Goal: Task Accomplishment & Management: Complete application form

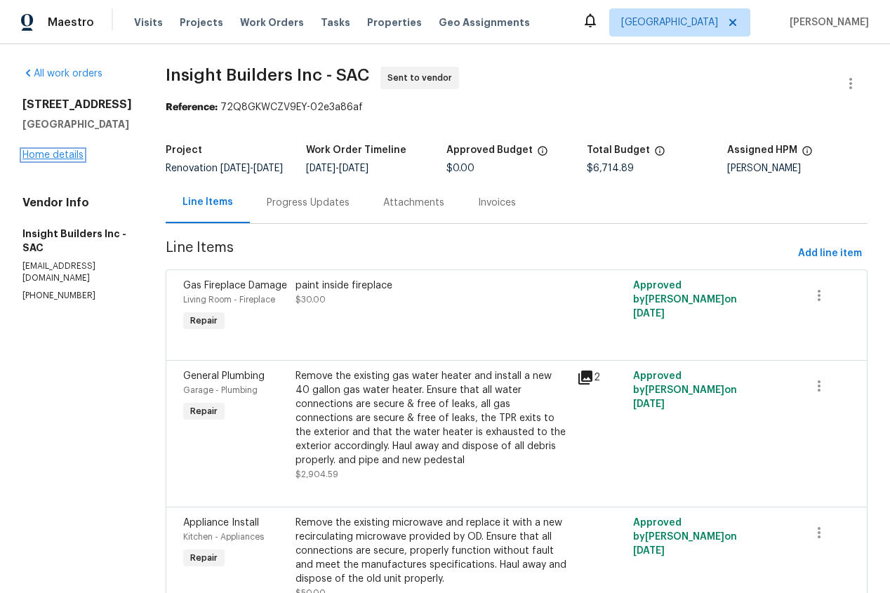
click at [47, 151] on link "Home details" at bounding box center [52, 155] width 61 height 10
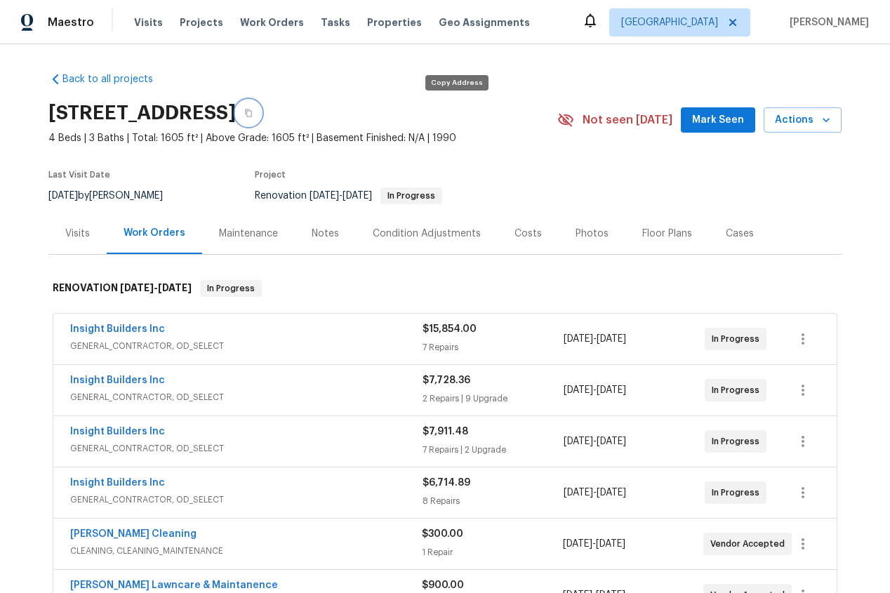
click at [253, 112] on icon "button" at bounding box center [248, 113] width 8 height 8
click at [314, 232] on div "Notes" at bounding box center [325, 234] width 27 height 14
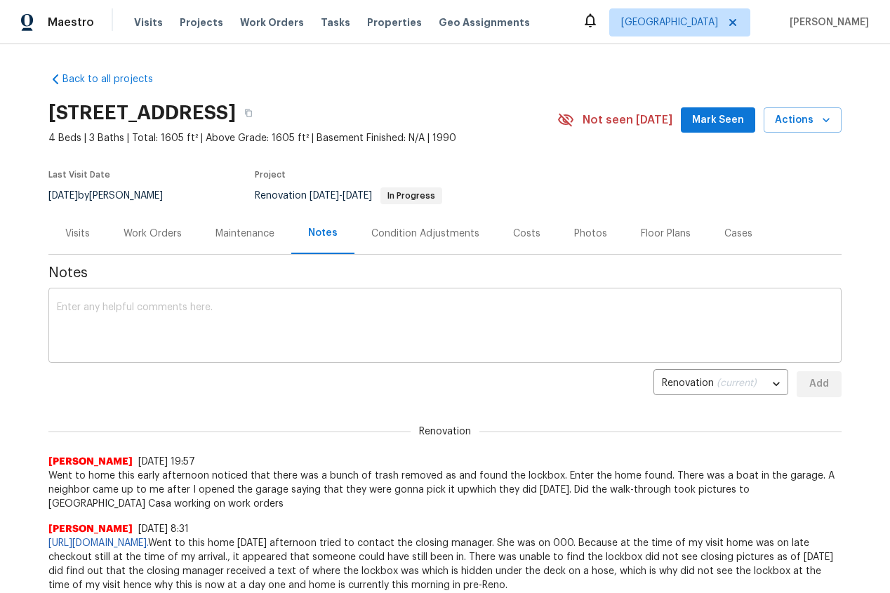
click at [180, 325] on textarea at bounding box center [445, 327] width 776 height 49
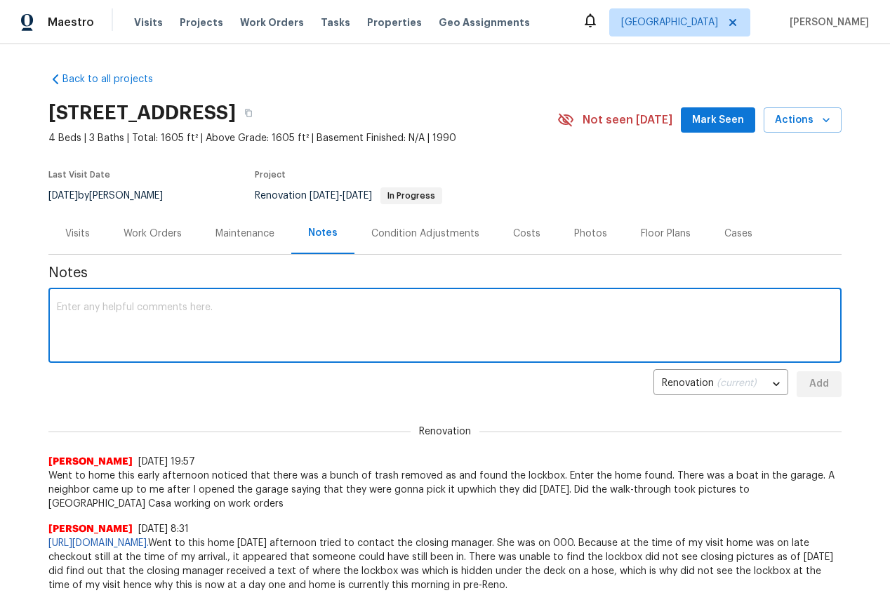
paste textarea "The following is the Scope of Work for this renovation. All work orders have be…"
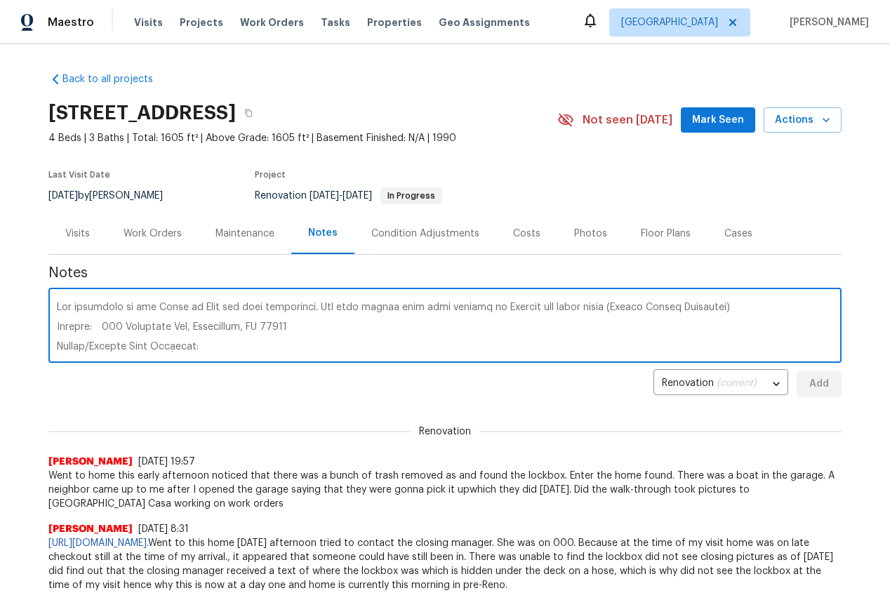
scroll to position [943, 0]
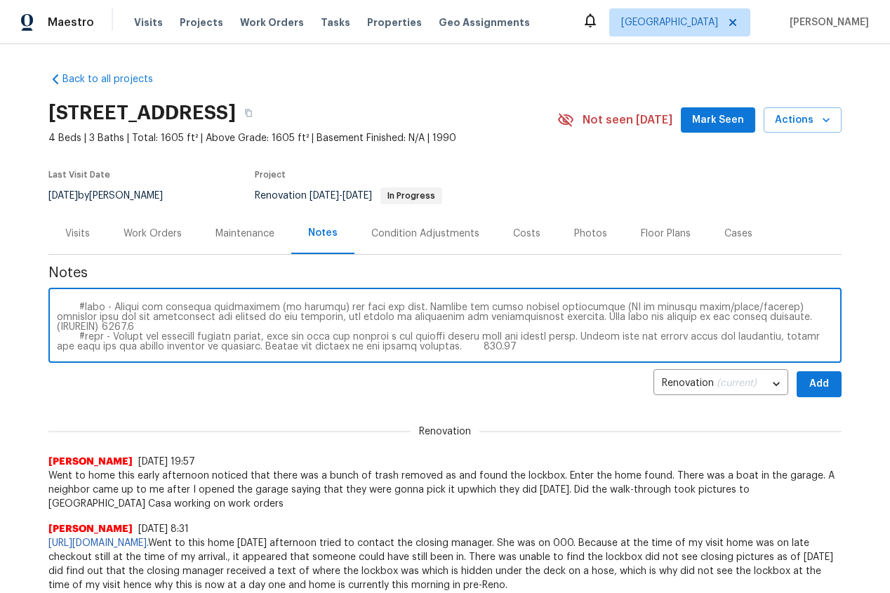
type textarea "The following is the Scope of Work for this renovation. All work orders have be…"
click at [823, 379] on span "Add" at bounding box center [819, 385] width 22 height 18
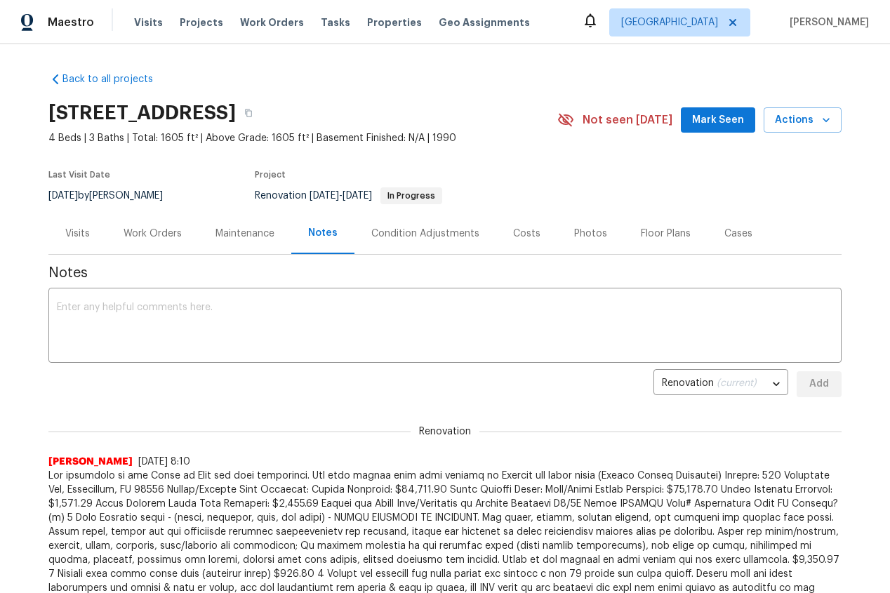
scroll to position [0, 0]
click at [134, 324] on textarea at bounding box center [445, 327] width 776 height 49
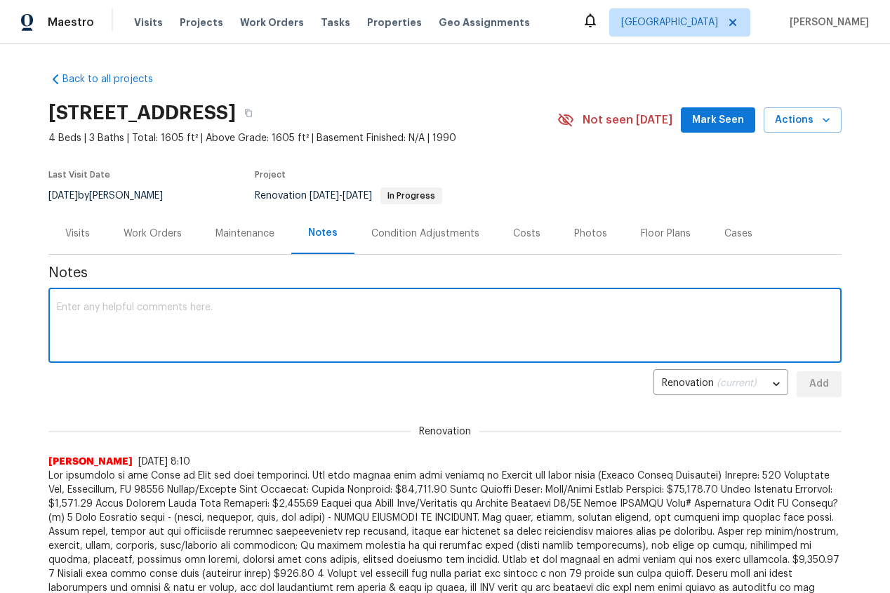
paste textarea "https://opendoor.slack.com/archives/C09FTSX9GQK/p1758601604344259"
type textarea "https://opendoor.slack.com/archives/C09FTSX9GQK/p1758601604344259."
click at [816, 383] on span "Add" at bounding box center [819, 385] width 22 height 18
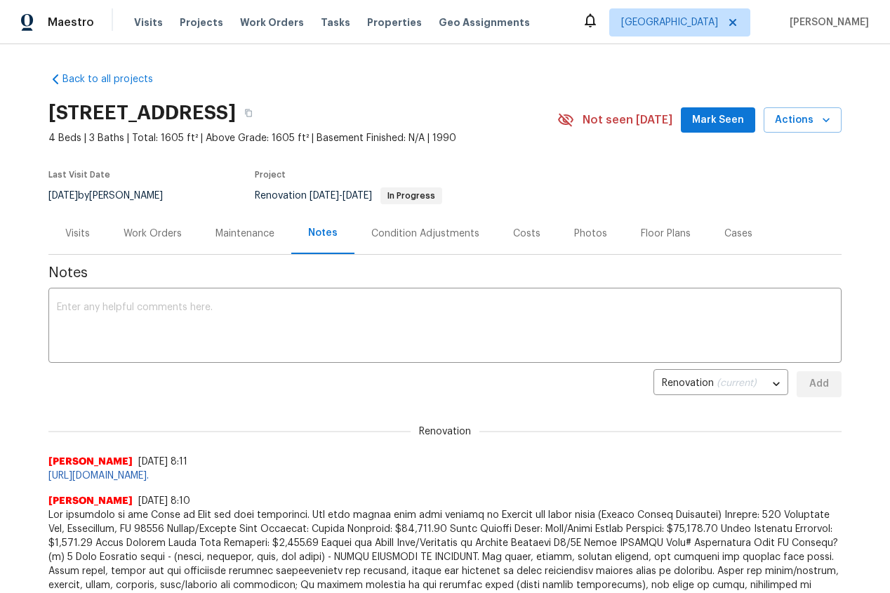
click at [159, 234] on div "Work Orders" at bounding box center [153, 234] width 58 height 14
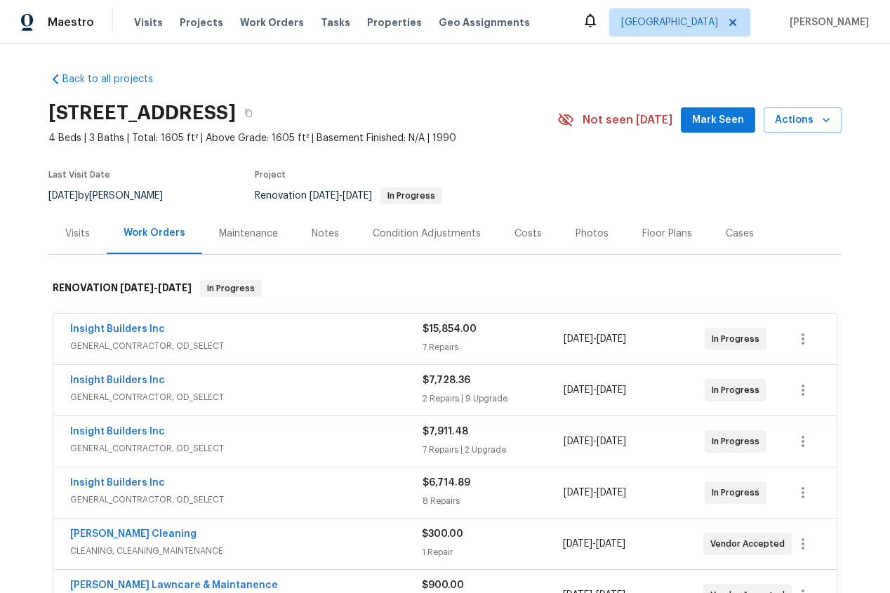
scroll to position [350, 0]
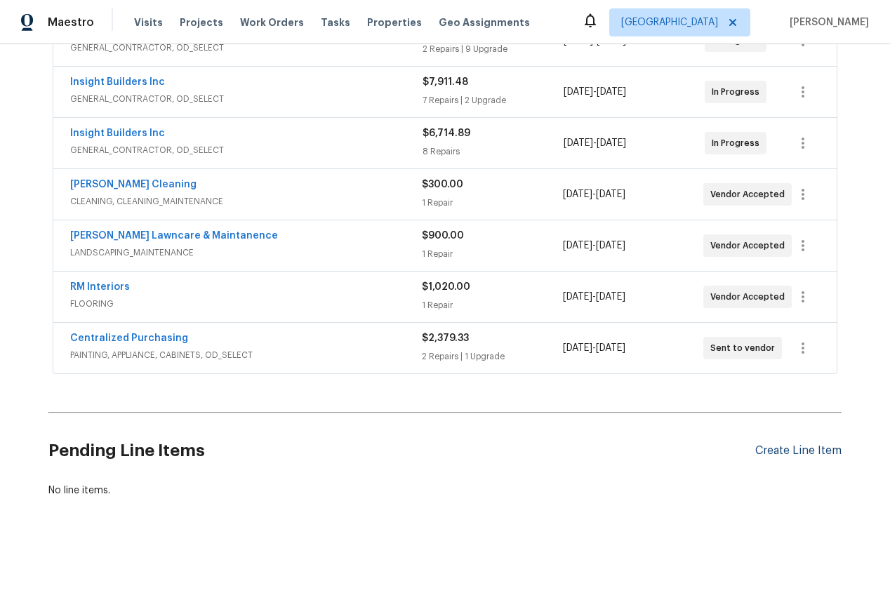
click at [777, 450] on div "Create Line Item" at bounding box center [798, 450] width 86 height 13
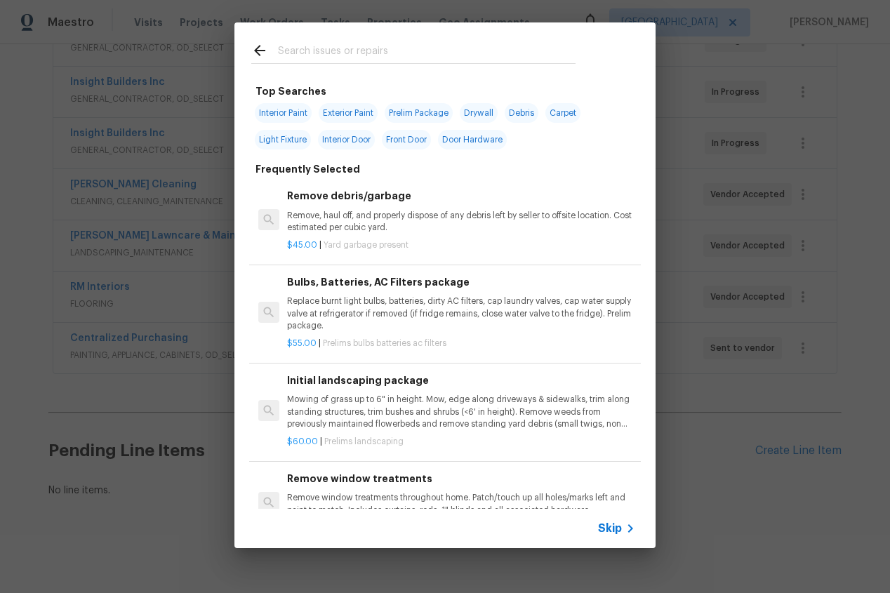
click at [324, 54] on input "text" at bounding box center [427, 52] width 298 height 21
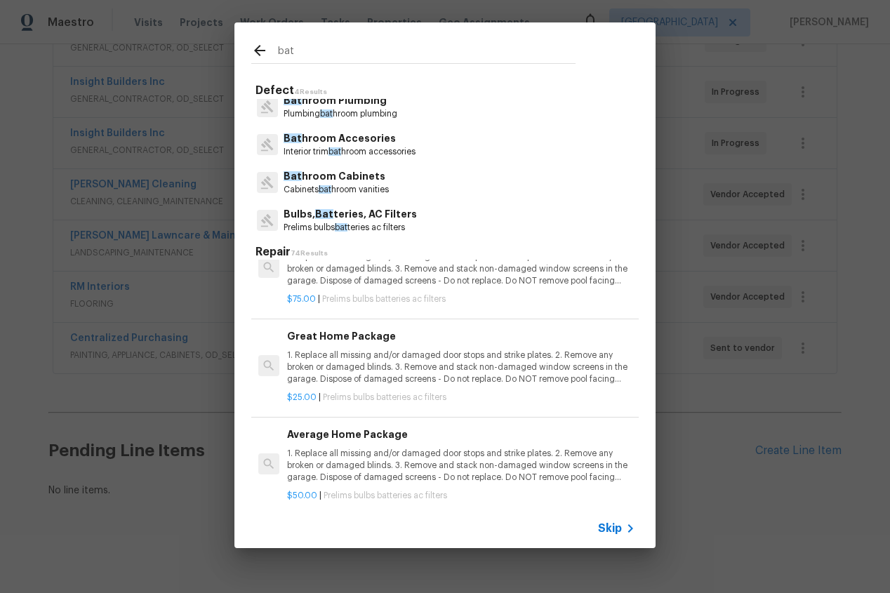
scroll to position [5150, 0]
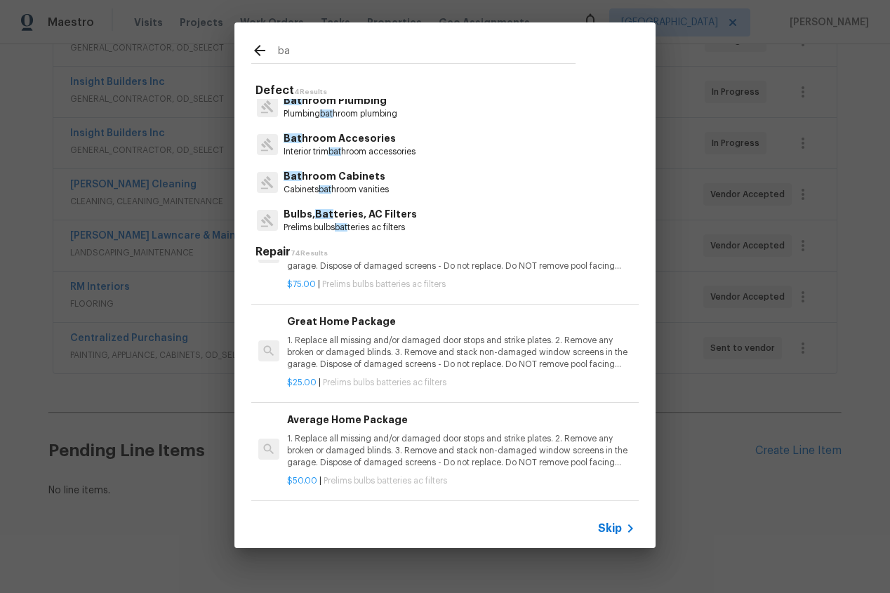
type input "b"
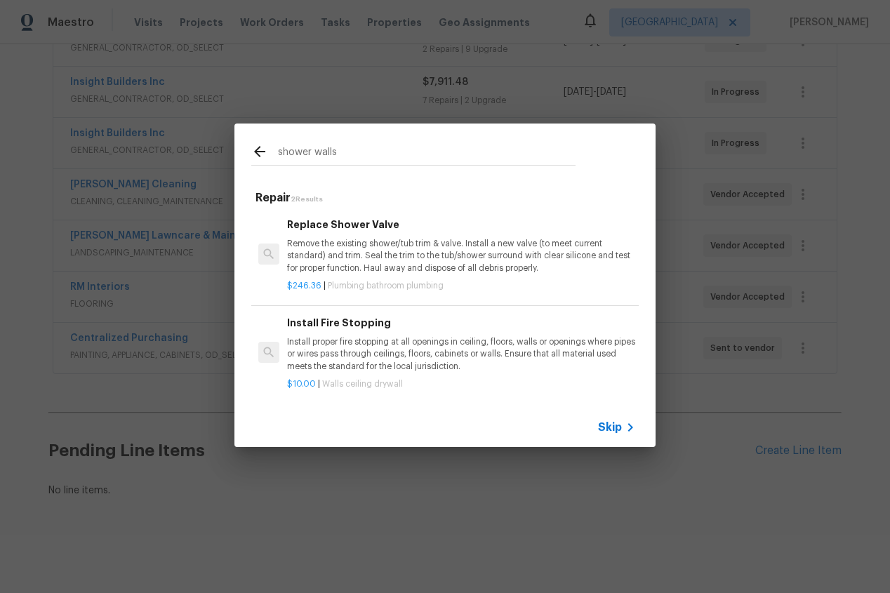
type input "shower walls"
click at [625, 422] on icon at bounding box center [630, 427] width 17 height 17
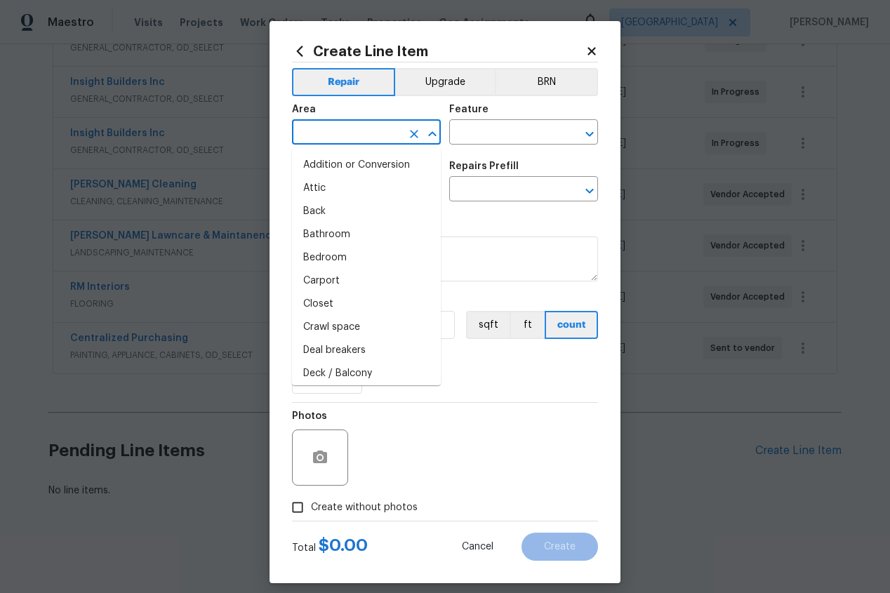
click at [352, 135] on input "text" at bounding box center [347, 134] width 110 height 22
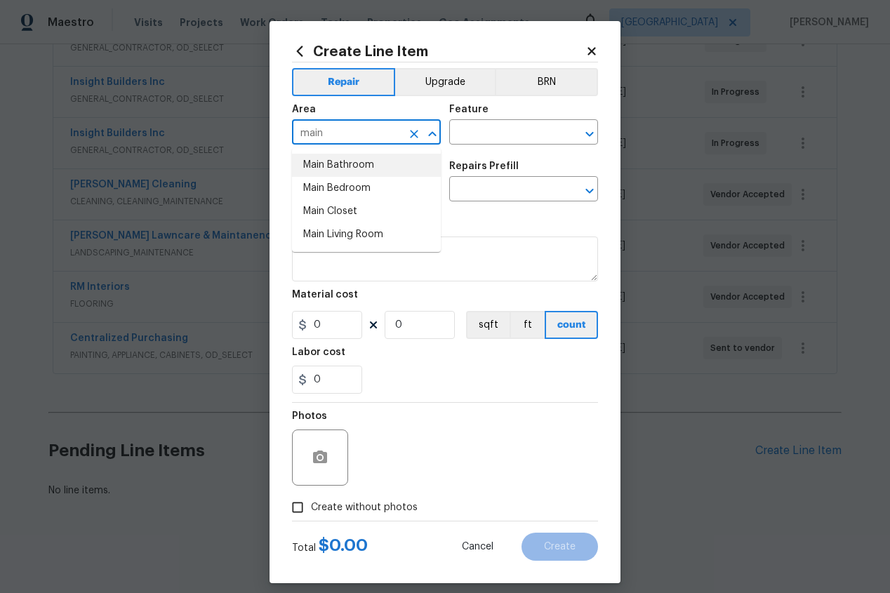
click at [358, 170] on li "Main Bathroom" at bounding box center [366, 165] width 149 height 23
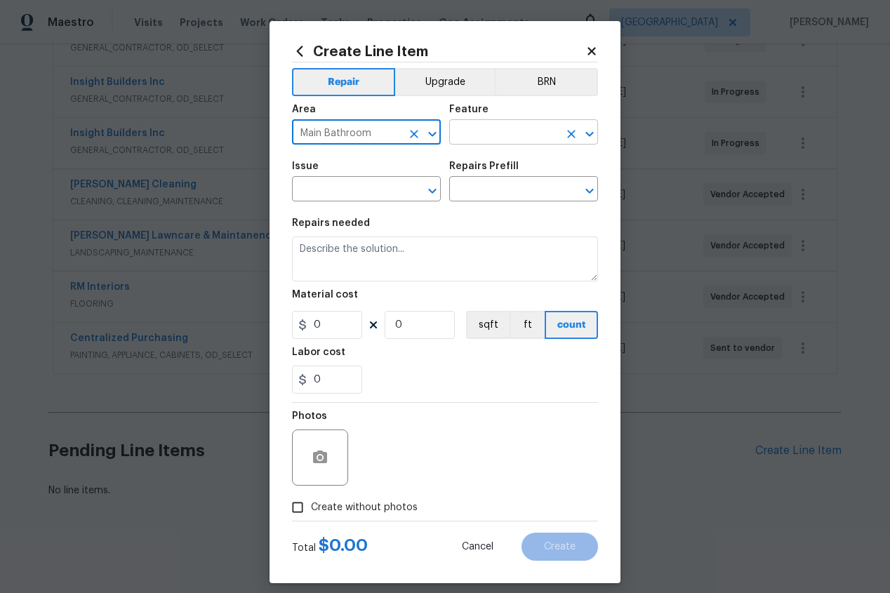
type input "Main Bathroom"
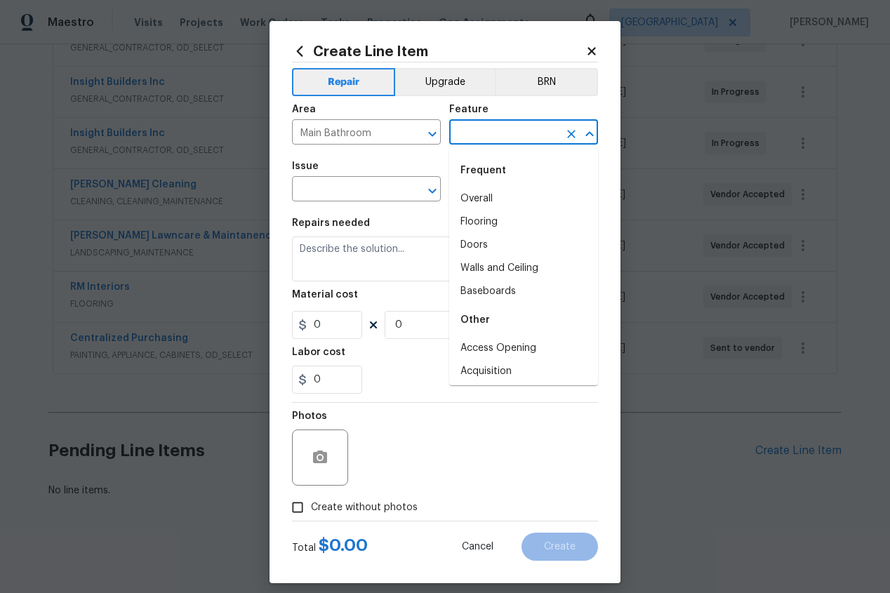
click at [507, 130] on input "text" at bounding box center [504, 134] width 110 height 22
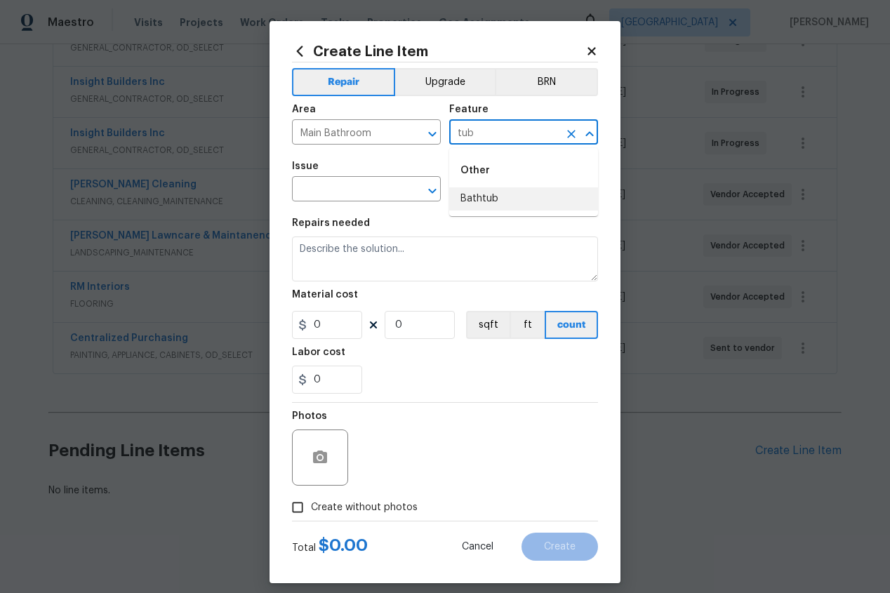
click at [484, 203] on li "Bathtub" at bounding box center [523, 198] width 149 height 23
click at [429, 186] on icon "Open" at bounding box center [432, 191] width 17 height 17
type input "Bathtub"
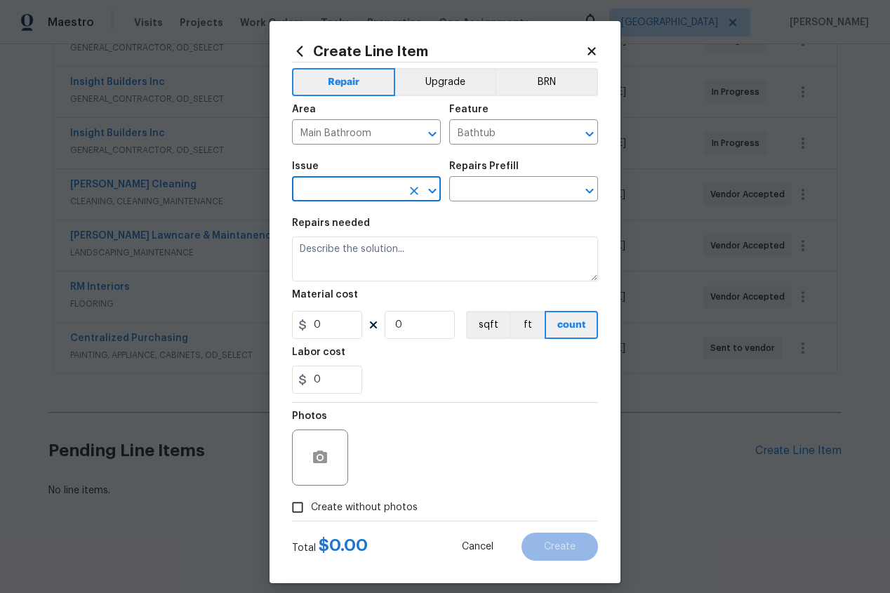
click at [344, 192] on input "text" at bounding box center [347, 191] width 110 height 22
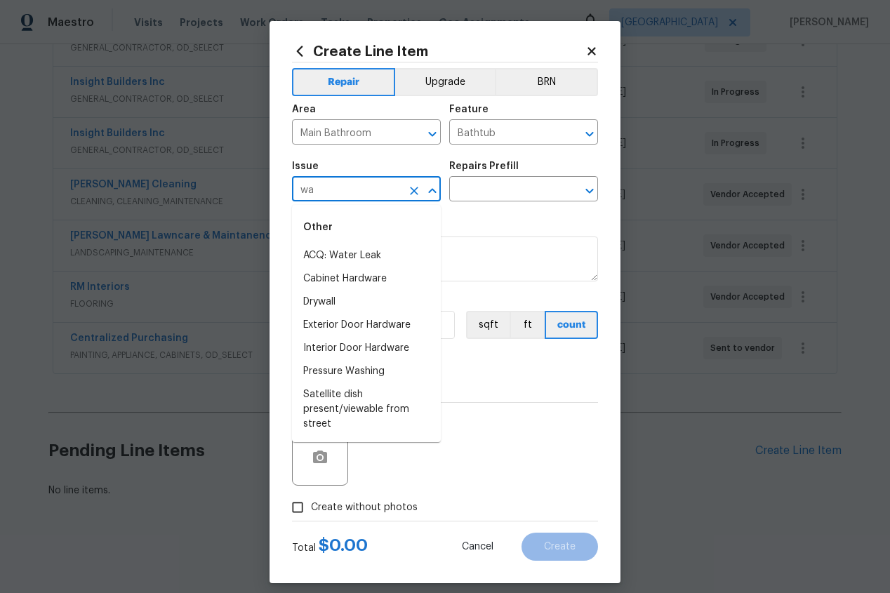
type input "w"
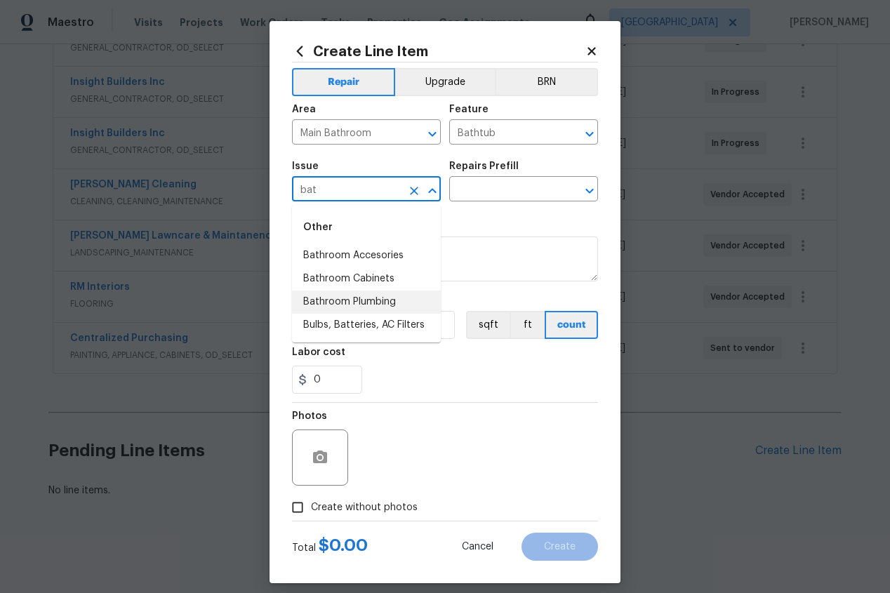
click at [346, 300] on li "Bathroom Plumbing" at bounding box center [366, 302] width 149 height 23
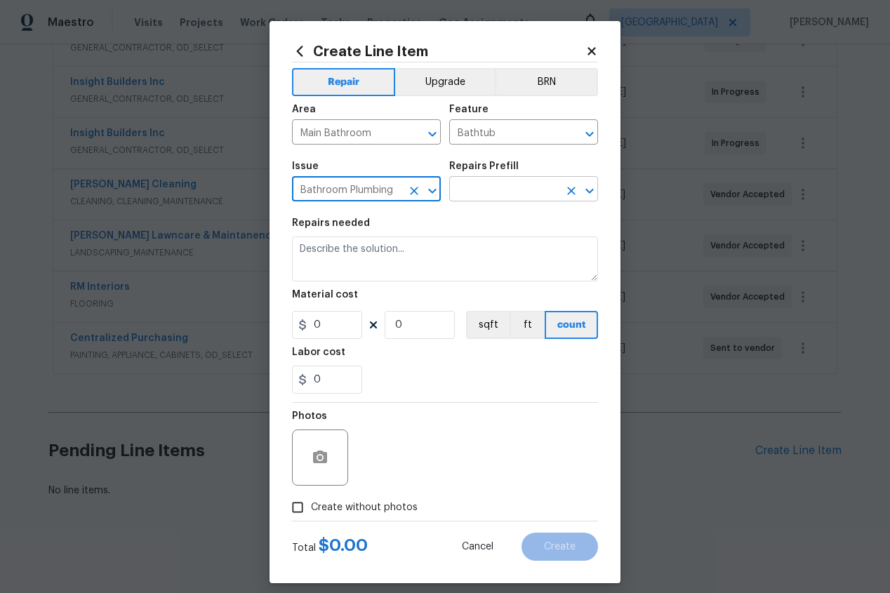
type input "Bathroom Plumbing"
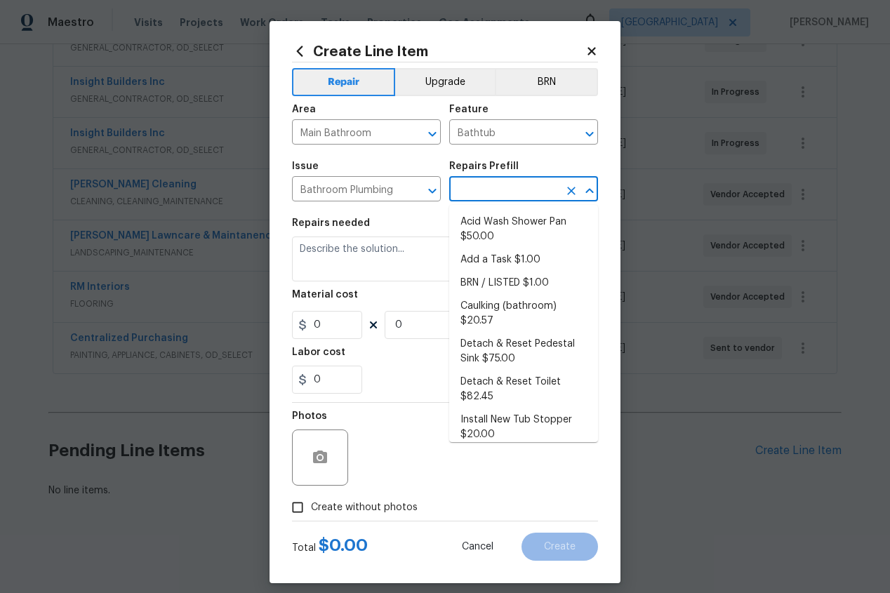
click at [538, 192] on input "text" at bounding box center [504, 191] width 110 height 22
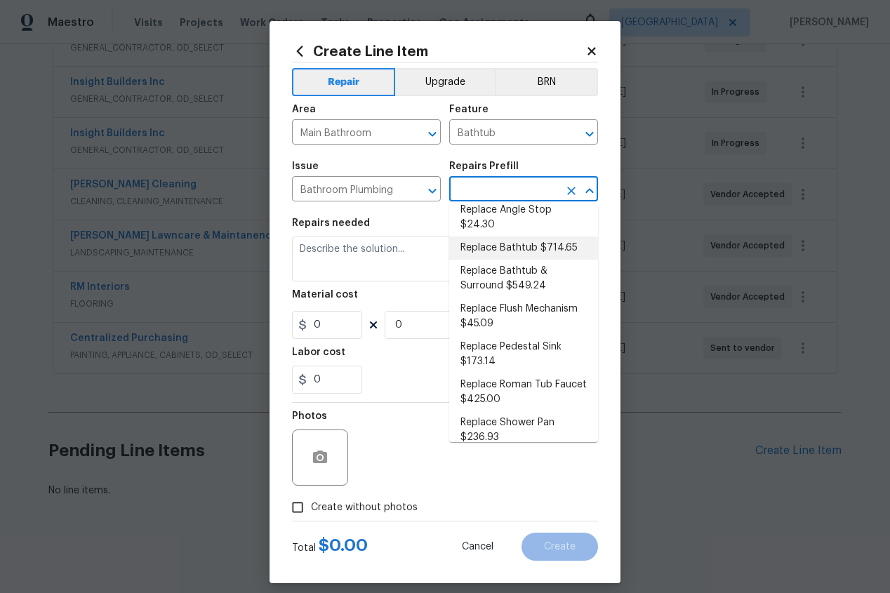
scroll to position [446, 0]
click at [518, 259] on li "Replace Bathtub & Surround $549.24" at bounding box center [523, 278] width 149 height 38
type input "Plumbing"
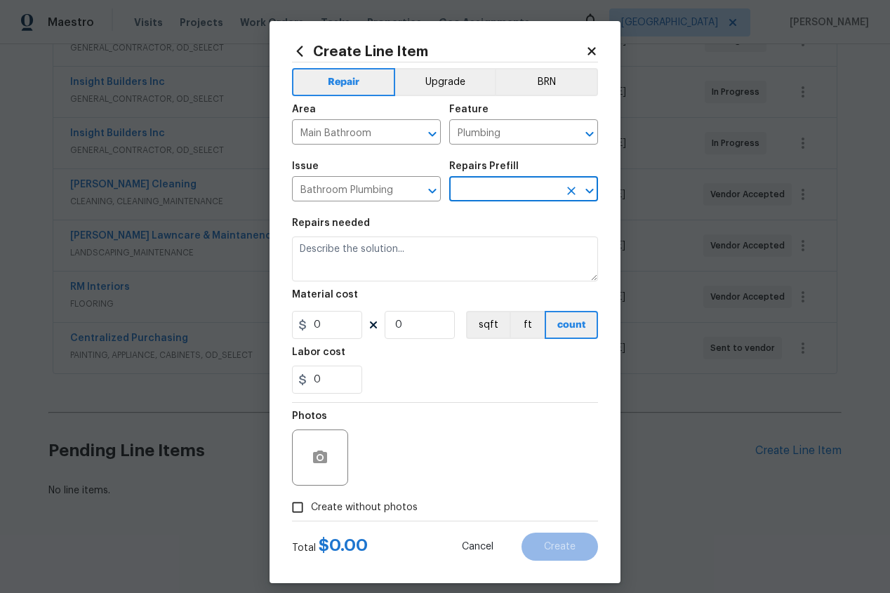
type input "Replace Bathtub & Surround $549.24"
type textarea "Remove the existing bath tub & surround, confirm that the drain is still usable…"
type input "549.24"
type input "1"
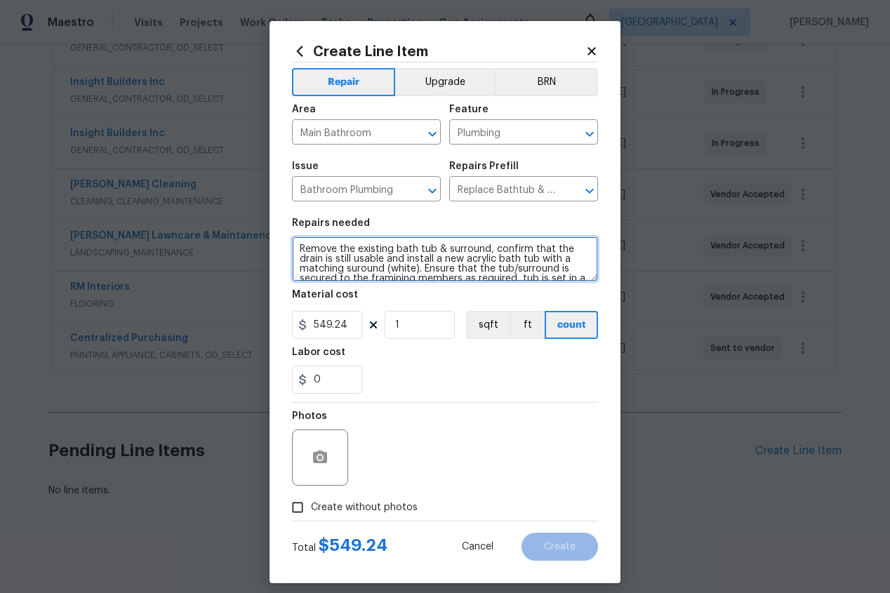
click at [444, 251] on textarea "Remove the existing bath tub & surround, confirm that the drain is still usable…" at bounding box center [445, 259] width 306 height 45
click at [451, 250] on textarea "add quartz wall to tub surround, confirm that the drain is still usable and ins…" at bounding box center [445, 259] width 306 height 45
click at [496, 271] on textarea "add quartz wall to tub surround, using proper waterproofing confirm that the dr…" at bounding box center [445, 259] width 306 height 45
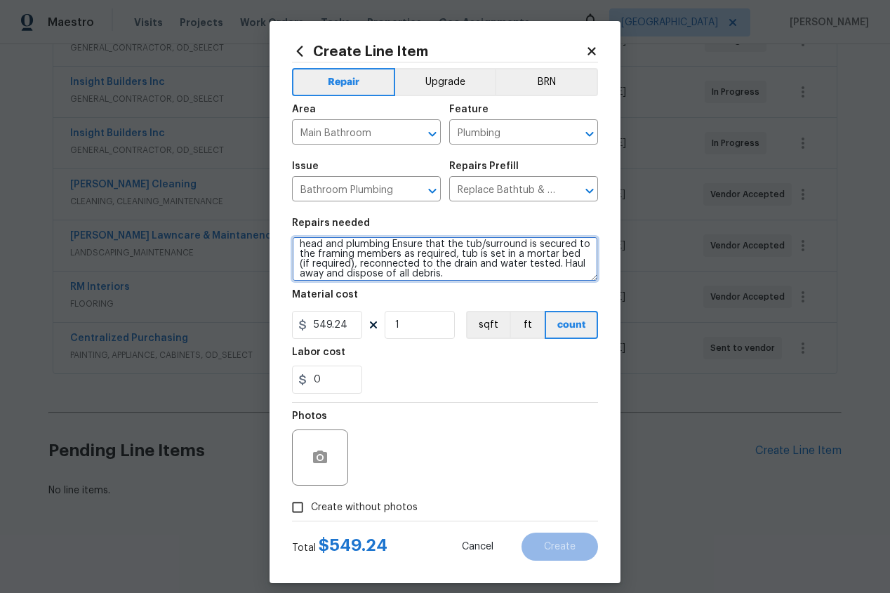
scroll to position [29, 0]
type textarea "add quartz wall to tub surround, using proper waterproofing confirm that the dr…"
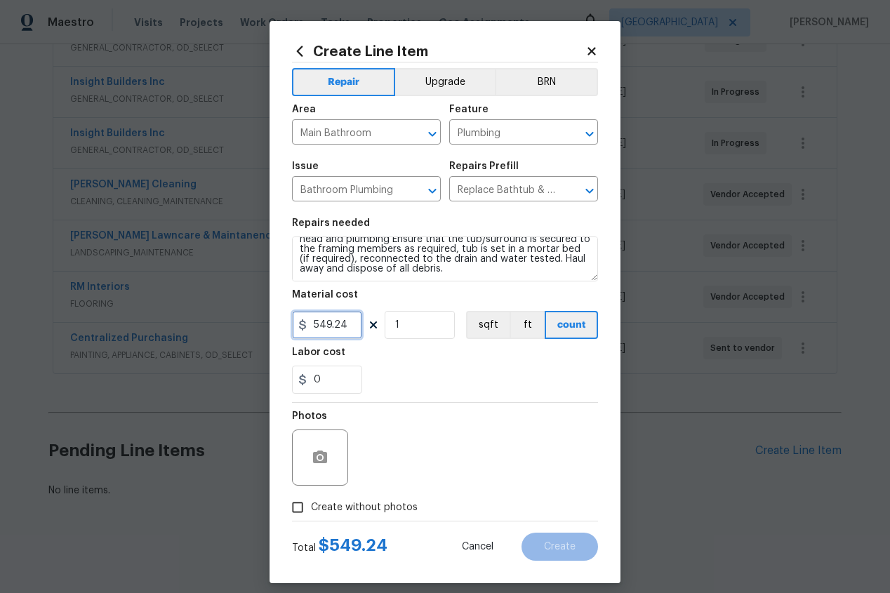
click at [352, 325] on input "549.24" at bounding box center [327, 325] width 70 height 28
type input "2000"
click at [464, 376] on div "0" at bounding box center [445, 380] width 306 height 28
click at [430, 77] on button "Upgrade" at bounding box center [445, 82] width 100 height 28
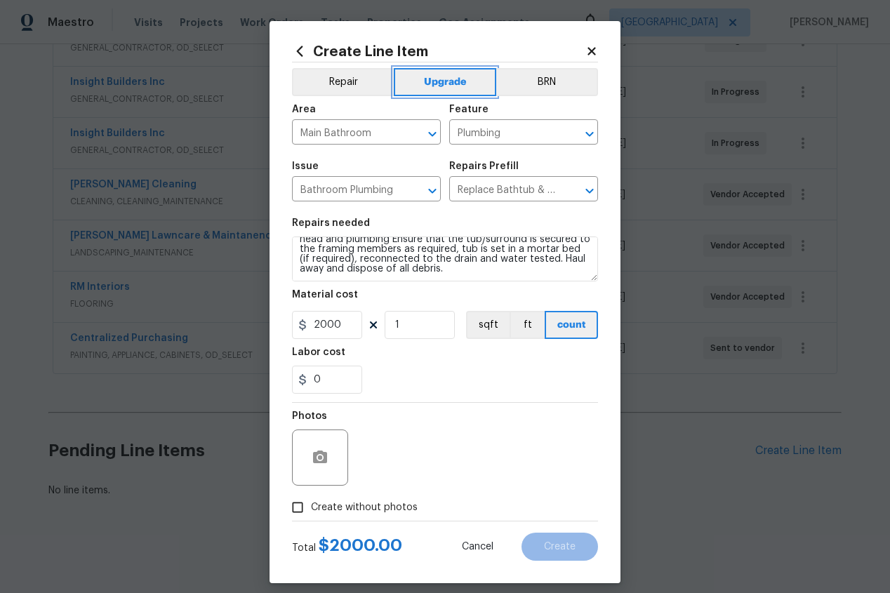
scroll to position [12, 0]
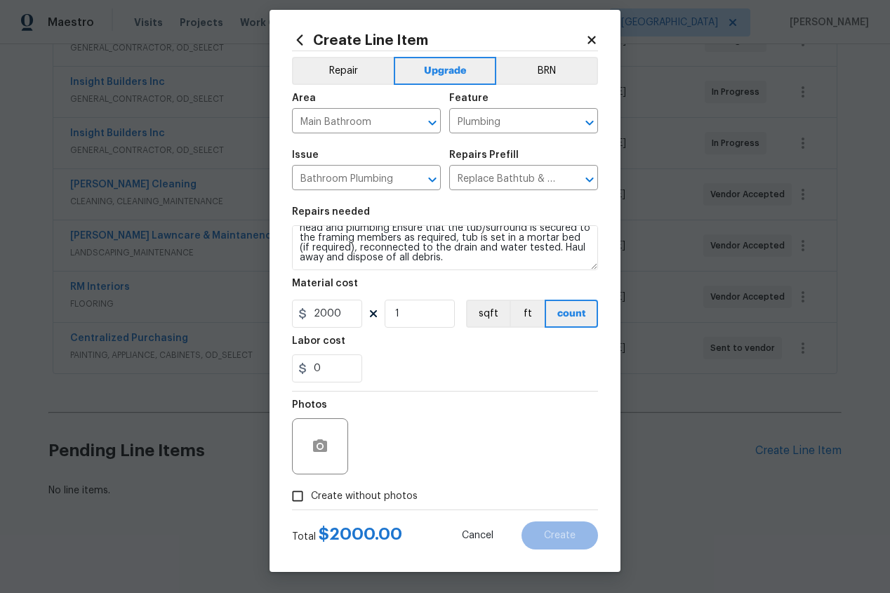
click at [301, 493] on input "Create without photos" at bounding box center [297, 496] width 27 height 27
checkbox input "true"
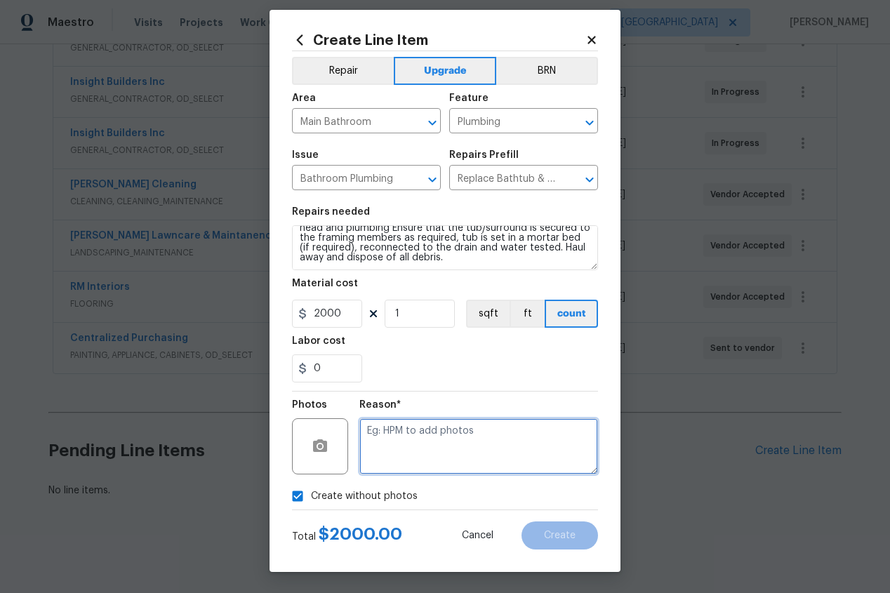
click at [431, 446] on textarea at bounding box center [478, 446] width 239 height 56
type textarea "add"
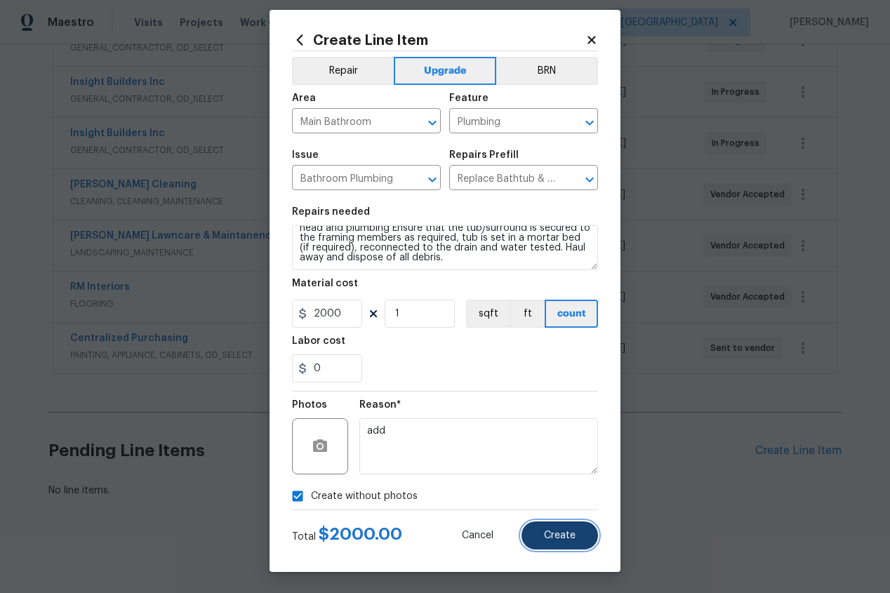
click at [569, 536] on span "Create" at bounding box center [560, 536] width 32 height 11
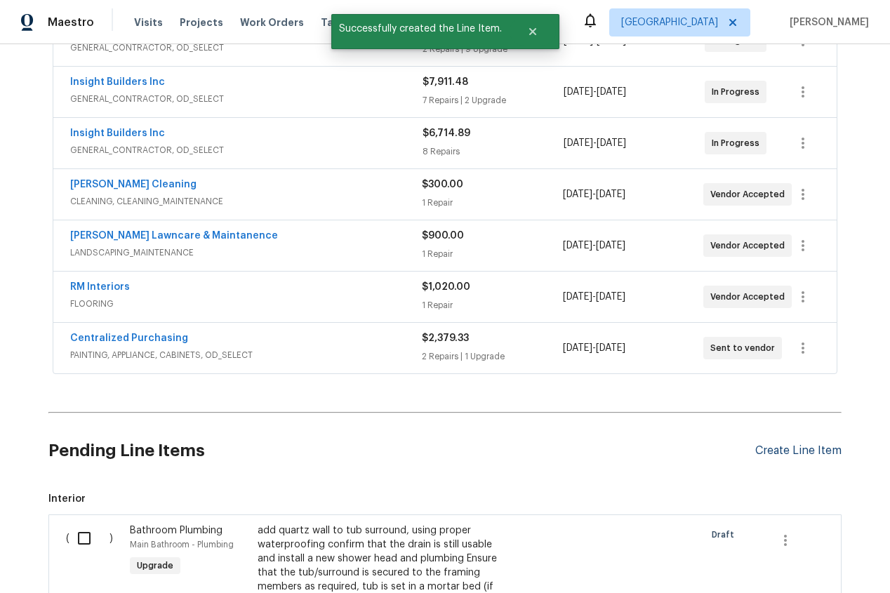
click at [787, 451] on div "Create Line Item" at bounding box center [798, 450] width 86 height 13
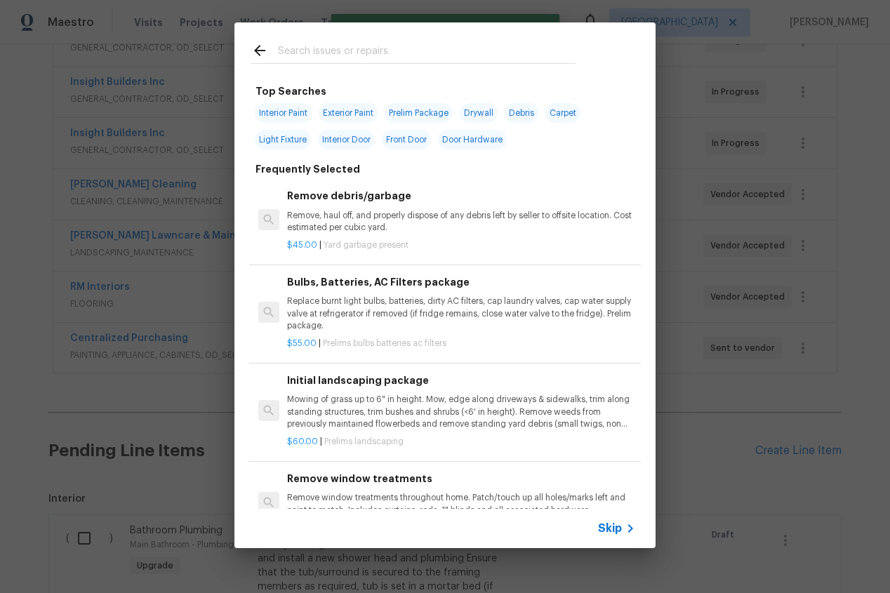
click at [311, 49] on input "text" at bounding box center [427, 52] width 298 height 21
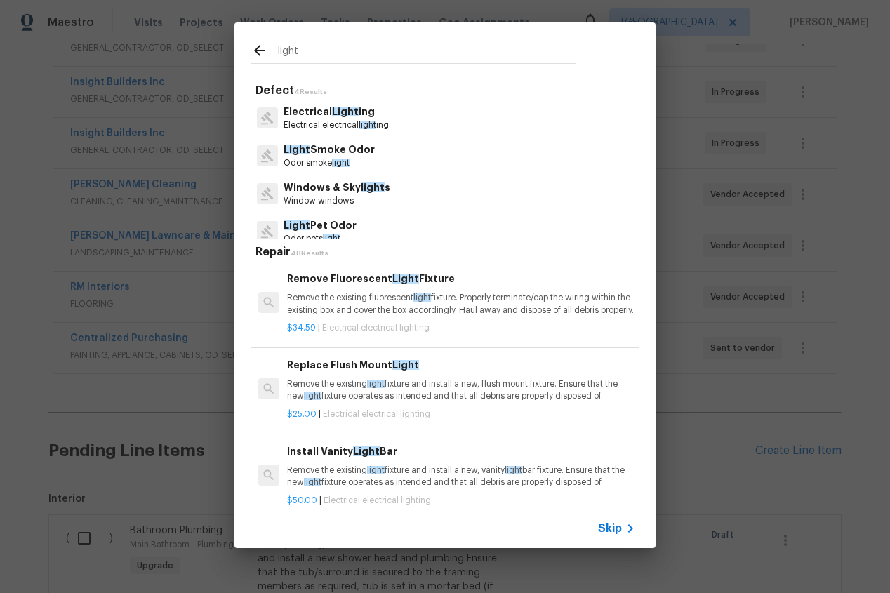
type input "light"
click at [311, 114] on p "Electrical Light ing" at bounding box center [336, 112] width 105 height 15
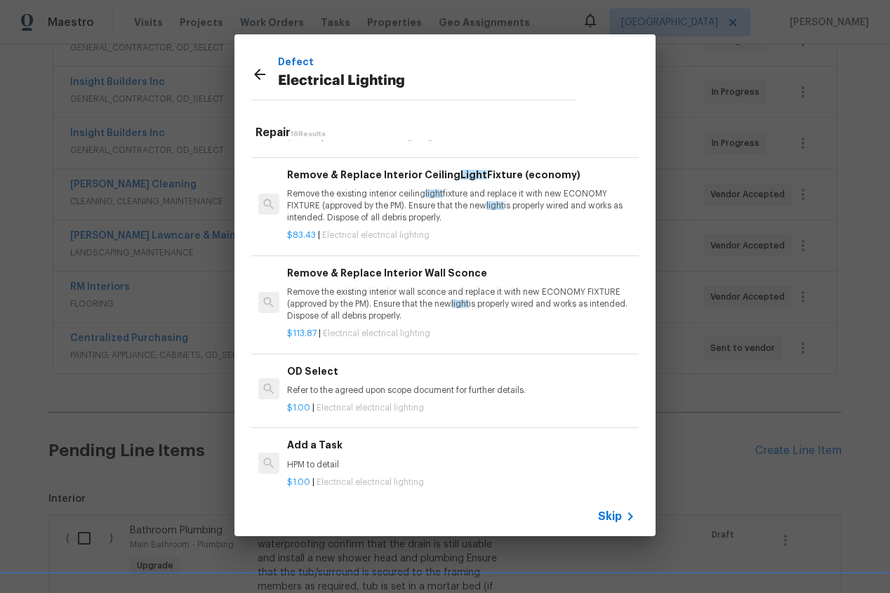
scroll to position [1151, 0]
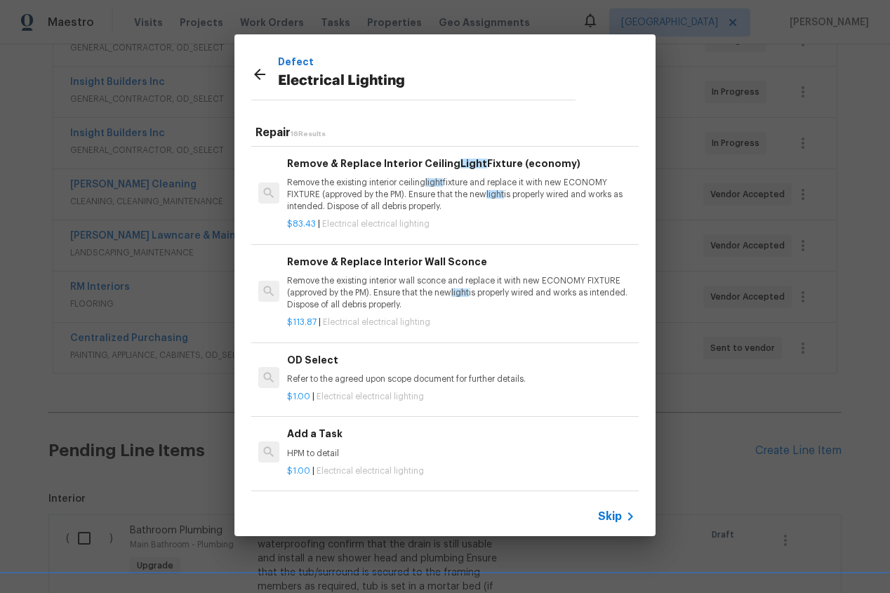
click at [326, 435] on h6 "Add a Task" at bounding box center [461, 433] width 348 height 15
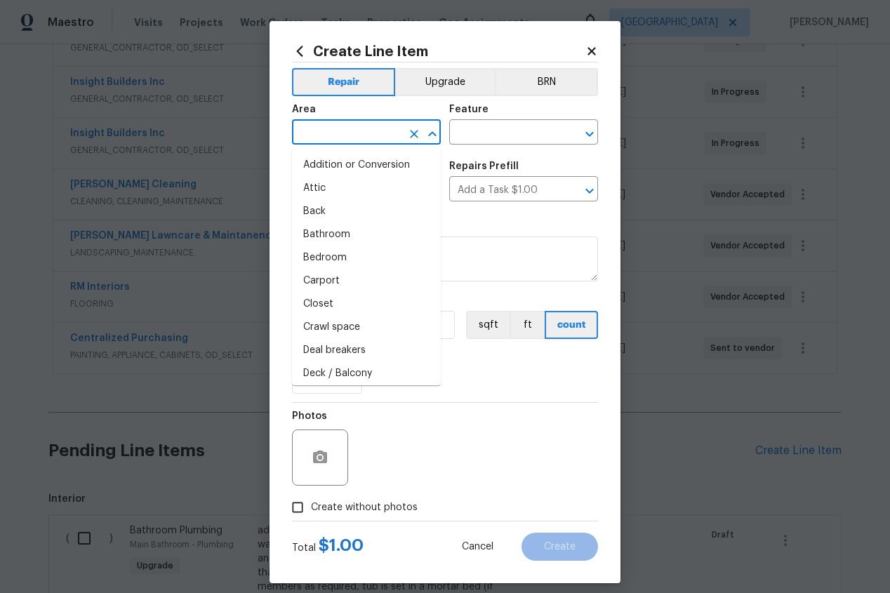
click at [380, 140] on input "text" at bounding box center [347, 134] width 110 height 22
type input "l"
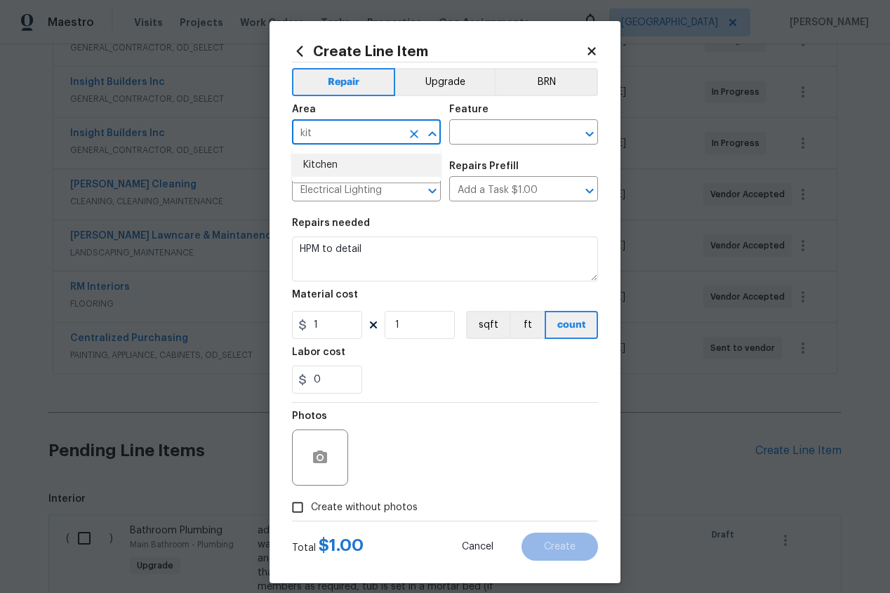
click at [338, 163] on li "Kitchen" at bounding box center [366, 165] width 149 height 23
type input "Kitchen"
click at [478, 136] on input "text" at bounding box center [504, 134] width 110 height 22
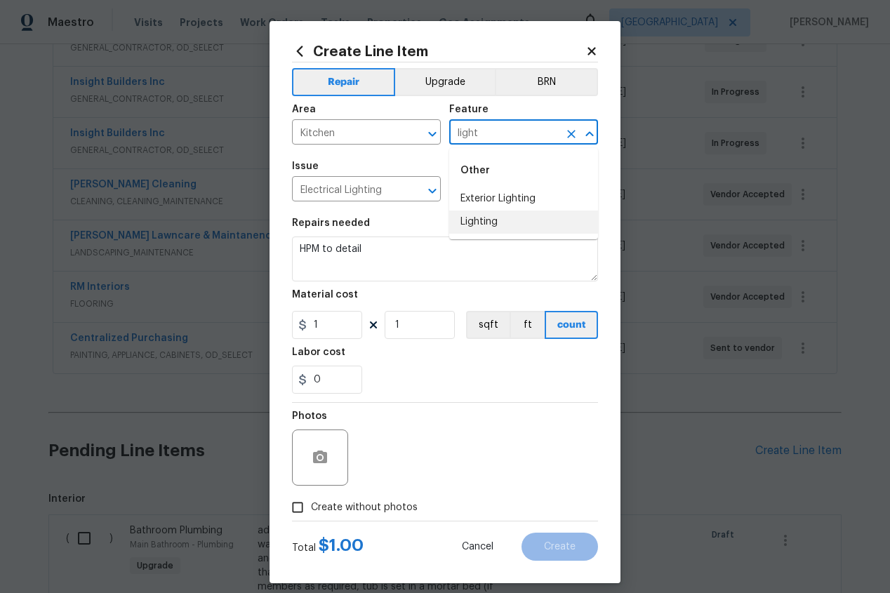
click at [482, 218] on li "Lighting" at bounding box center [523, 222] width 149 height 23
click at [412, 192] on icon "Clear" at bounding box center [414, 191] width 8 height 8
type input "Lighting"
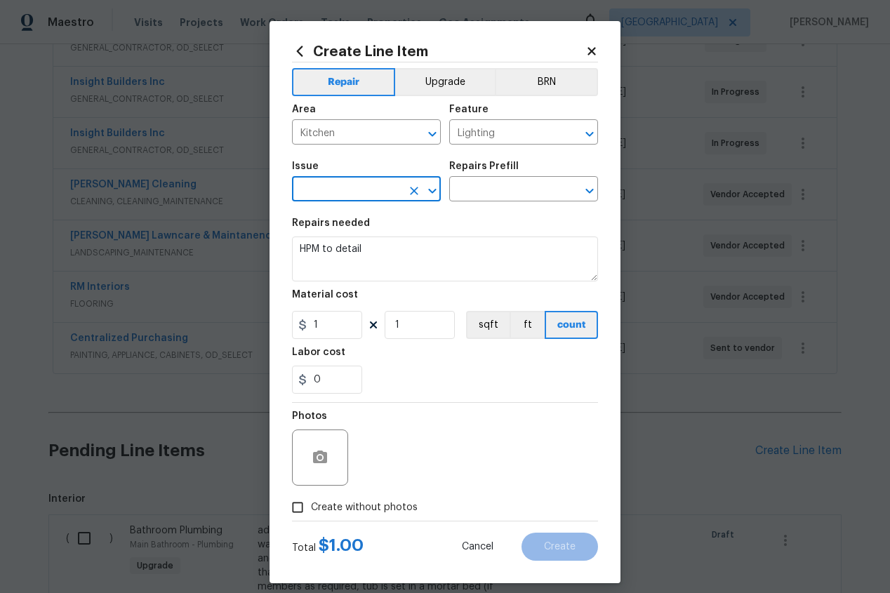
click at [377, 191] on input "text" at bounding box center [347, 191] width 110 height 22
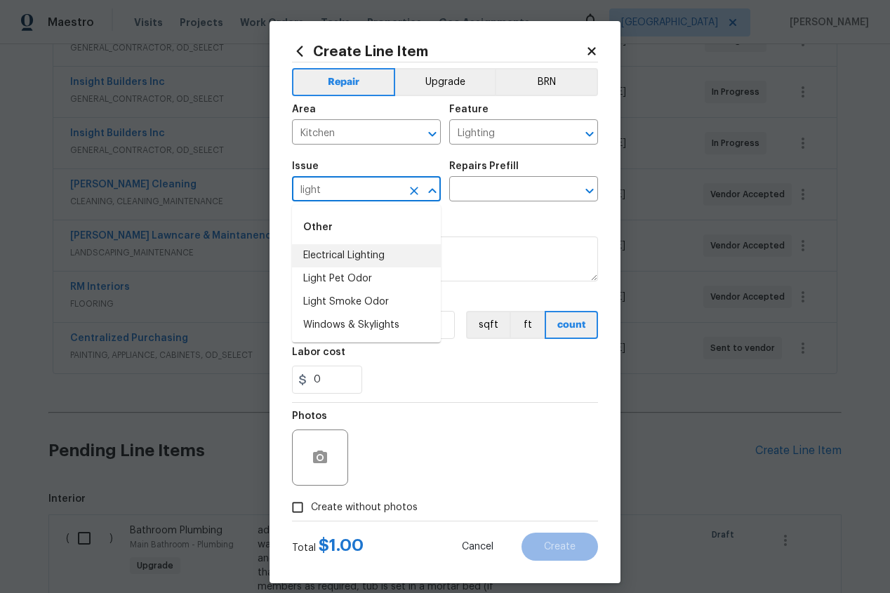
click at [366, 255] on li "Electrical Lighting" at bounding box center [366, 255] width 149 height 23
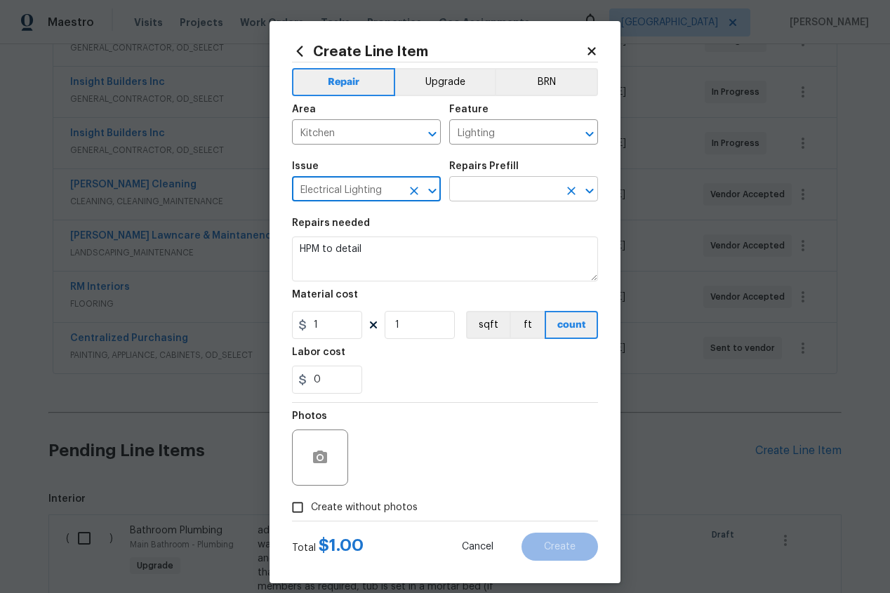
type input "Electrical Lighting"
click at [529, 187] on input "text" at bounding box center [504, 191] width 110 height 22
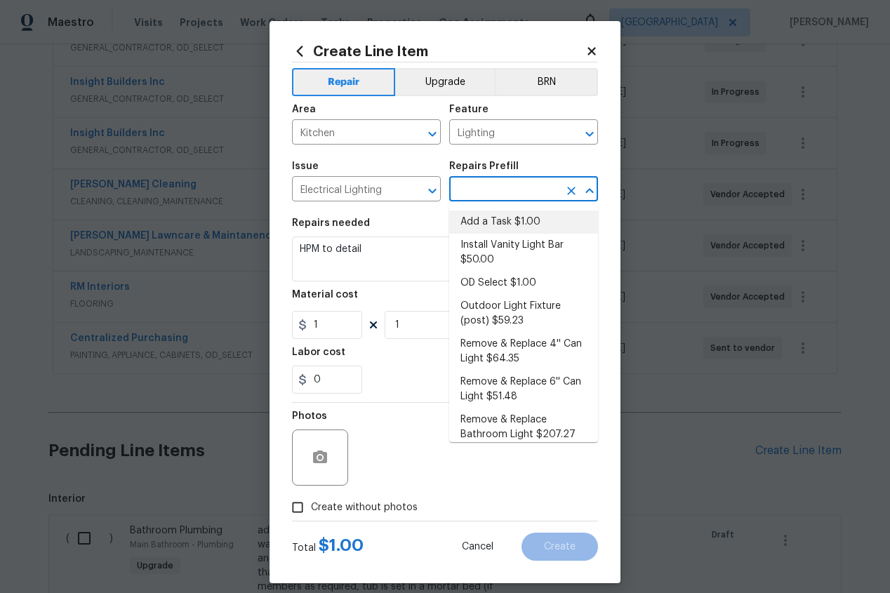
click at [484, 217] on li "Add a Task $1.00" at bounding box center [523, 222] width 149 height 23
type input "Add a Task $1.00"
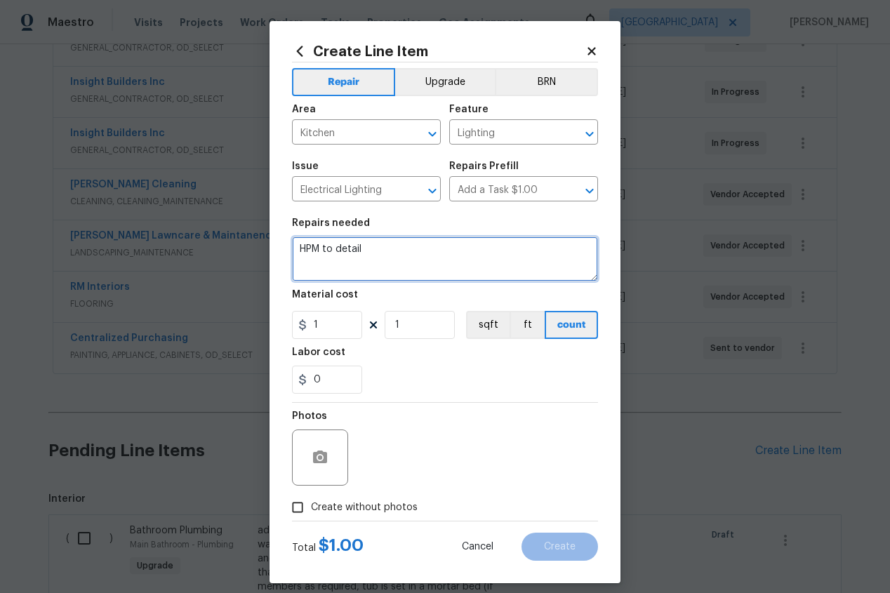
click at [385, 252] on textarea "HPM to detail" at bounding box center [445, 259] width 306 height 45
type textarea "H"
click at [353, 260] on textarea at bounding box center [445, 259] width 306 height 45
paste textarea "add can lights in kitchen"
type textarea "add can lights in kitchen"
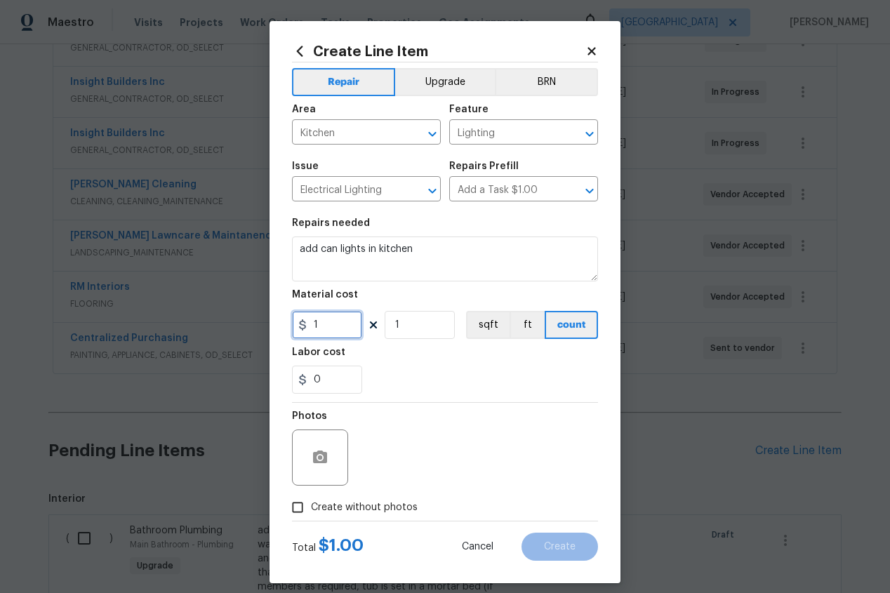
click at [342, 324] on input "1" at bounding box center [327, 325] width 70 height 28
type input "600"
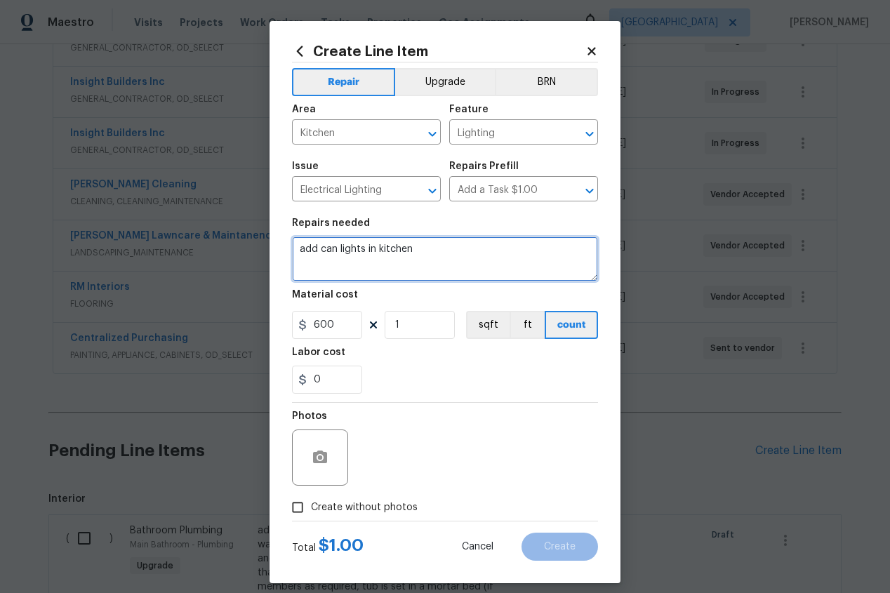
click at [439, 253] on textarea "add can lights in kitchen" at bounding box center [445, 259] width 306 height 45
click at [397, 263] on textarea "add can lights in kitchen removing the fluorescent lights and add can lights an…" at bounding box center [445, 259] width 306 height 45
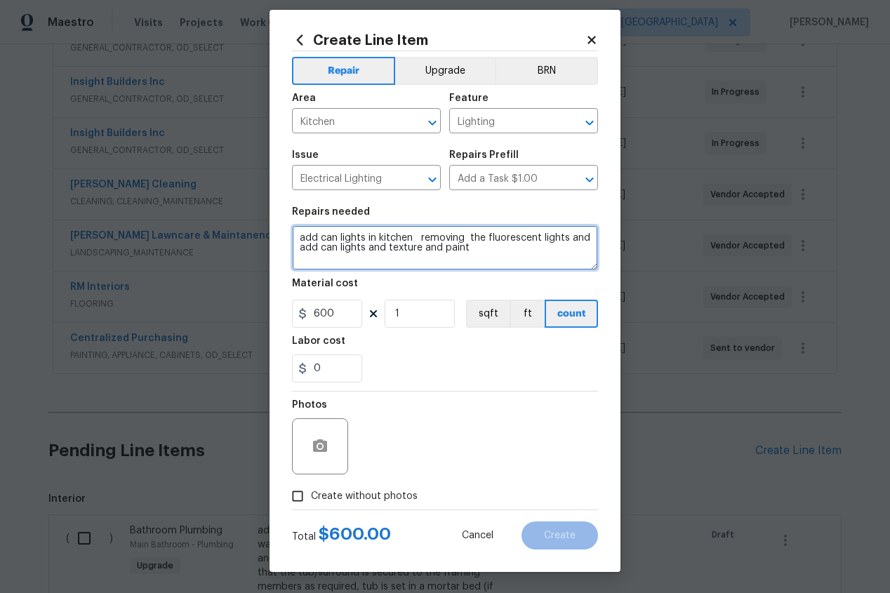
type textarea "add can lights in kitchen removing the fluorescent lights and add can lights an…"
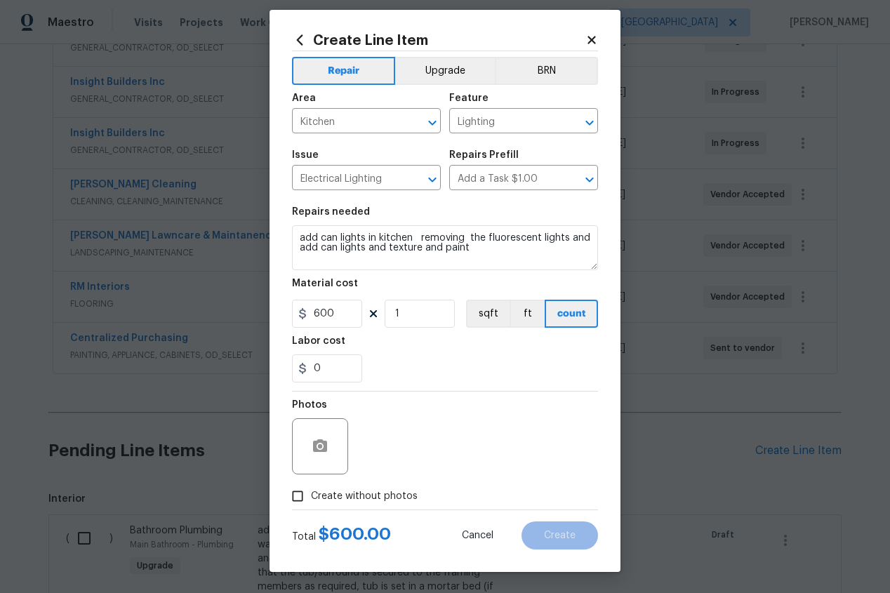
click at [294, 496] on input "Create without photos" at bounding box center [297, 496] width 27 height 27
checkbox input "true"
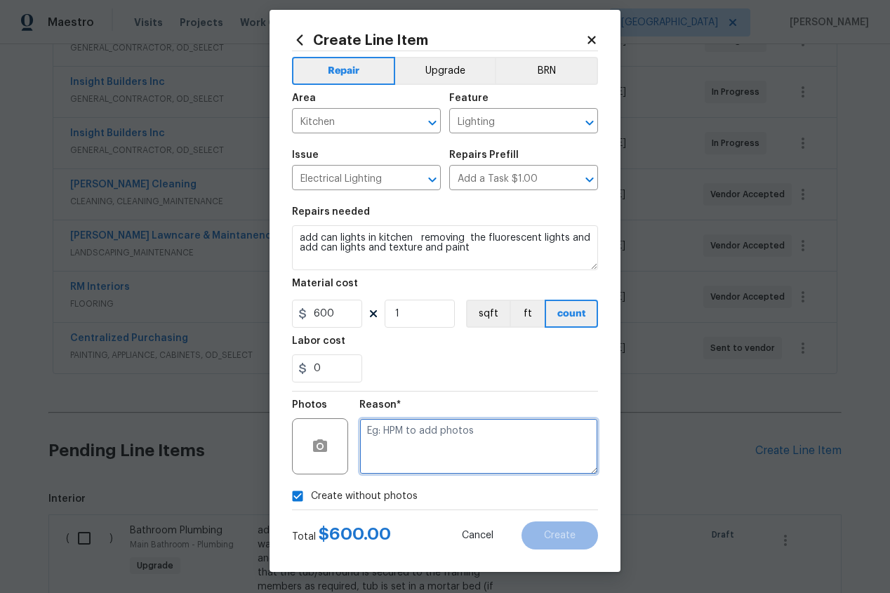
click at [420, 458] on textarea at bounding box center [478, 446] width 239 height 56
type textarea "z"
type textarea "add"
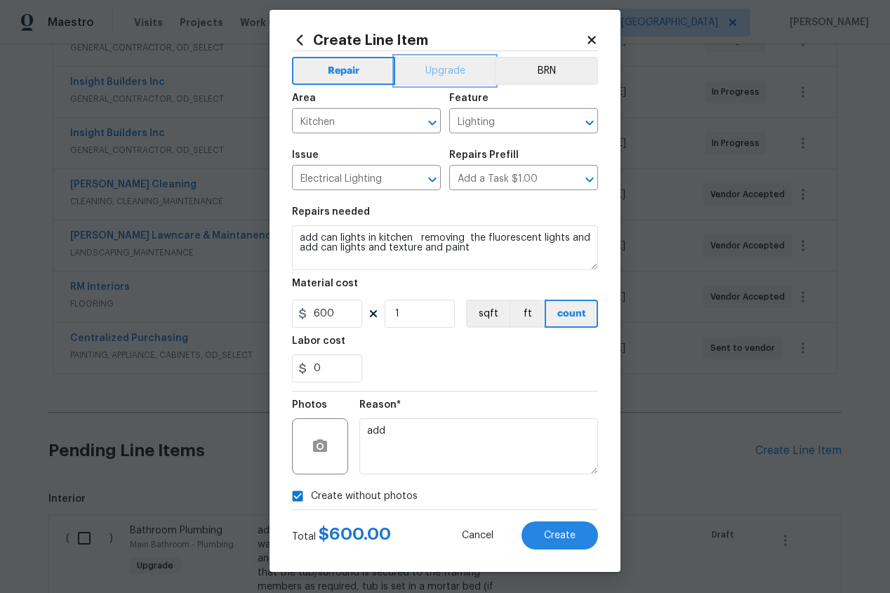
click at [451, 63] on button "Upgrade" at bounding box center [445, 71] width 100 height 28
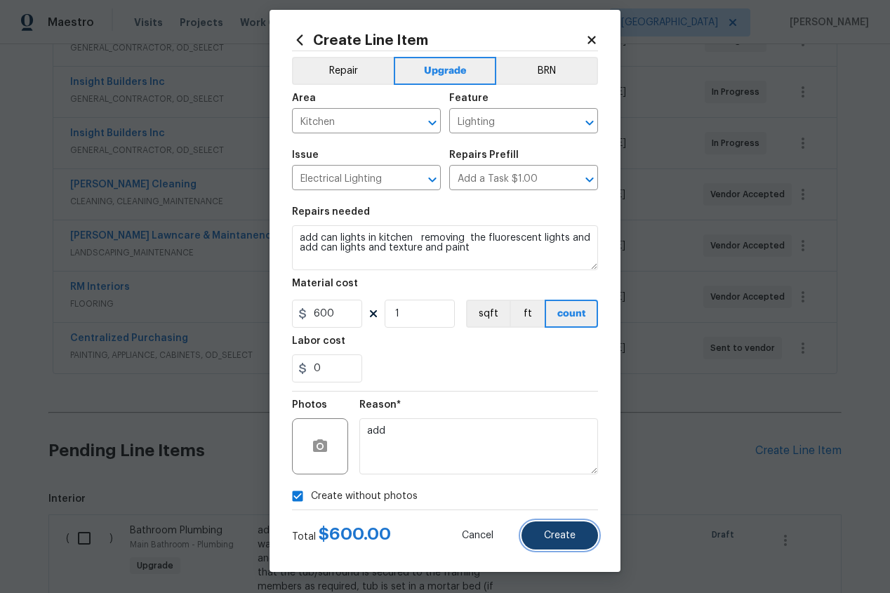
click at [562, 535] on span "Create" at bounding box center [560, 536] width 32 height 11
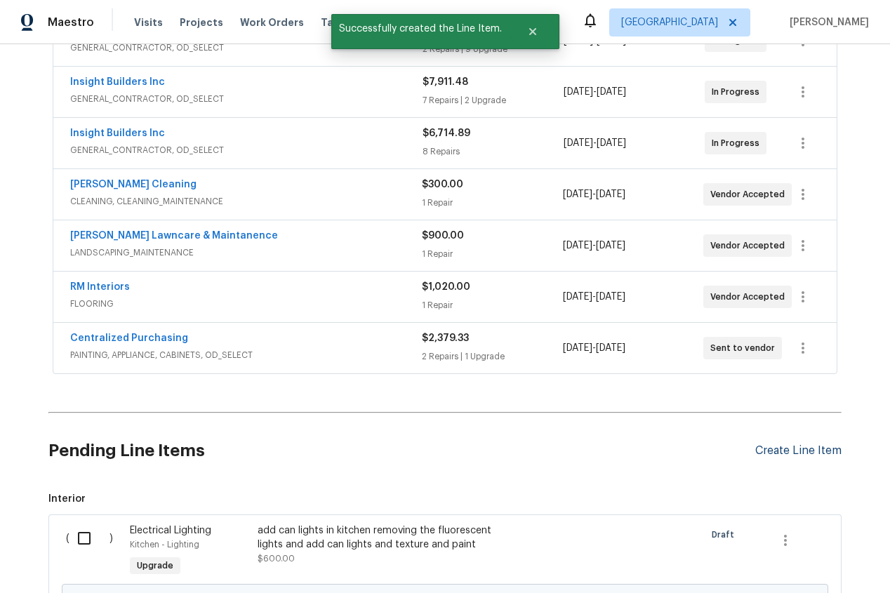
click at [797, 453] on div "Create Line Item" at bounding box center [798, 450] width 86 height 13
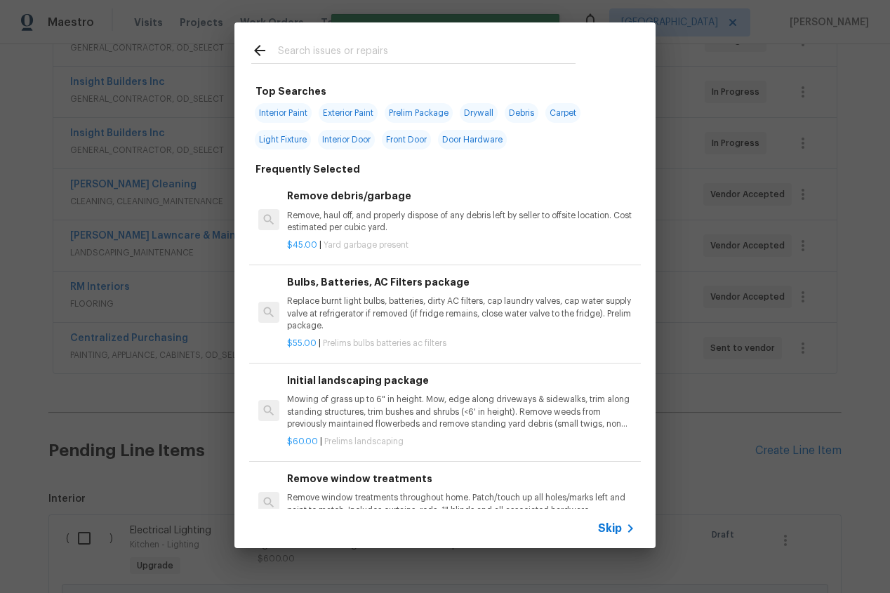
click at [340, 51] on input "text" at bounding box center [427, 52] width 298 height 21
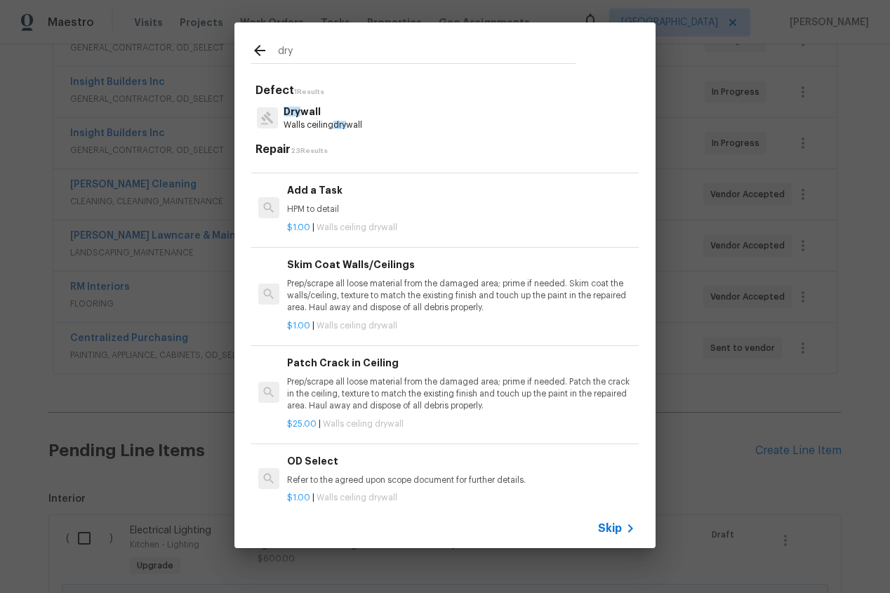
scroll to position [555, 0]
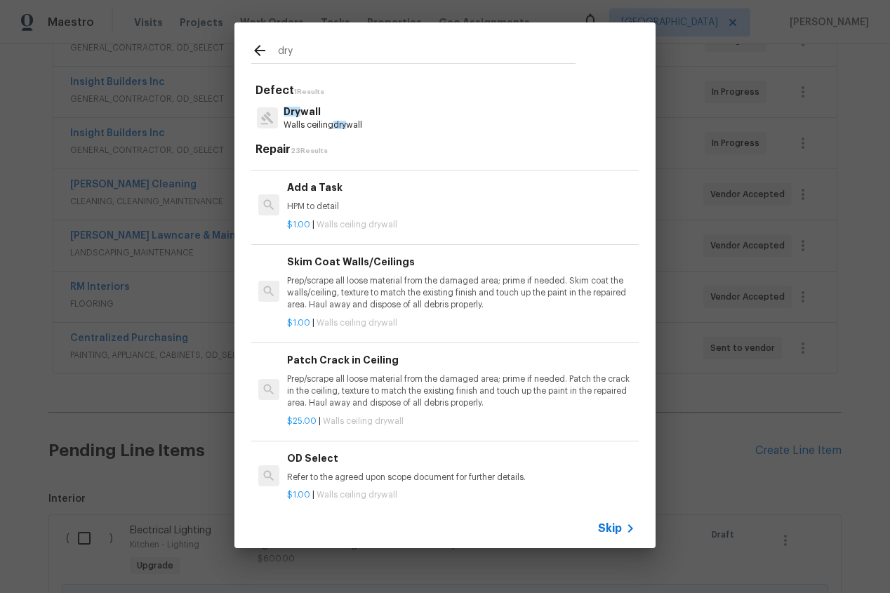
type input "dry"
click at [321, 188] on h6 "Add a Task" at bounding box center [461, 187] width 348 height 15
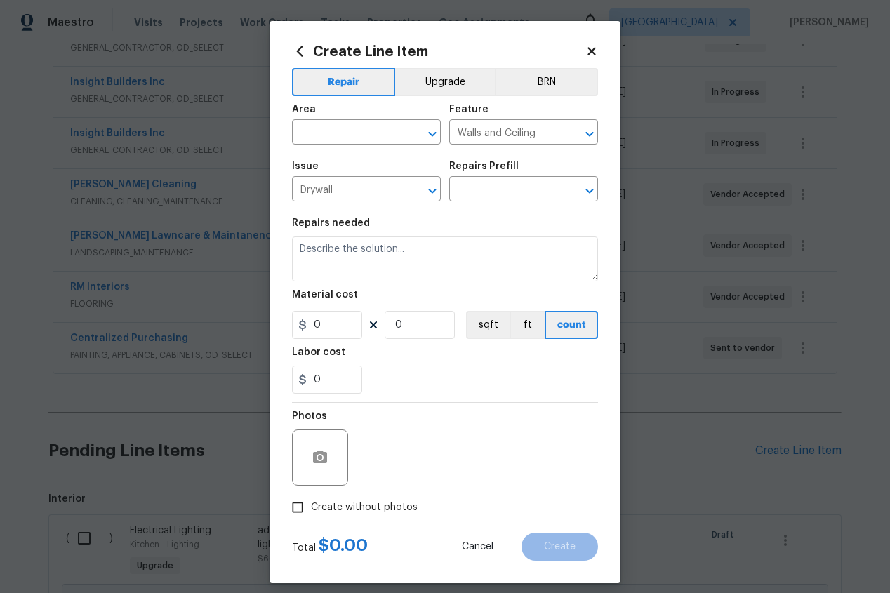
type input "Add a Task $1.00"
type textarea "HPM to detail"
type input "1"
click at [444, 81] on button "Upgrade" at bounding box center [445, 82] width 100 height 28
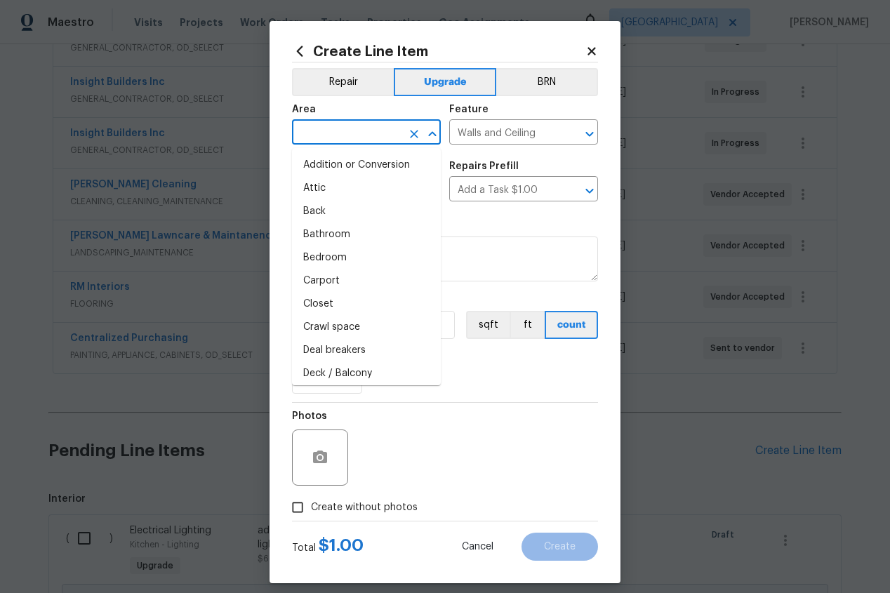
click at [334, 133] on input "text" at bounding box center [347, 134] width 110 height 22
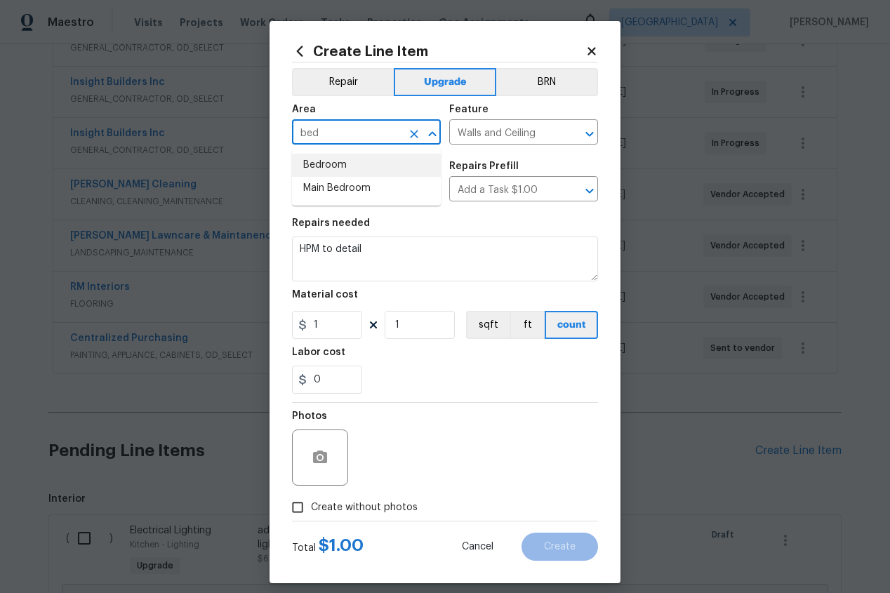
click at [336, 163] on li "Bedroom" at bounding box center [366, 165] width 149 height 23
type input "Bedroom"
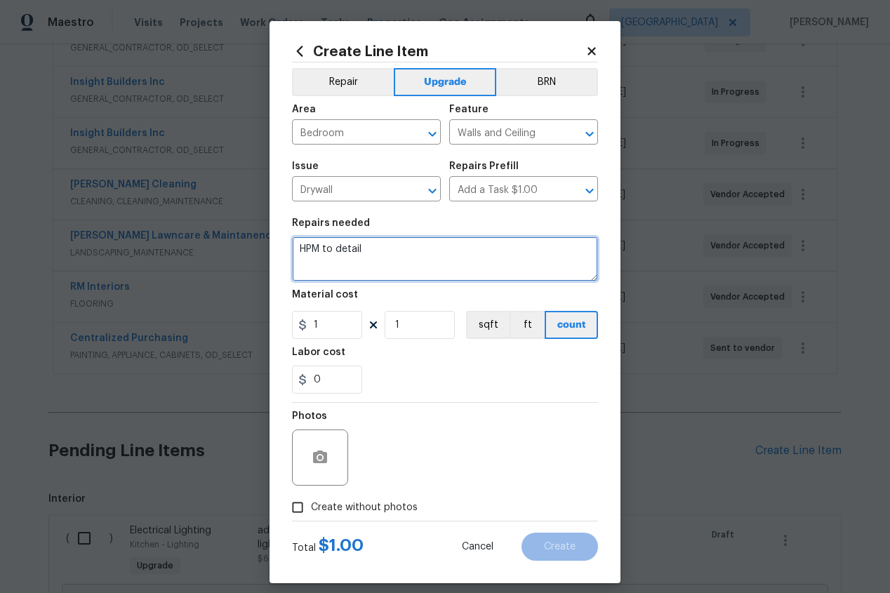
click at [374, 251] on textarea "HPM to detail" at bounding box center [445, 259] width 306 height 45
type textarea "H"
click at [344, 261] on textarea "in lover bedroom remove double doors add framing to make a wall ptexture" at bounding box center [445, 259] width 306 height 45
click at [392, 261] on textarea "in lover bedroom remove double doors add framing to make a wall texture" at bounding box center [445, 259] width 306 height 45
click at [324, 250] on textarea "in lover bedroom remove double doors add framing to make a wall texture and pai…" at bounding box center [445, 259] width 306 height 45
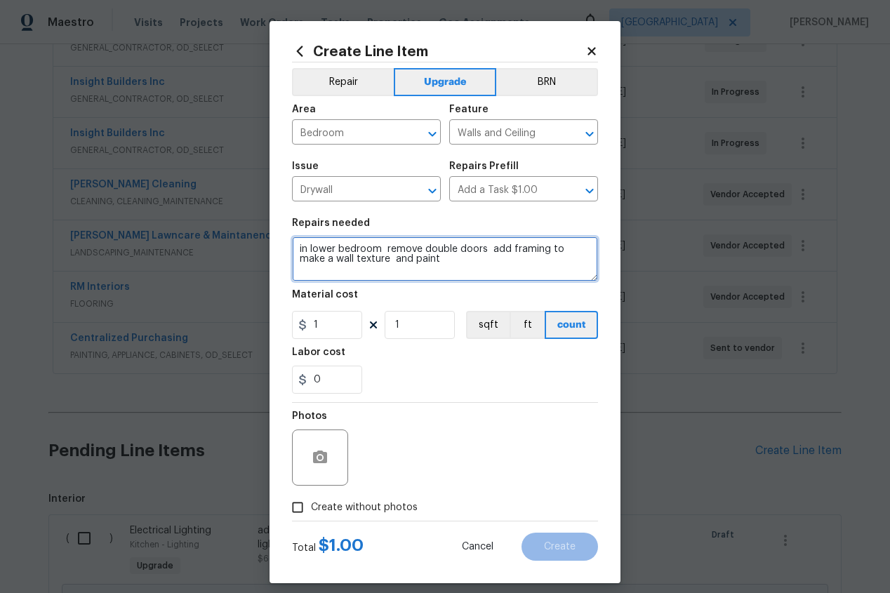
type textarea "in lower bedroom remove double doors add framing to make a wall texture and pai…"
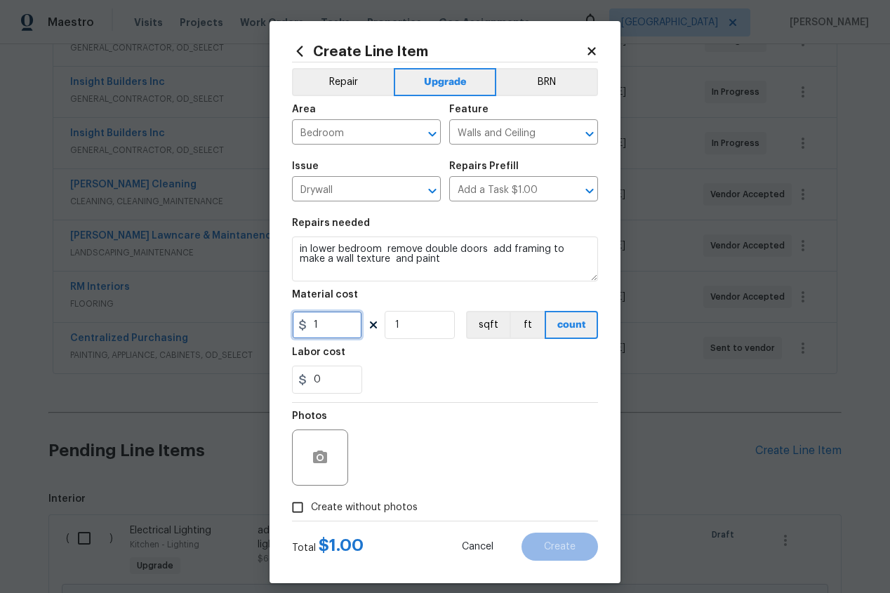
click at [331, 326] on input "1" at bounding box center [327, 325] width 70 height 28
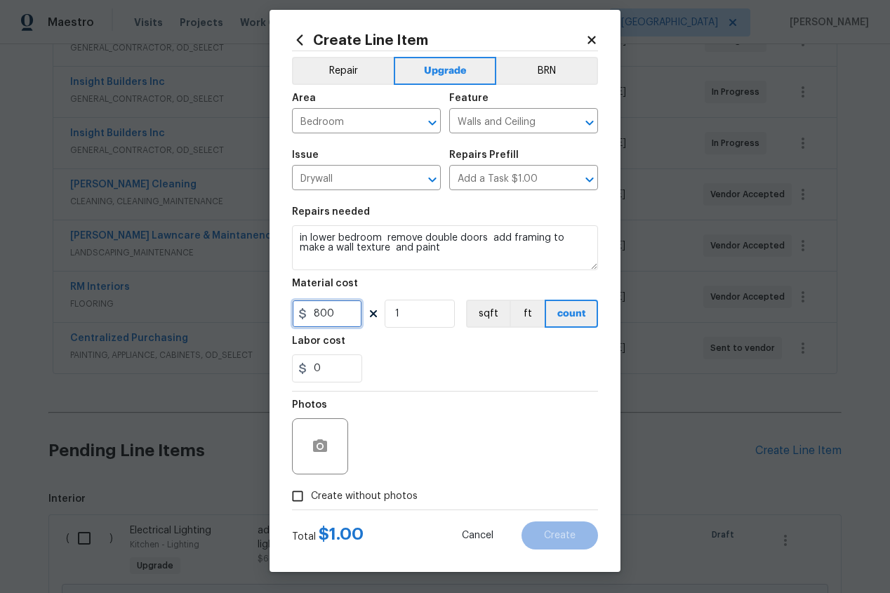
type input "800"
click at [298, 495] on input "Create without photos" at bounding box center [297, 496] width 27 height 27
checkbox input "true"
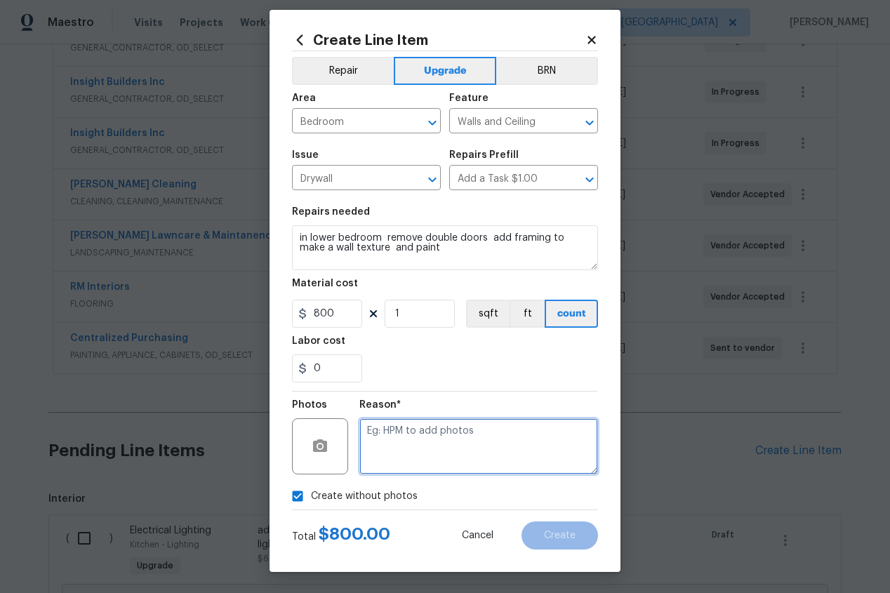
click at [418, 457] on textarea at bounding box center [478, 446] width 239 height 56
type textarea "add"
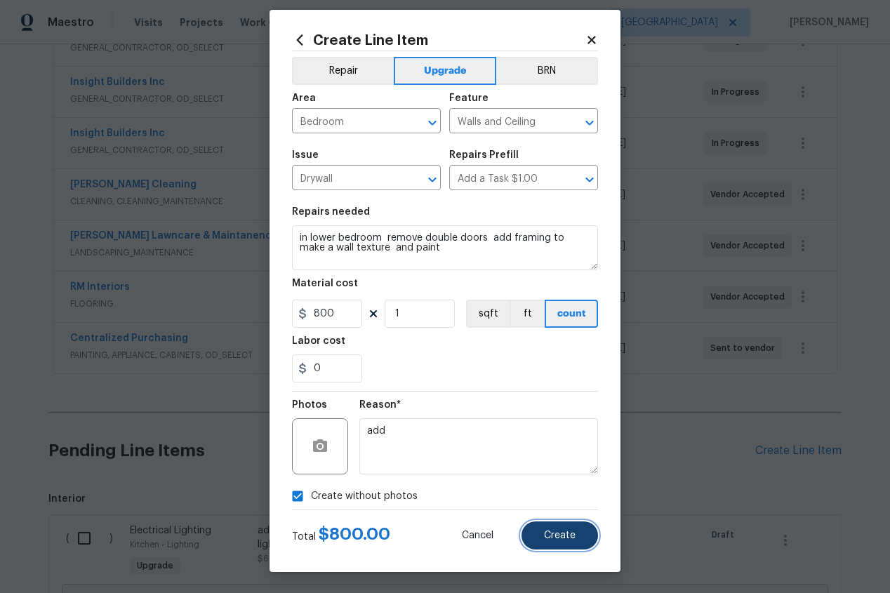
click at [554, 536] on span "Create" at bounding box center [560, 536] width 32 height 11
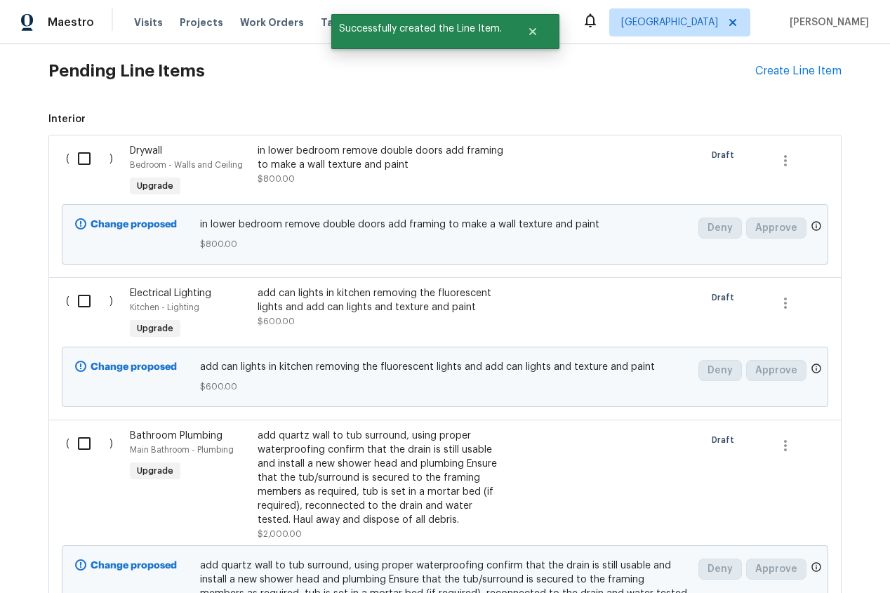
scroll to position [743, 0]
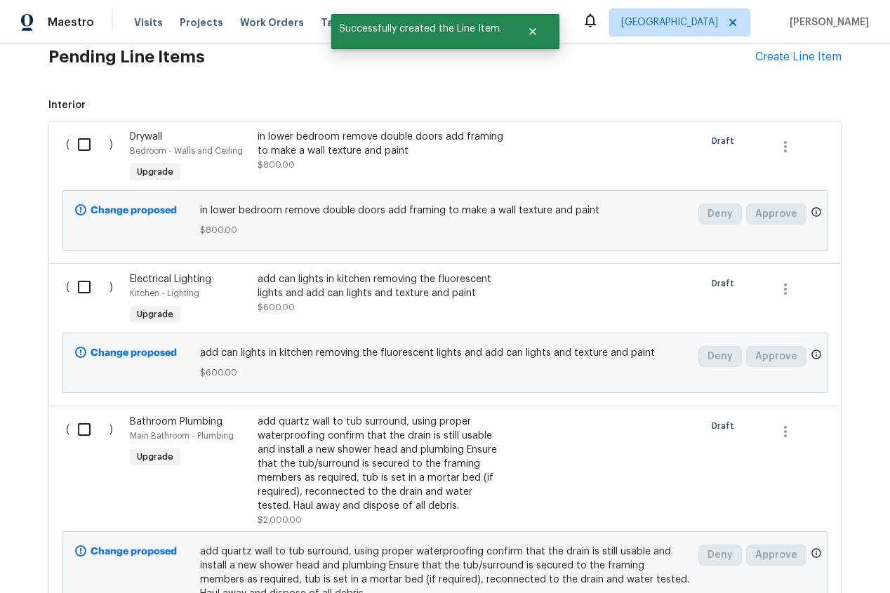
click at [81, 432] on input "checkbox" at bounding box center [89, 429] width 40 height 29
checkbox input "true"
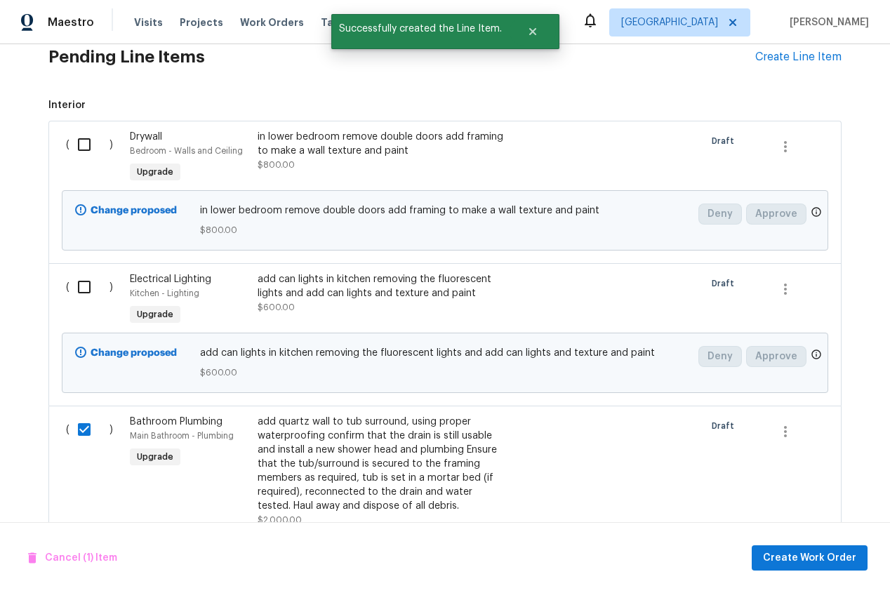
click at [78, 291] on input "checkbox" at bounding box center [89, 286] width 40 height 29
checkbox input "true"
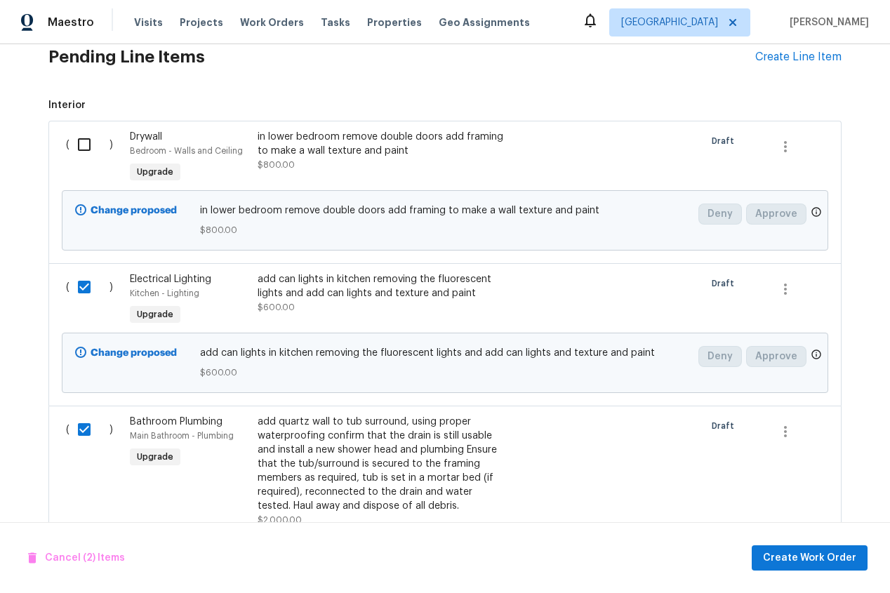
click at [81, 144] on input "checkbox" at bounding box center [89, 144] width 40 height 29
checkbox input "true"
click at [787, 557] on span "Create Work Order" at bounding box center [809, 559] width 93 height 18
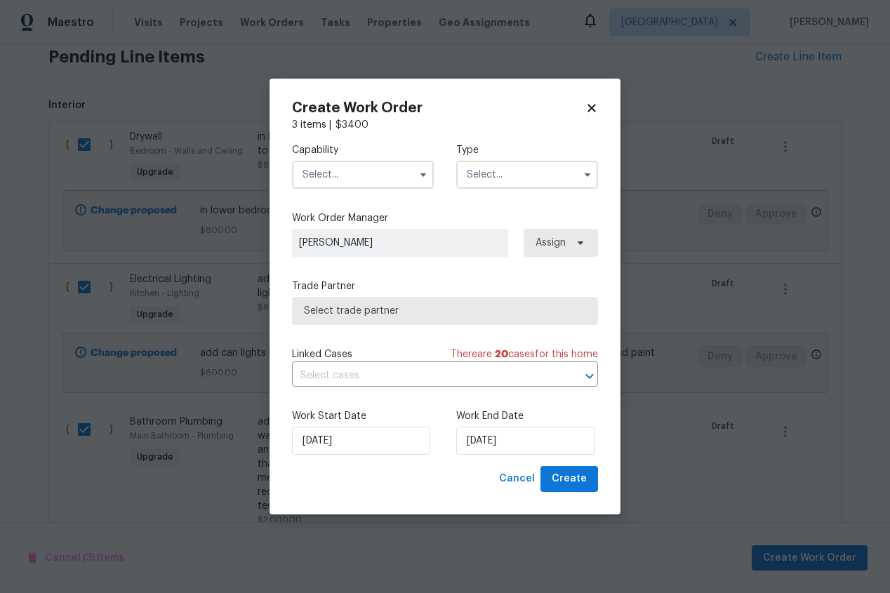
click at [370, 174] on input "text" at bounding box center [363, 175] width 142 height 28
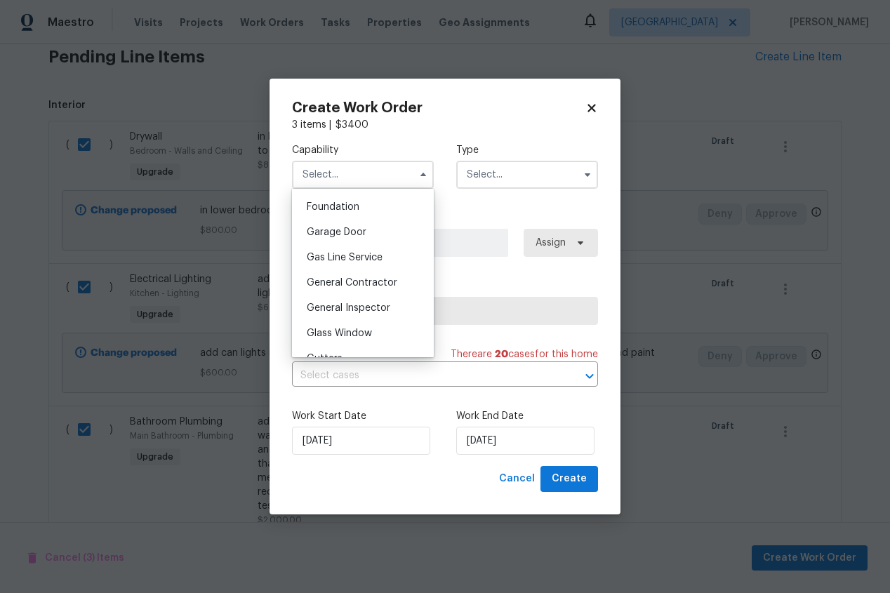
scroll to position [594, 0]
click at [369, 286] on span "General Contractor" at bounding box center [352, 282] width 91 height 10
type input "General Contractor"
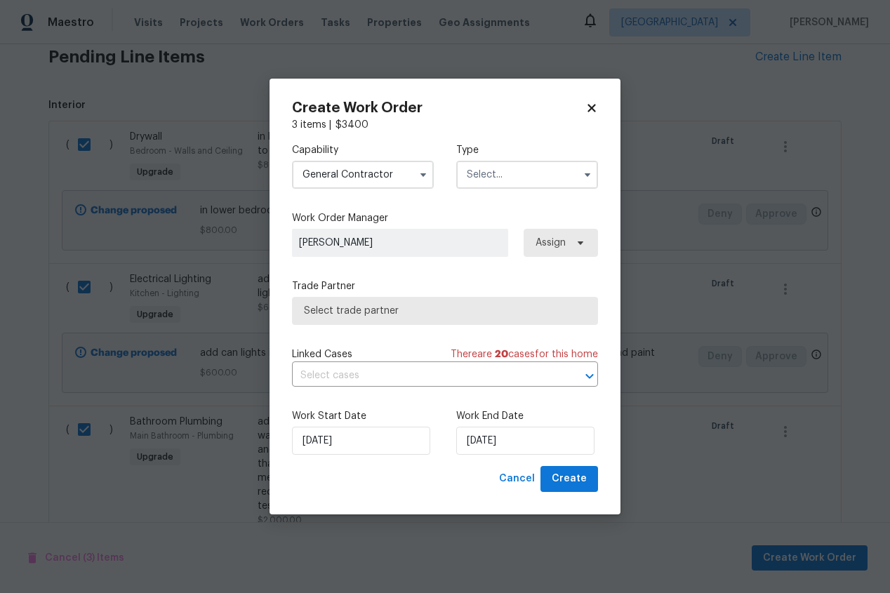
click at [519, 171] on input "text" at bounding box center [527, 175] width 142 height 28
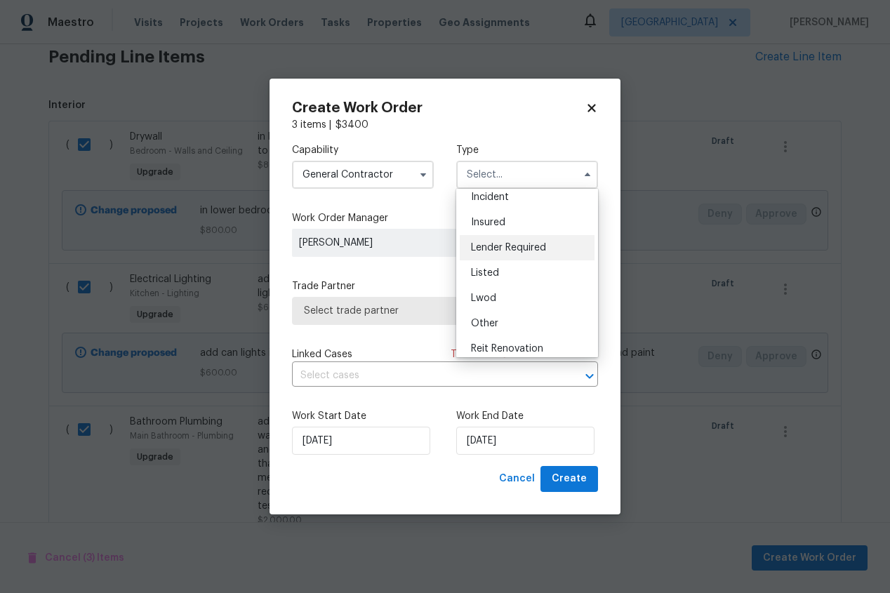
scroll to position [167, 0]
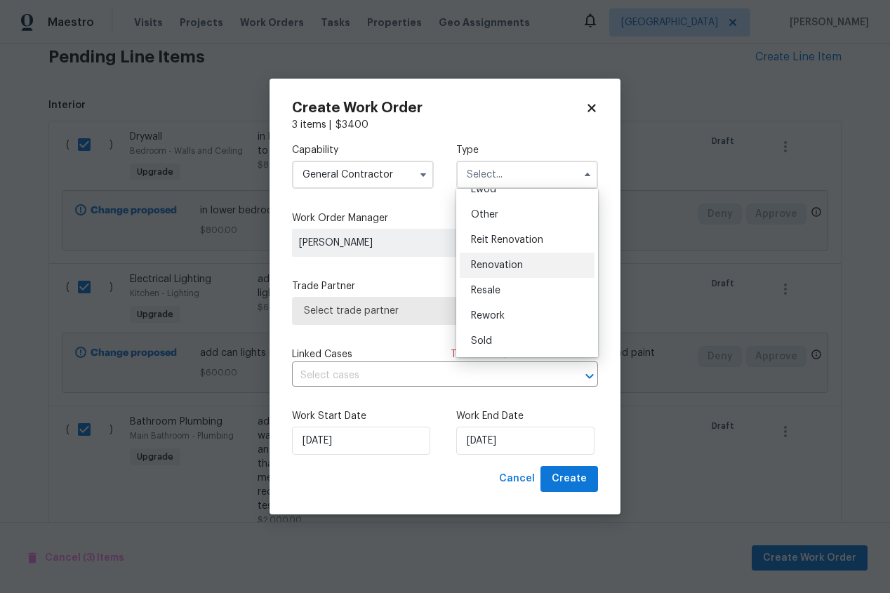
click at [510, 260] on span "Renovation" at bounding box center [497, 265] width 52 height 10
type input "Renovation"
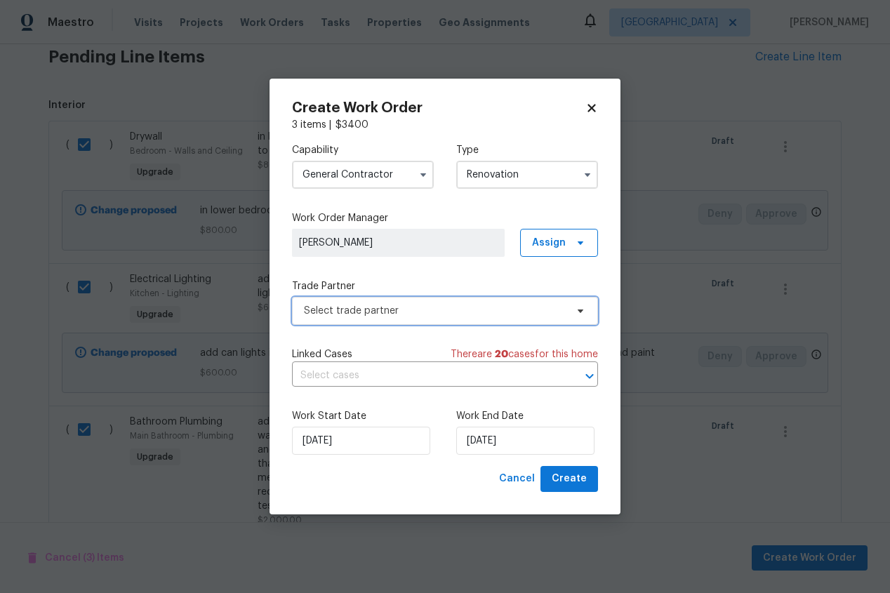
click at [423, 312] on span "Select trade partner" at bounding box center [435, 311] width 262 height 14
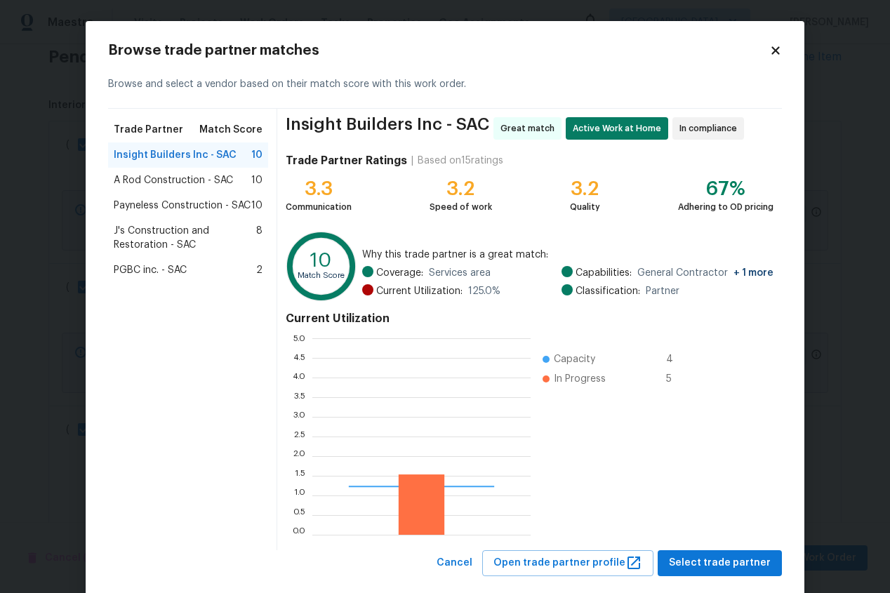
scroll to position [197, 218]
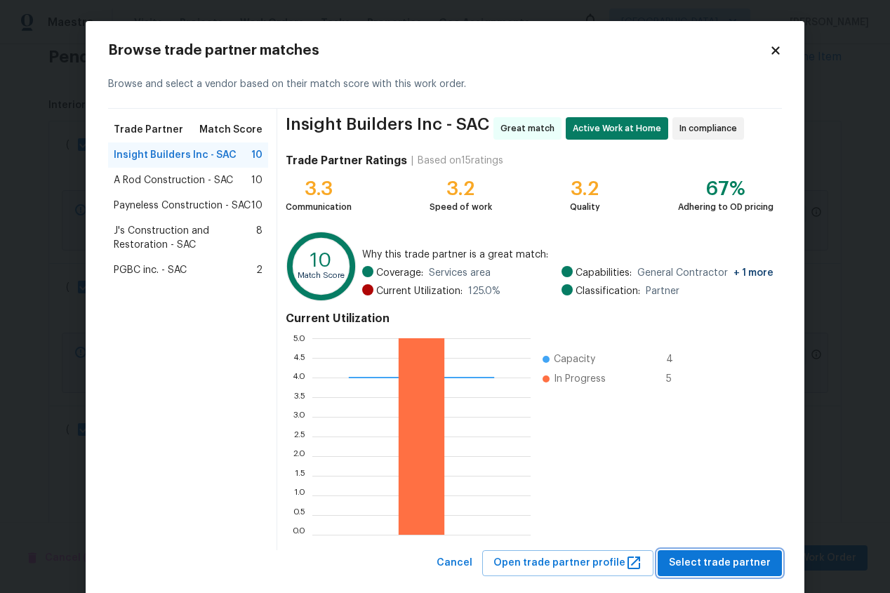
click at [715, 559] on span "Select trade partner" at bounding box center [720, 564] width 102 height 18
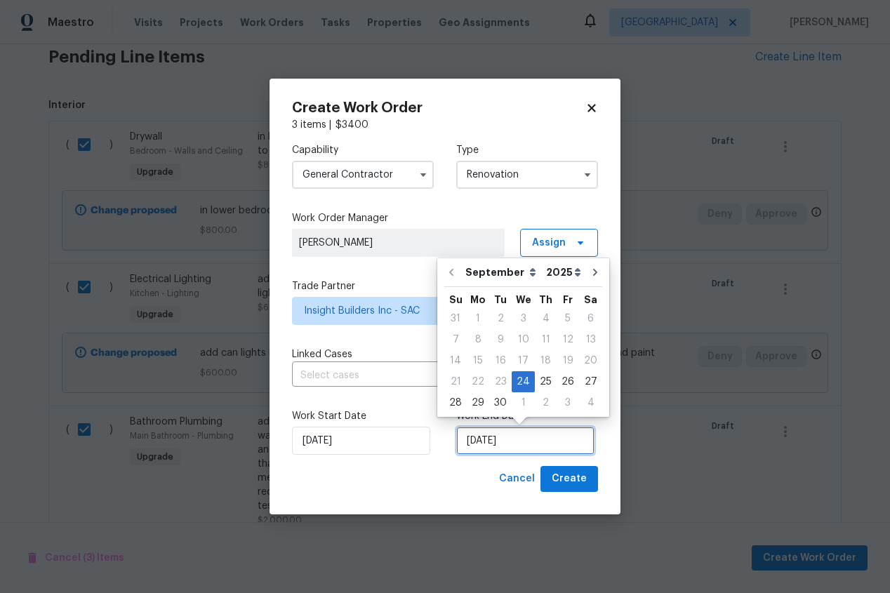
click at [542, 448] on input "9/24/2025" at bounding box center [525, 441] width 138 height 28
click at [590, 268] on icon "Go to next month" at bounding box center [595, 272] width 11 height 11
type input "10/24/2025"
select select "9"
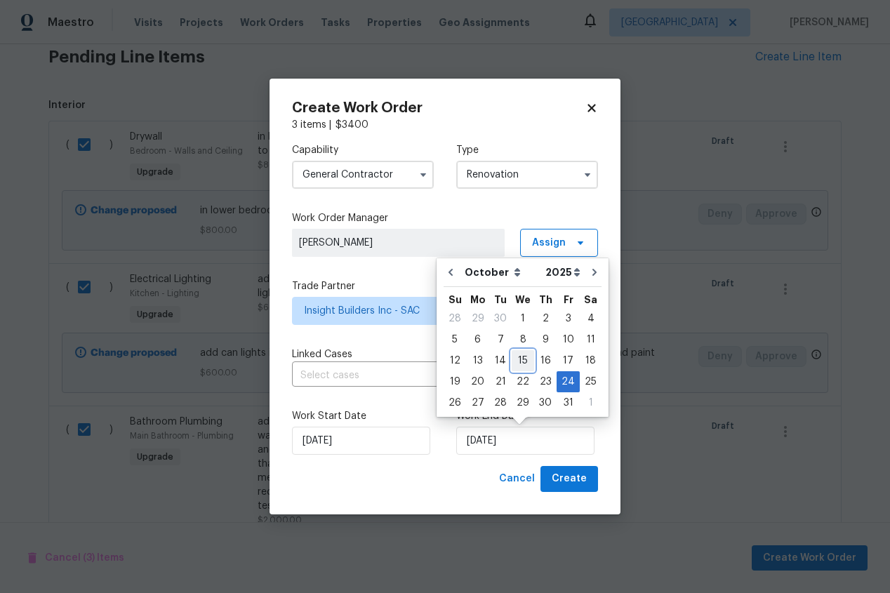
click at [521, 357] on div "15" at bounding box center [523, 361] width 22 height 20
type input "10/15/2025"
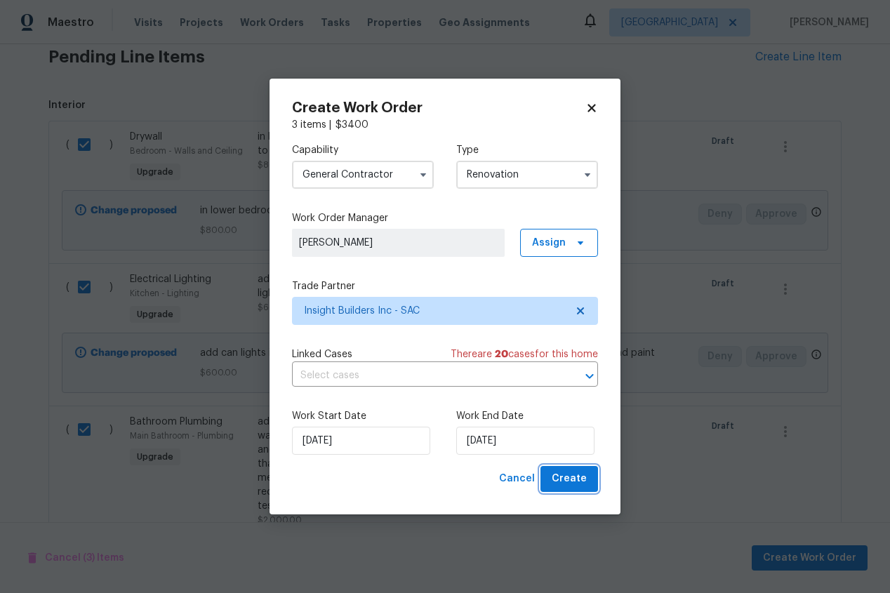
click at [567, 484] on span "Create" at bounding box center [569, 479] width 35 height 18
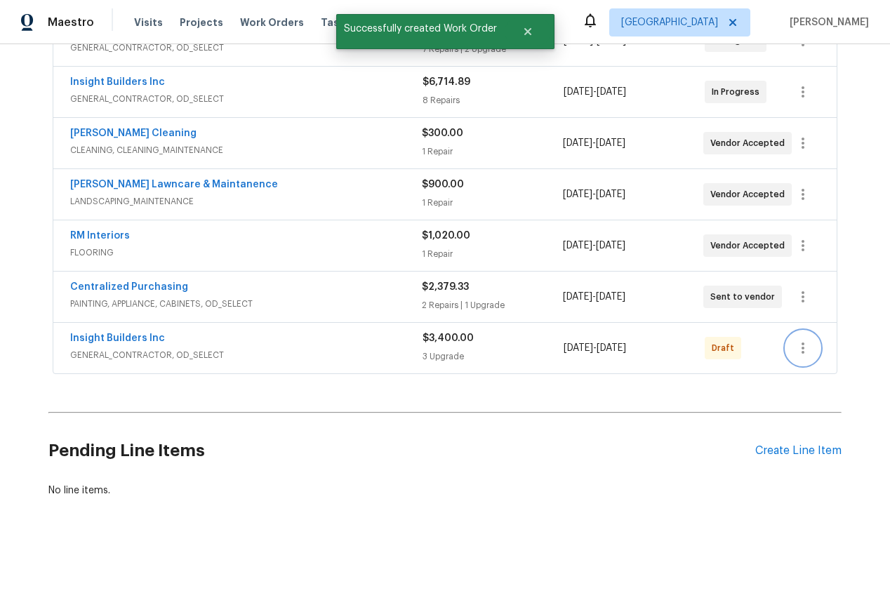
click at [807, 345] on icon "button" at bounding box center [803, 348] width 17 height 17
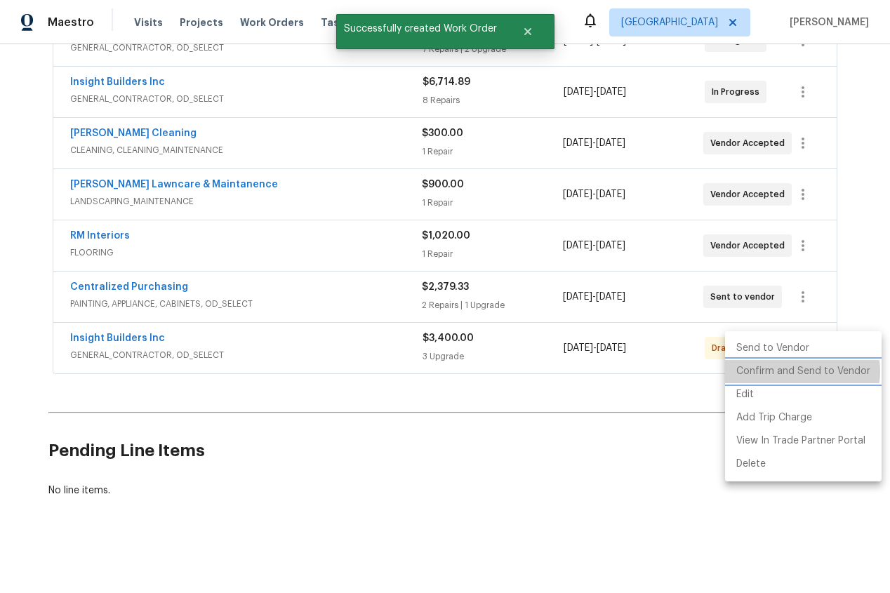
click at [798, 372] on li "Confirm and Send to Vendor" at bounding box center [803, 371] width 157 height 23
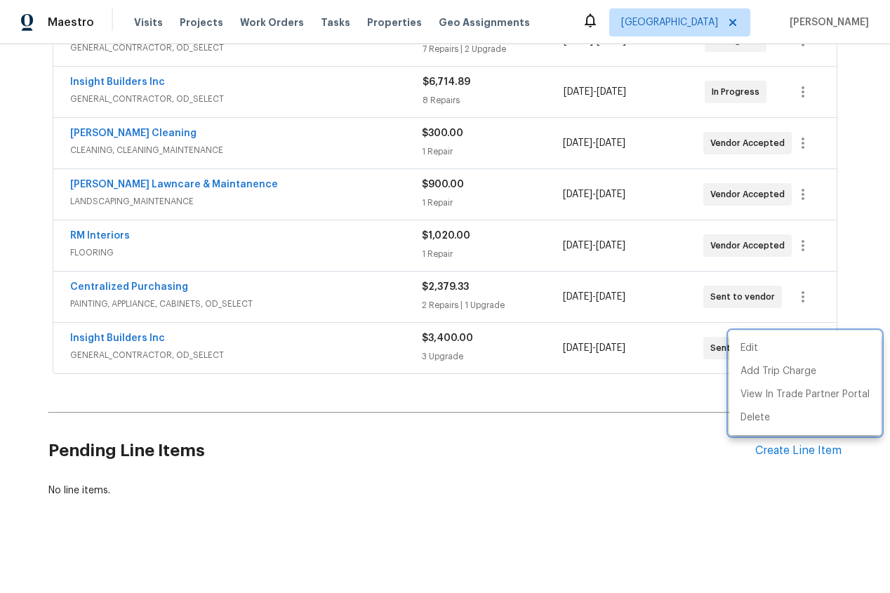
click at [325, 515] on div at bounding box center [445, 296] width 890 height 593
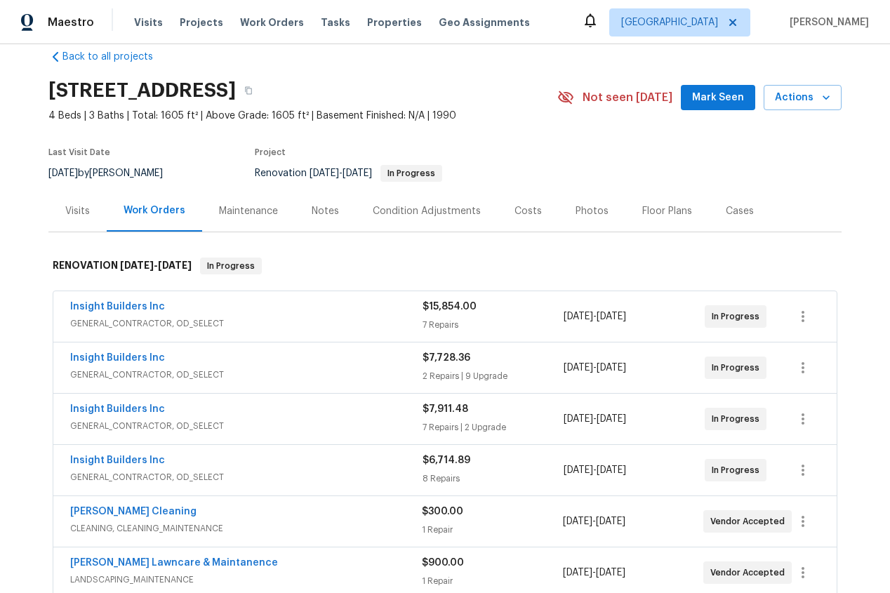
scroll to position [0, 0]
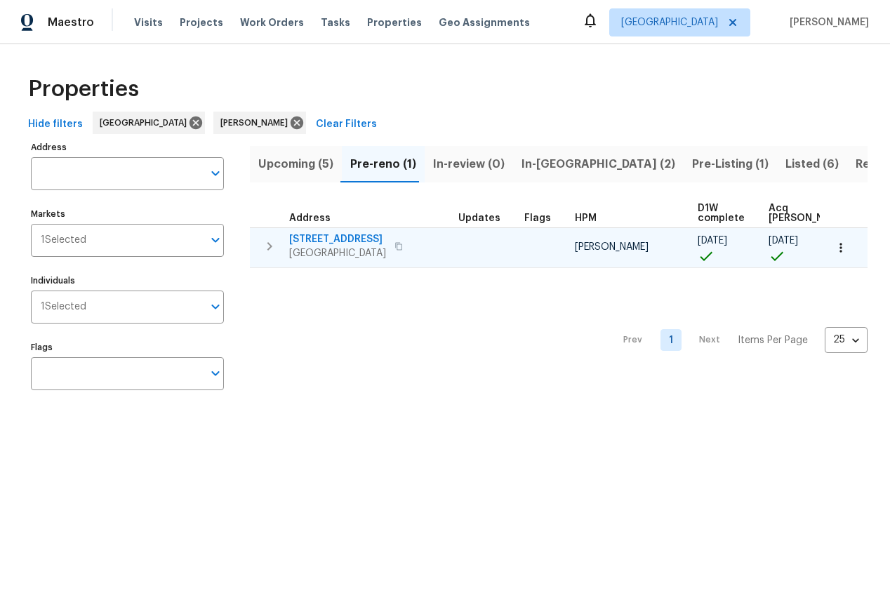
click at [274, 244] on icon "button" at bounding box center [269, 246] width 17 height 17
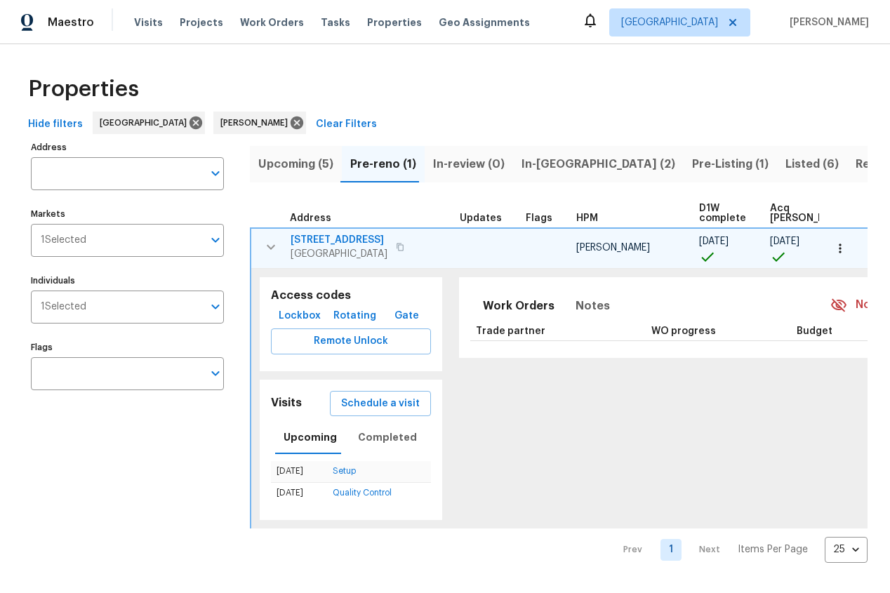
click at [291, 311] on span "Lockbox" at bounding box center [300, 316] width 42 height 18
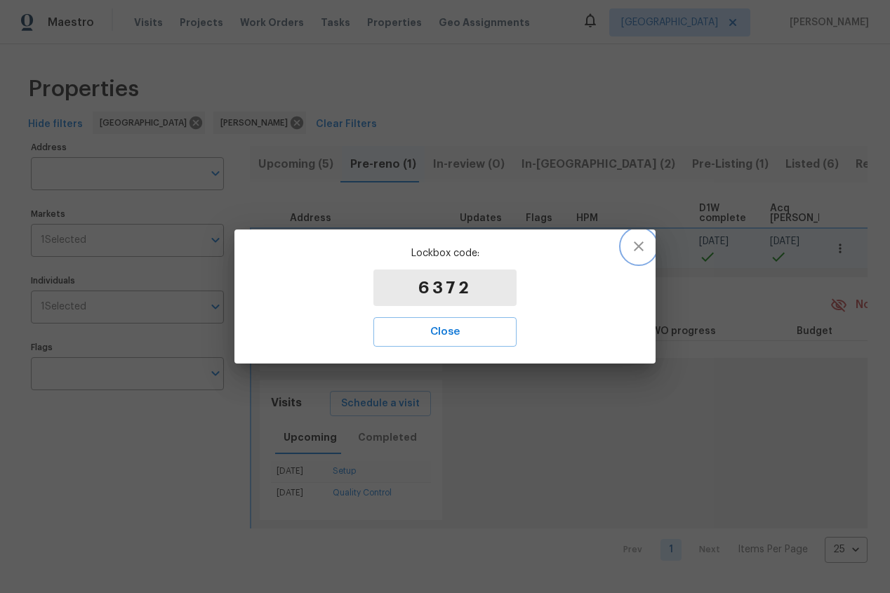
click at [639, 251] on icon "button" at bounding box center [638, 246] width 17 height 17
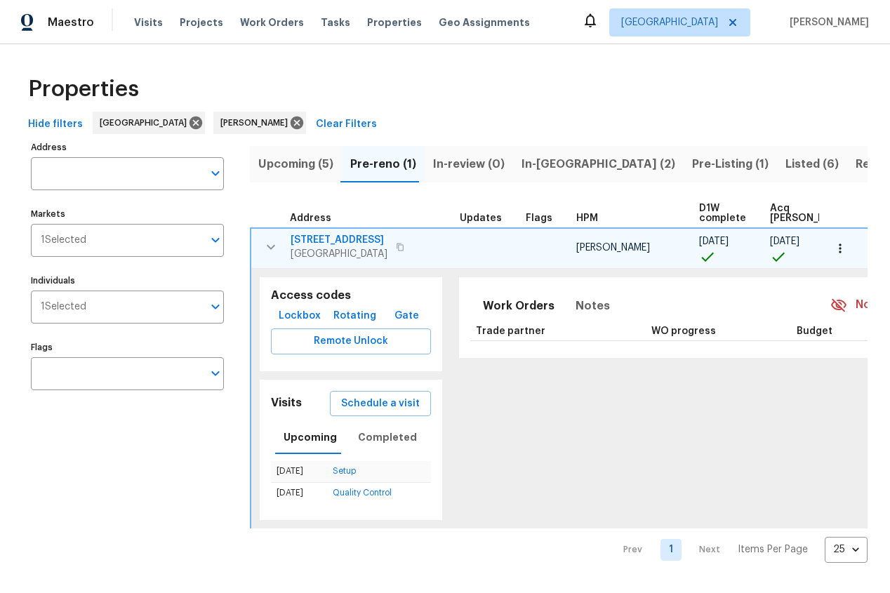
click at [268, 245] on icon "button" at bounding box center [271, 247] width 17 height 17
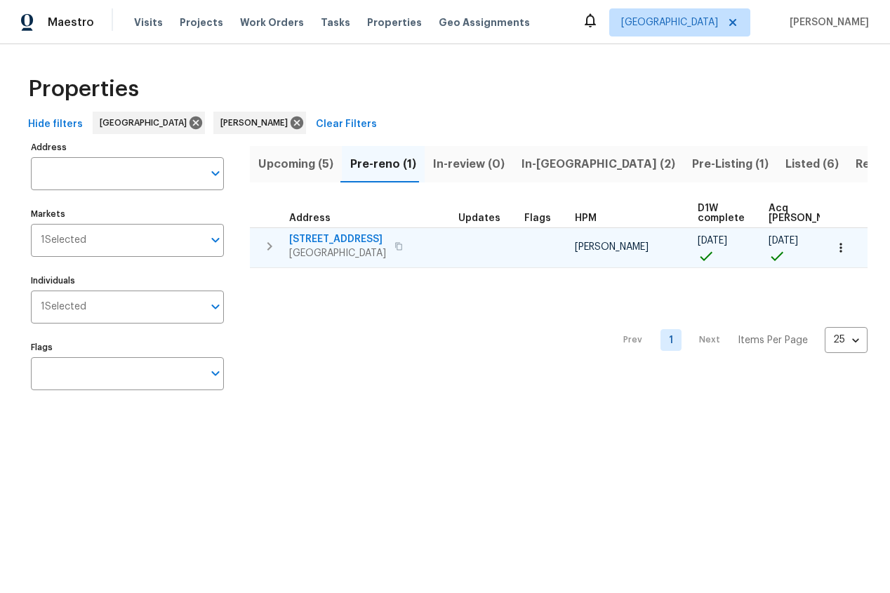
click at [326, 239] on span "192 Creekside Cir" at bounding box center [337, 239] width 97 height 14
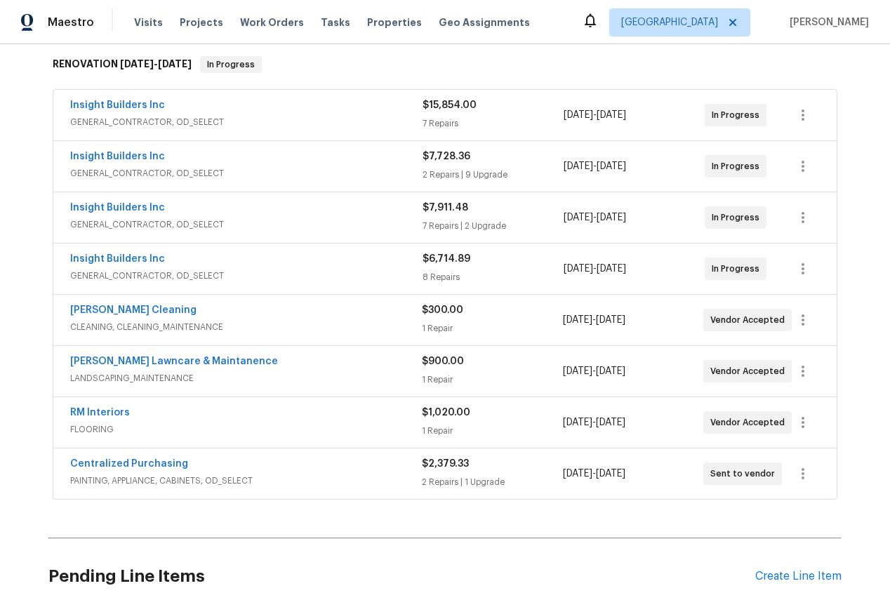
scroll to position [350, 0]
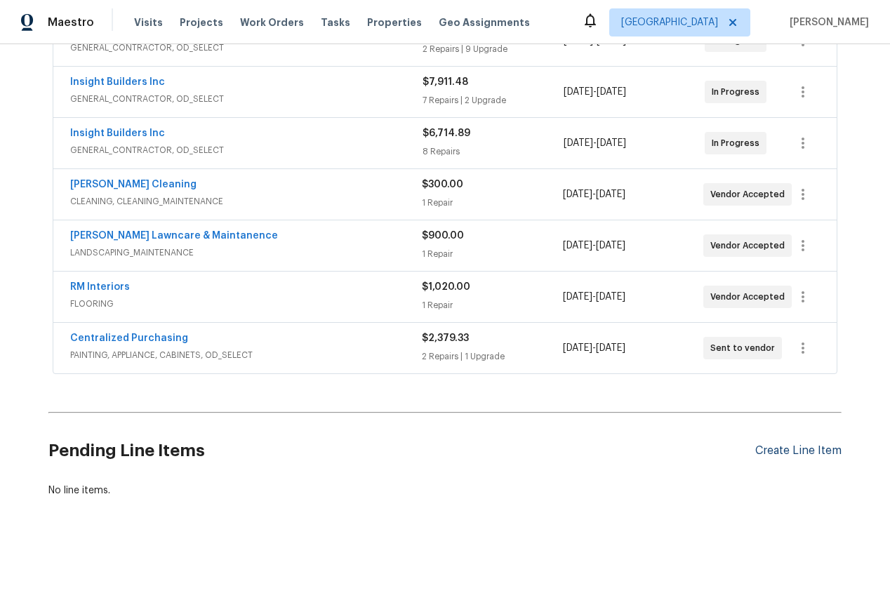
click at [804, 451] on div "Create Line Item" at bounding box center [798, 450] width 86 height 13
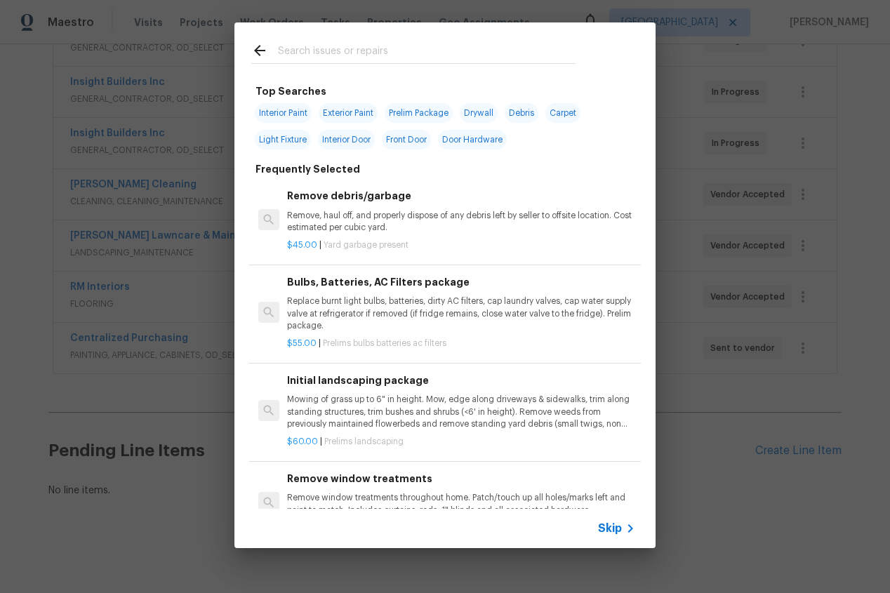
click at [300, 49] on input "text" at bounding box center [427, 52] width 298 height 21
click at [195, 54] on div "Top Searches Interior Paint Exterior Paint Prelim Package Drywall Debris Carpet…" at bounding box center [445, 285] width 890 height 571
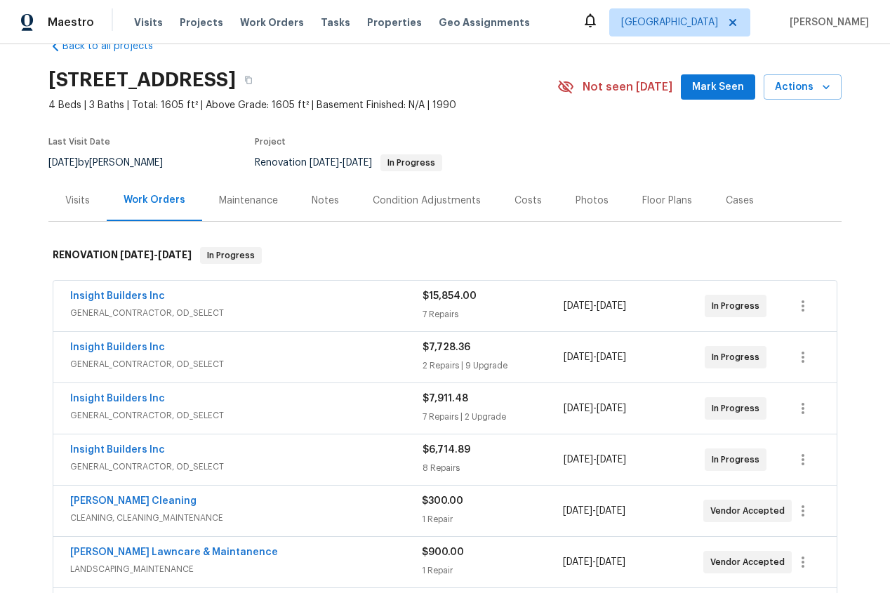
scroll to position [20, 0]
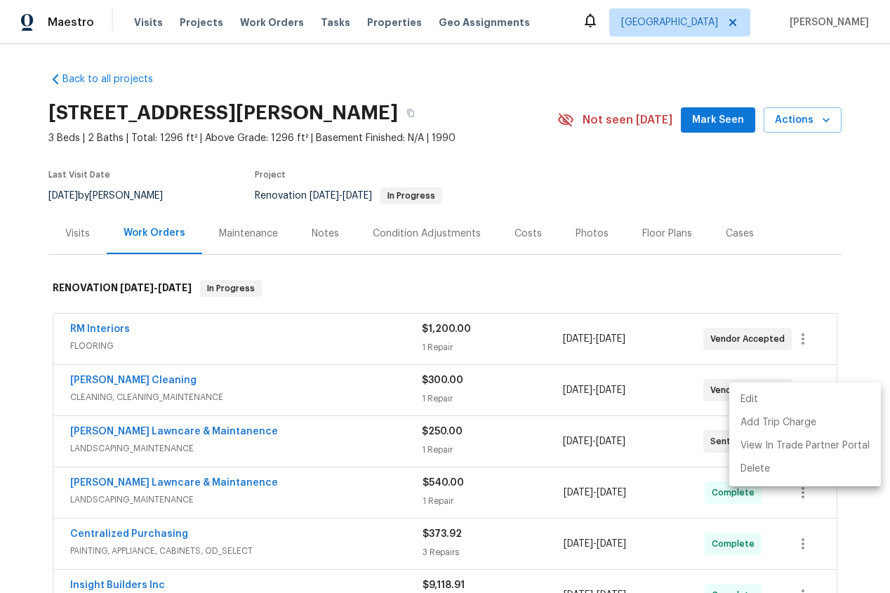
scroll to position [42, 0]
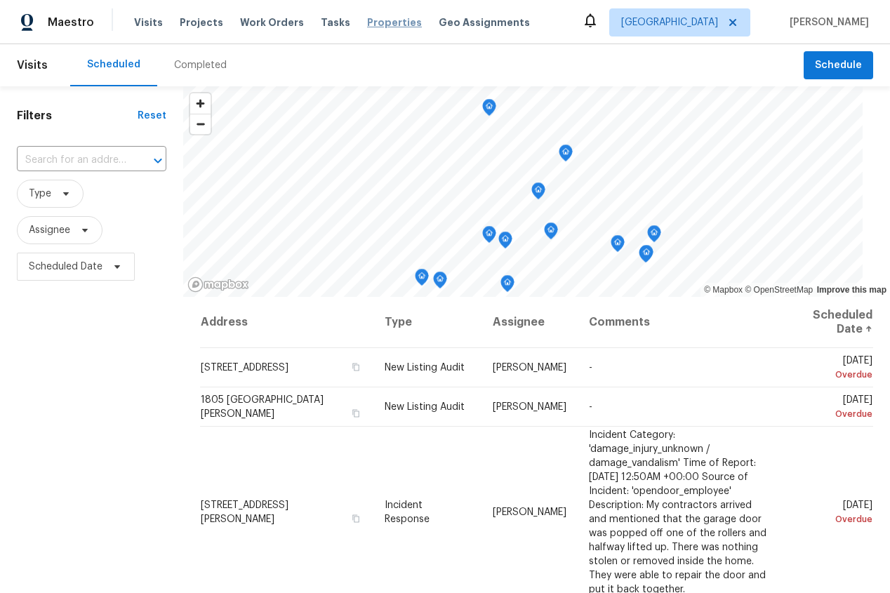
click at [367, 20] on span "Properties" at bounding box center [394, 22] width 55 height 14
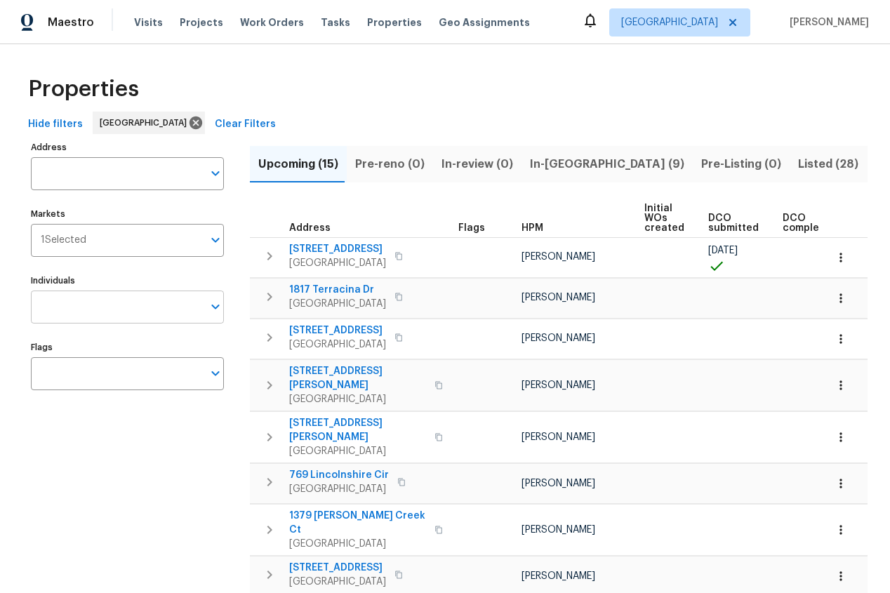
click at [100, 310] on input "Individuals" at bounding box center [117, 307] width 172 height 33
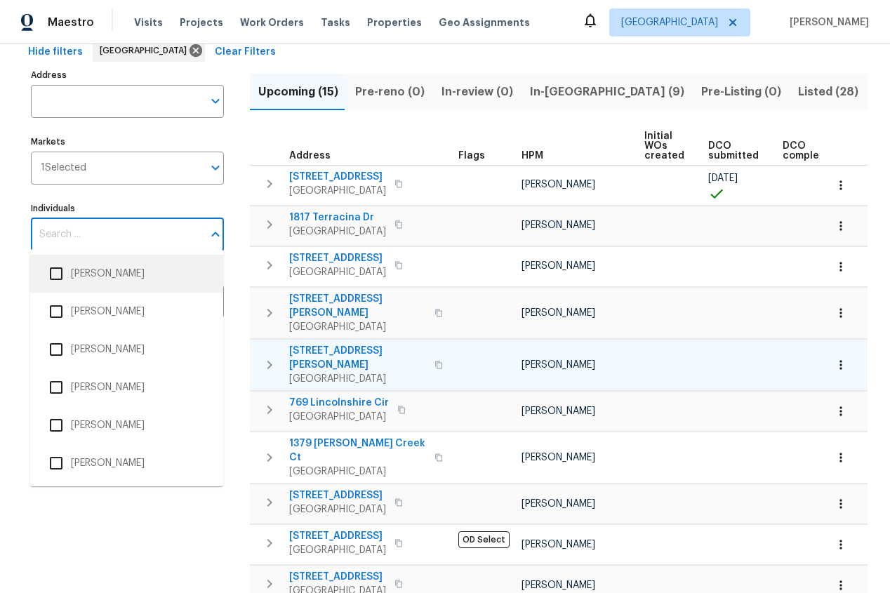
scroll to position [69, 0]
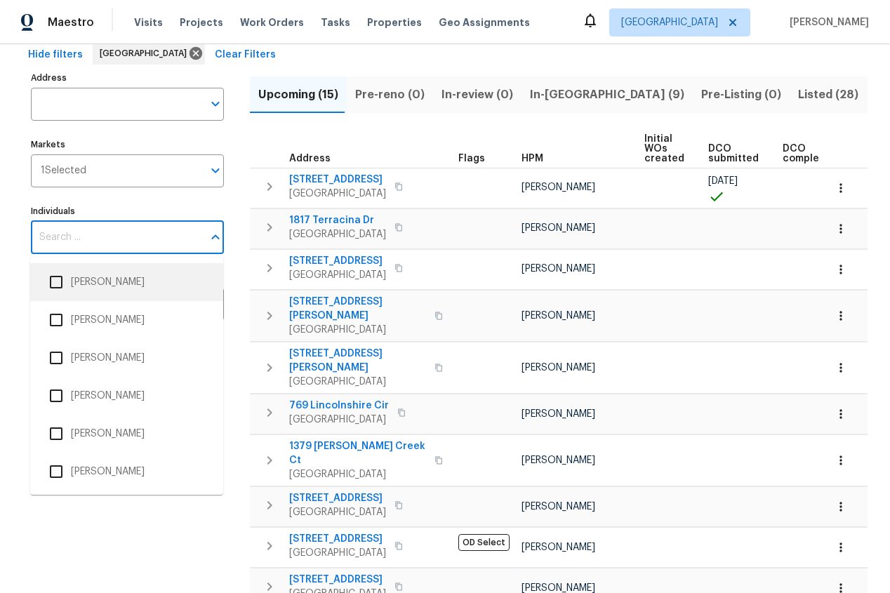
click at [100, 240] on input "Individuals" at bounding box center [117, 237] width 172 height 33
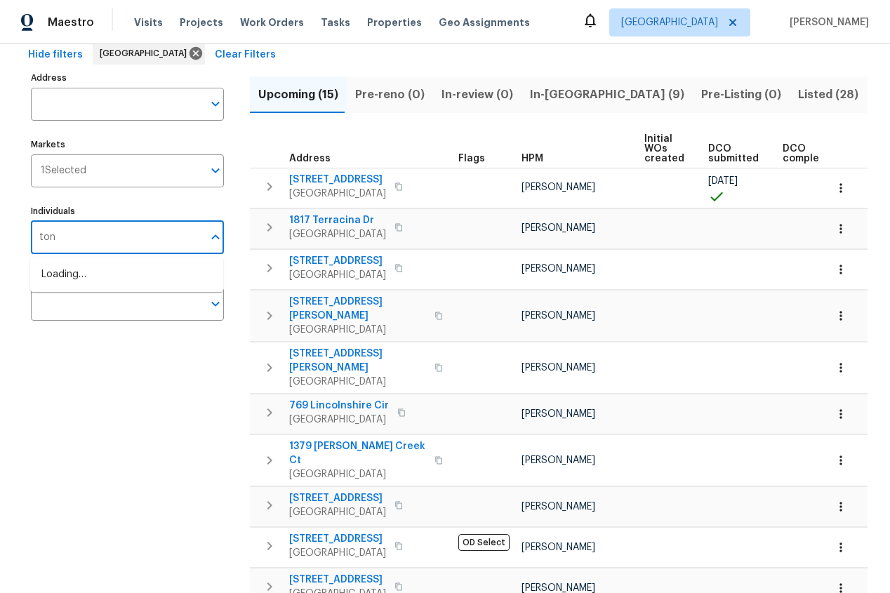
type input "toni"
click at [94, 293] on li "[PERSON_NAME]" at bounding box center [126, 281] width 171 height 29
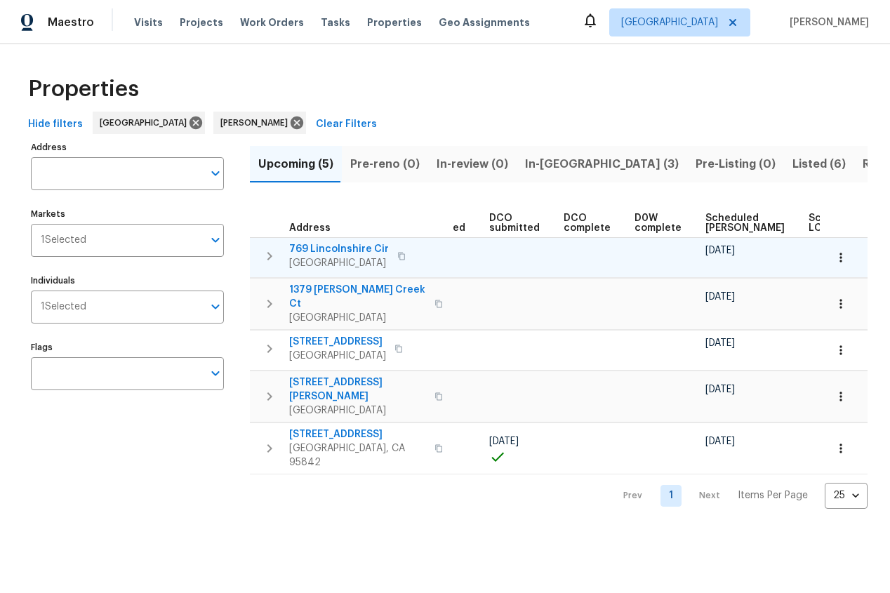
scroll to position [0, 208]
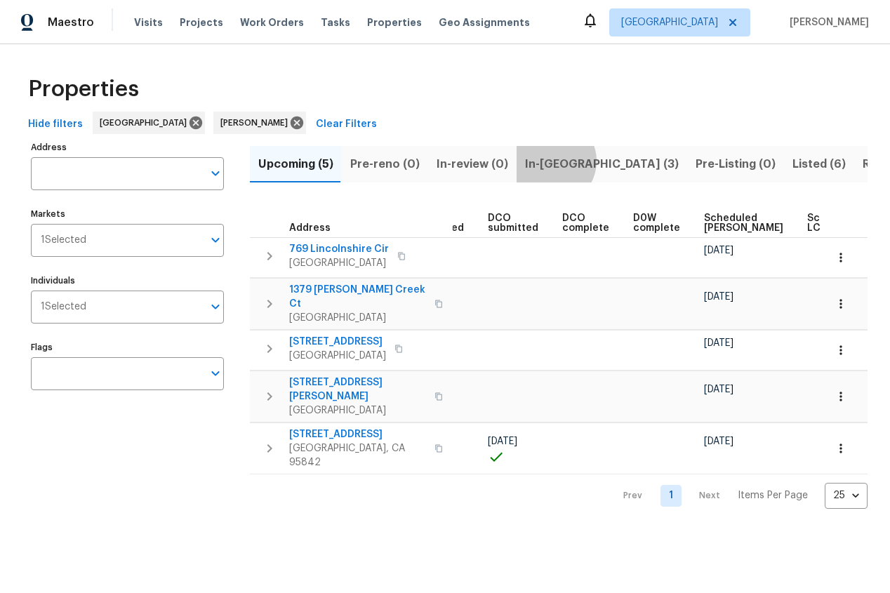
click at [542, 161] on span "In-reno (3)" at bounding box center [602, 164] width 154 height 20
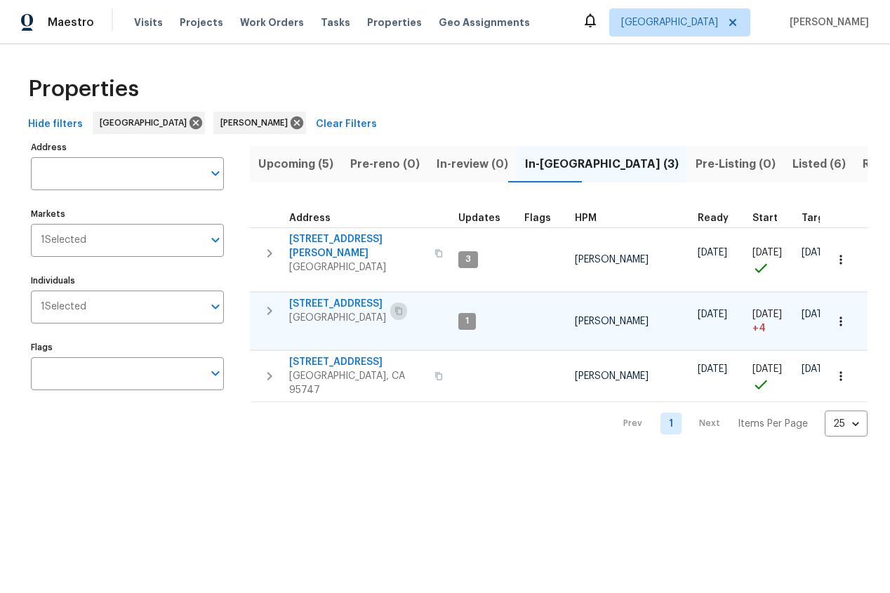
click at [403, 307] on icon "button" at bounding box center [399, 311] width 8 height 8
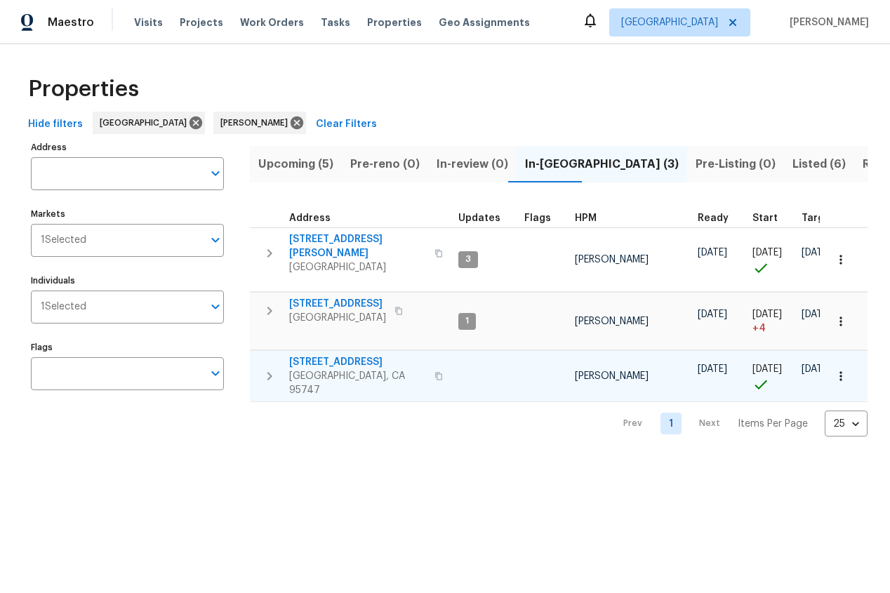
click at [357, 359] on span "[STREET_ADDRESS]" at bounding box center [357, 362] width 137 height 14
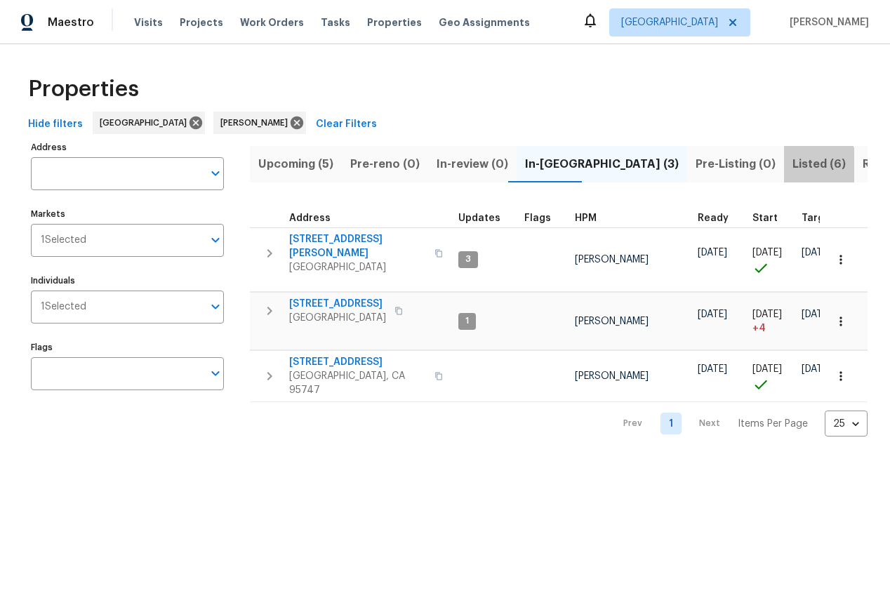
click at [793, 171] on span "Listed (6)" at bounding box center [819, 164] width 53 height 20
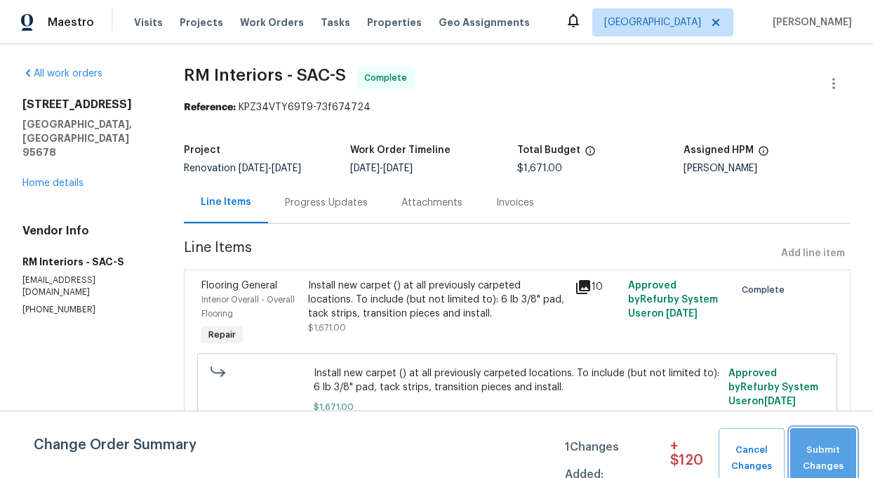
click at [821, 458] on span "Submit Changes" at bounding box center [823, 458] width 52 height 32
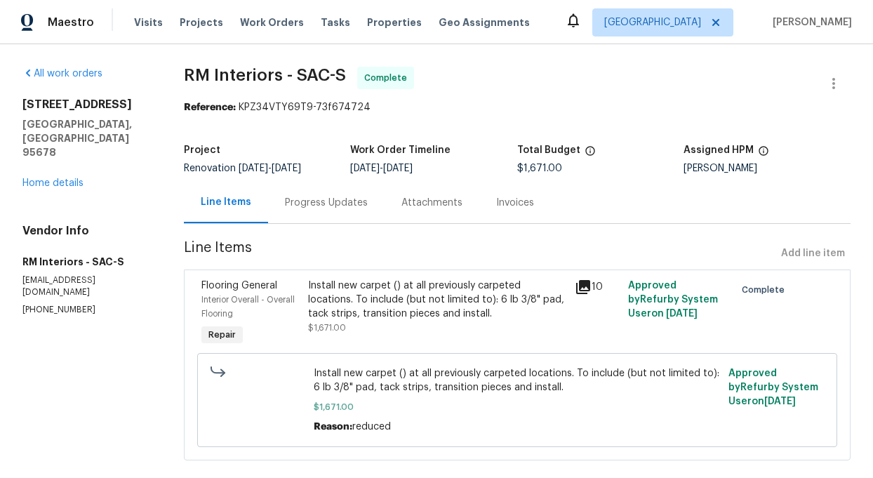
scroll to position [23, 0]
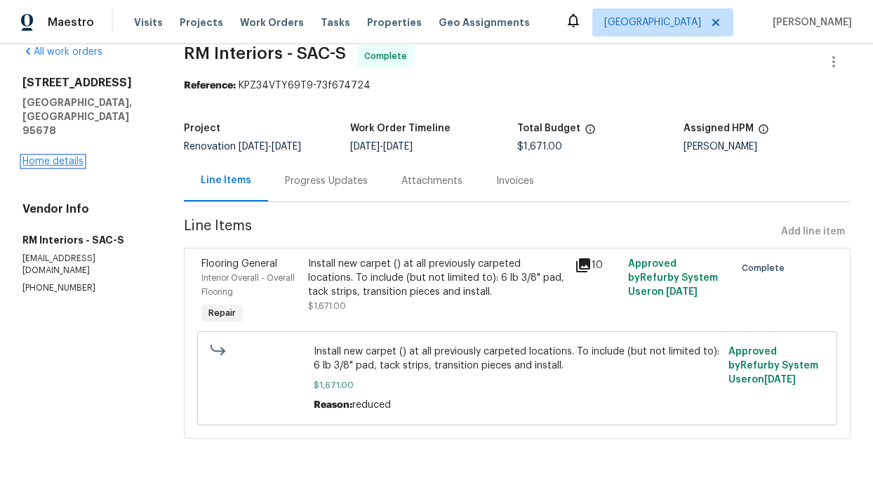
click at [38, 157] on link "Home details" at bounding box center [52, 162] width 61 height 10
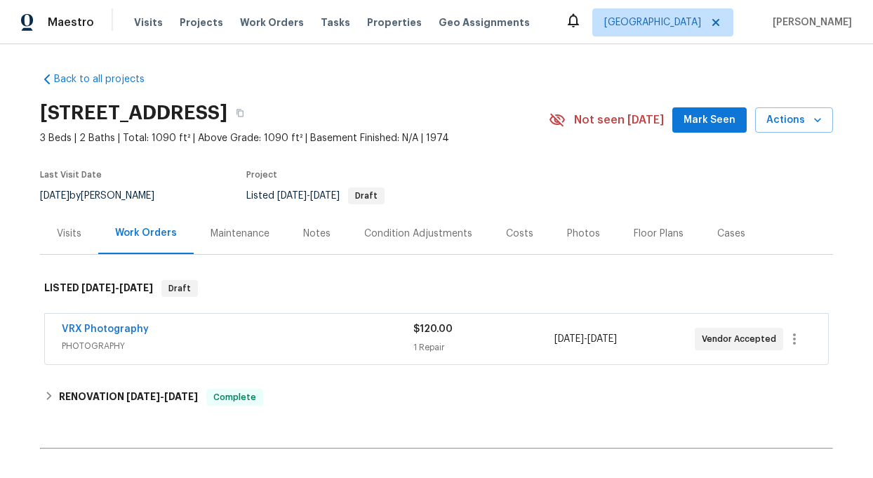
click at [579, 234] on div "Photos" at bounding box center [583, 234] width 33 height 14
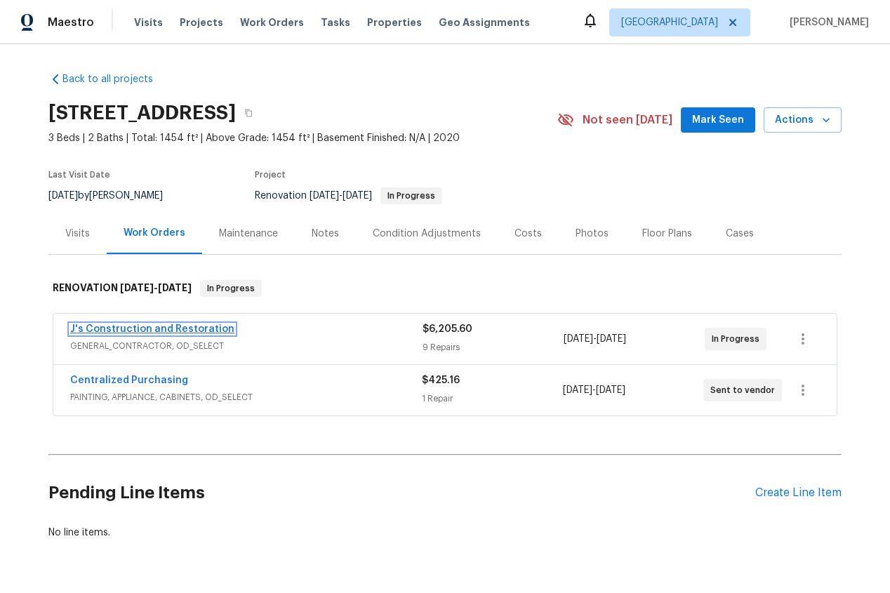
click at [180, 333] on link "J's Construction and Restoration" at bounding box center [152, 329] width 164 height 10
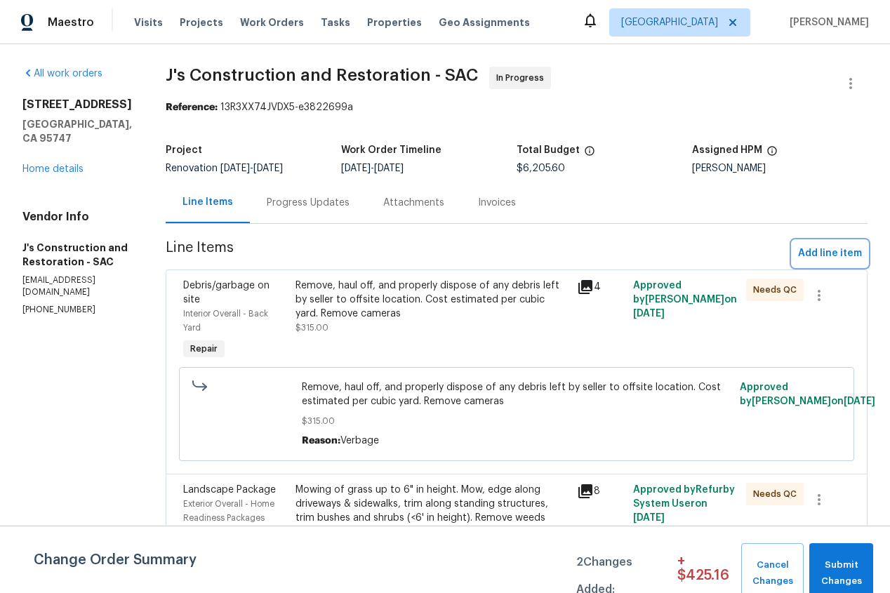
click at [818, 250] on span "Add line item" at bounding box center [830, 254] width 64 height 18
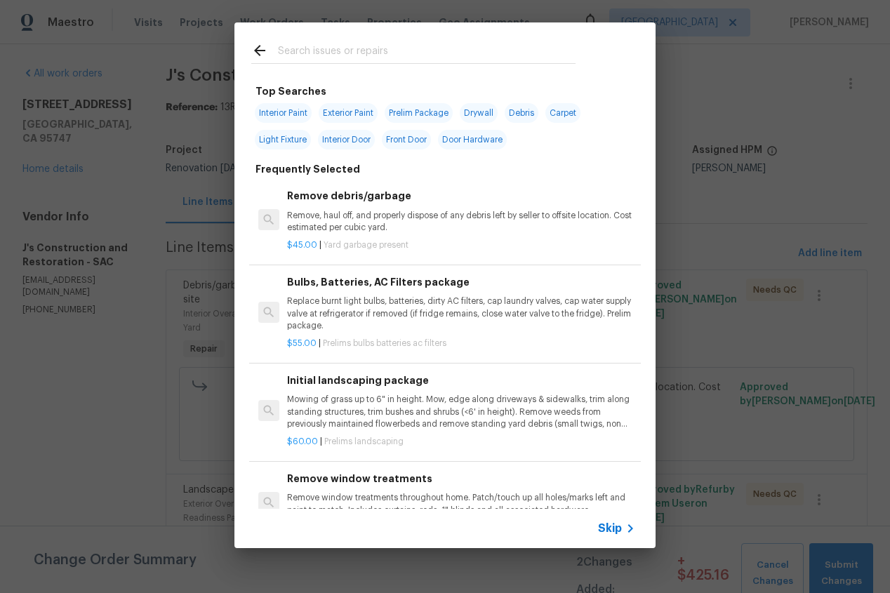
click at [359, 410] on p "Mowing of grass up to 6" in height. Mow, edge along driveways & sidewalks, trim…" at bounding box center [461, 412] width 348 height 36
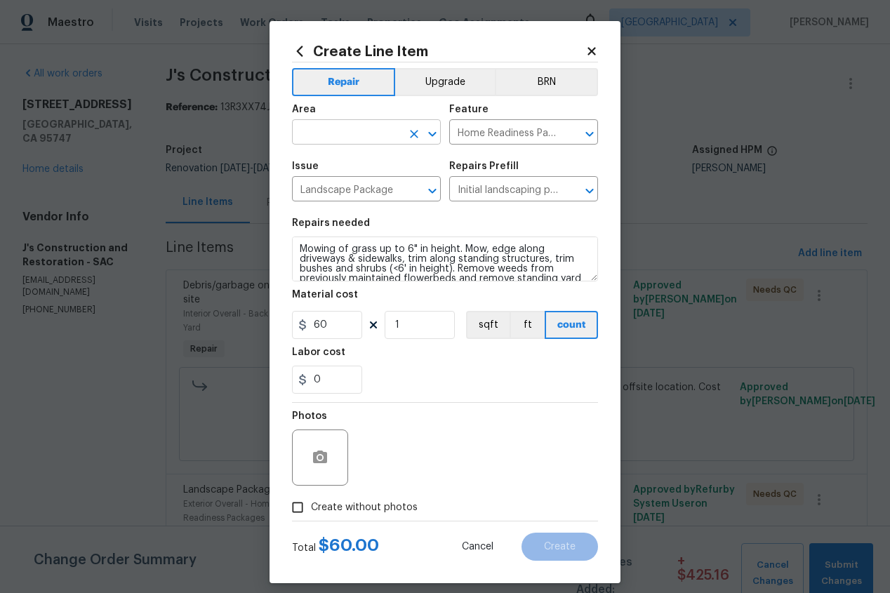
click at [364, 135] on input "text" at bounding box center [347, 134] width 110 height 22
click at [361, 188] on li "Interior Overall" at bounding box center [366, 188] width 149 height 23
type input "Interior Overall"
click at [292, 507] on input "Create without photos" at bounding box center [297, 507] width 27 height 27
checkbox input "true"
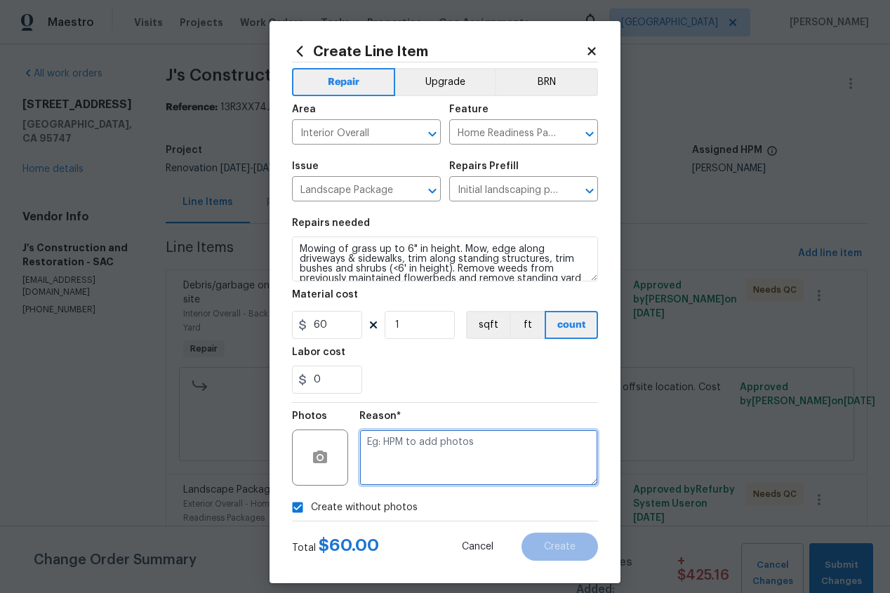
click at [418, 461] on textarea at bounding box center [478, 458] width 239 height 56
type textarea "ADD"
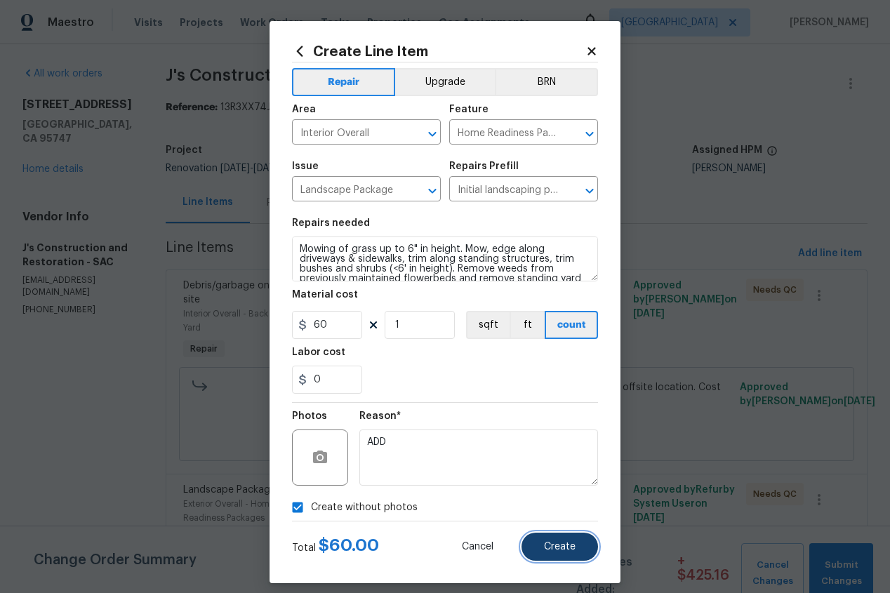
click at [559, 548] on span "Create" at bounding box center [560, 547] width 32 height 11
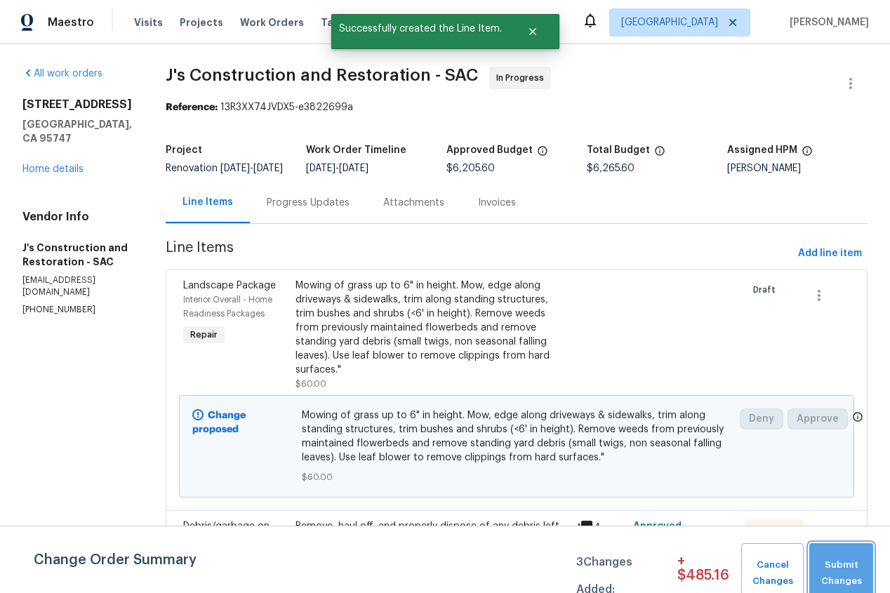
click at [850, 579] on span "Submit Changes" at bounding box center [841, 573] width 50 height 32
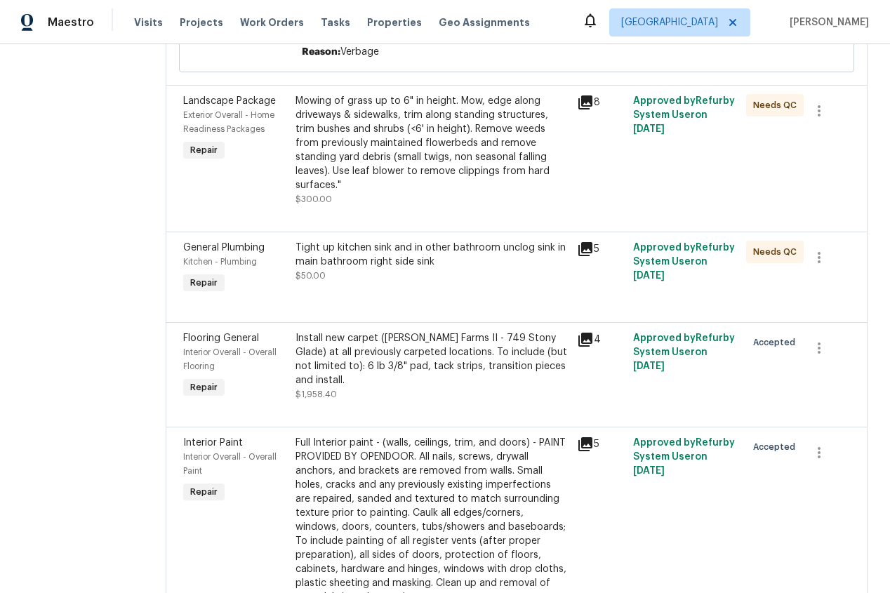
scroll to position [390, 0]
click at [594, 105] on icon at bounding box center [585, 101] width 17 height 17
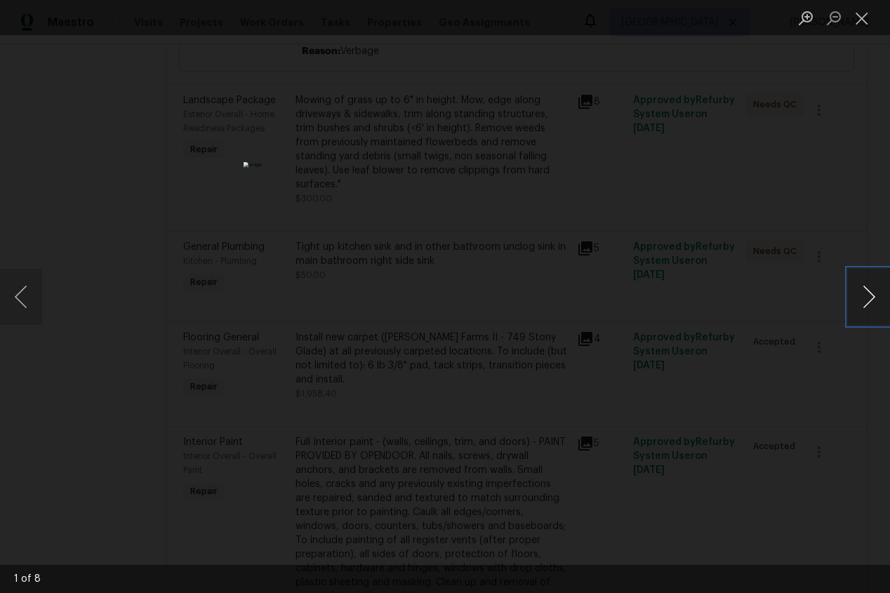
click at [866, 300] on button "Next image" at bounding box center [869, 297] width 42 height 56
click at [866, 301] on button "Next image" at bounding box center [869, 297] width 42 height 56
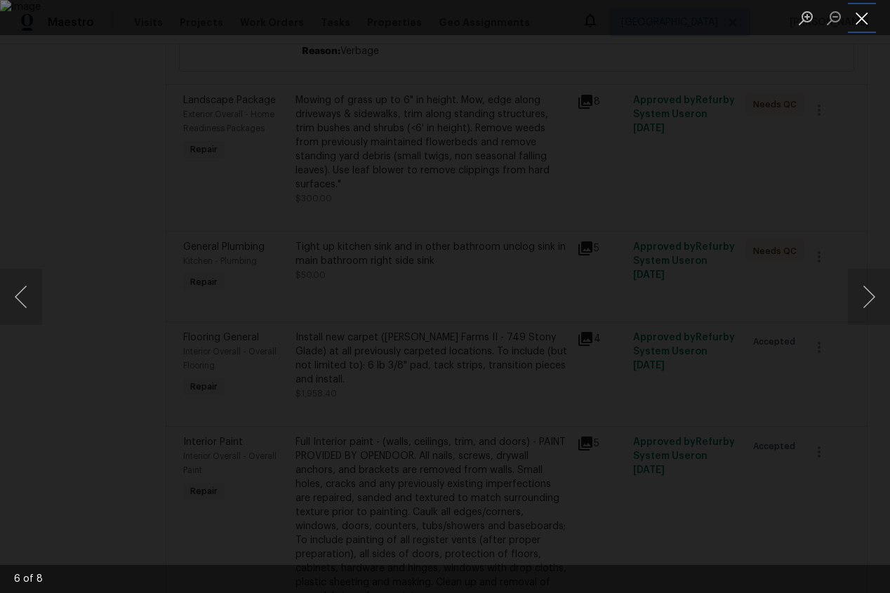
click at [863, 22] on button "Close lightbox" at bounding box center [862, 18] width 28 height 25
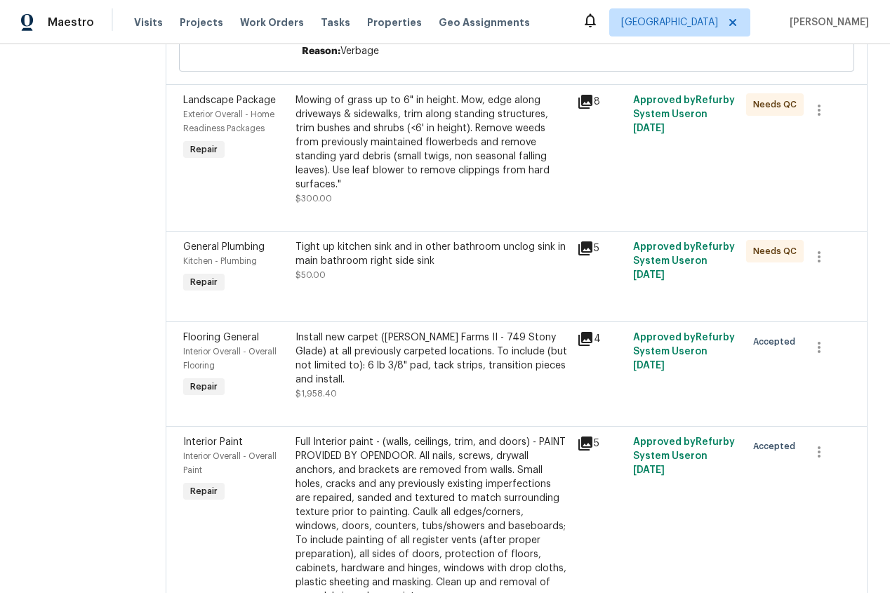
click at [594, 251] on icon at bounding box center [585, 248] width 17 height 17
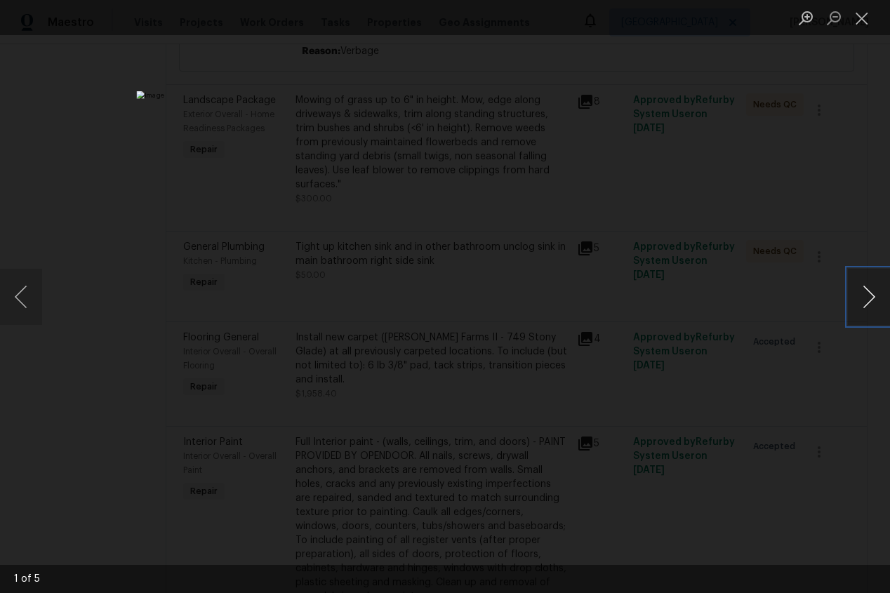
click at [881, 298] on button "Next image" at bounding box center [869, 297] width 42 height 56
click at [861, 20] on button "Close lightbox" at bounding box center [862, 18] width 28 height 25
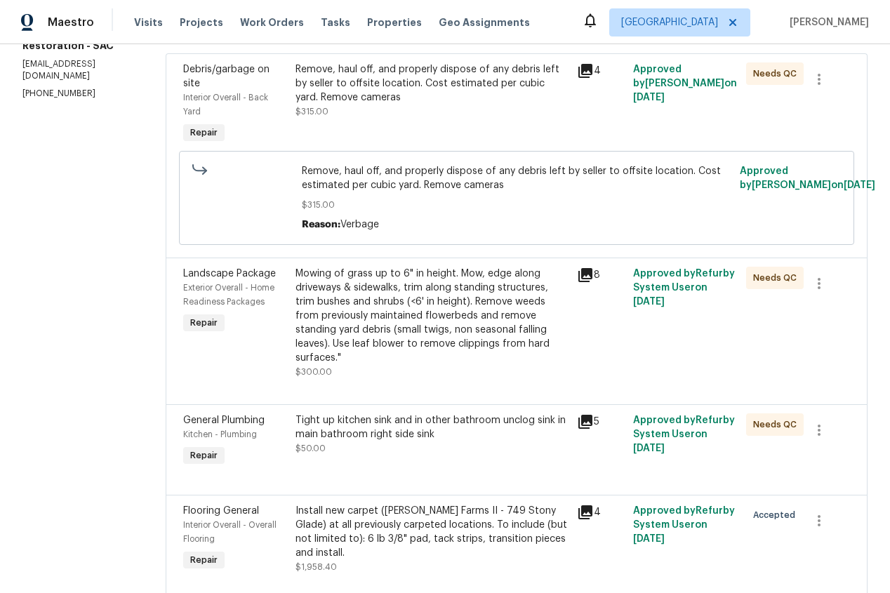
scroll to position [0, 0]
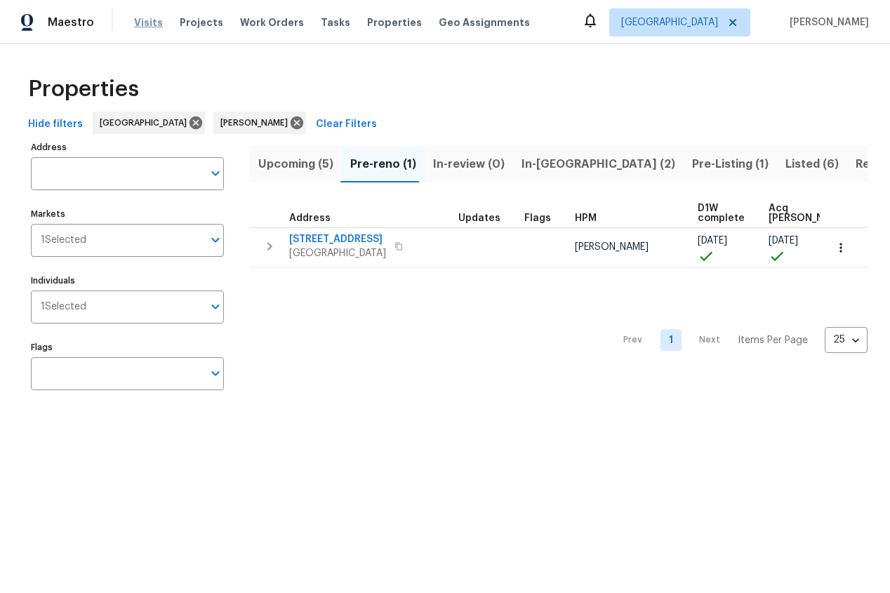
click at [142, 23] on span "Visits" at bounding box center [148, 22] width 29 height 14
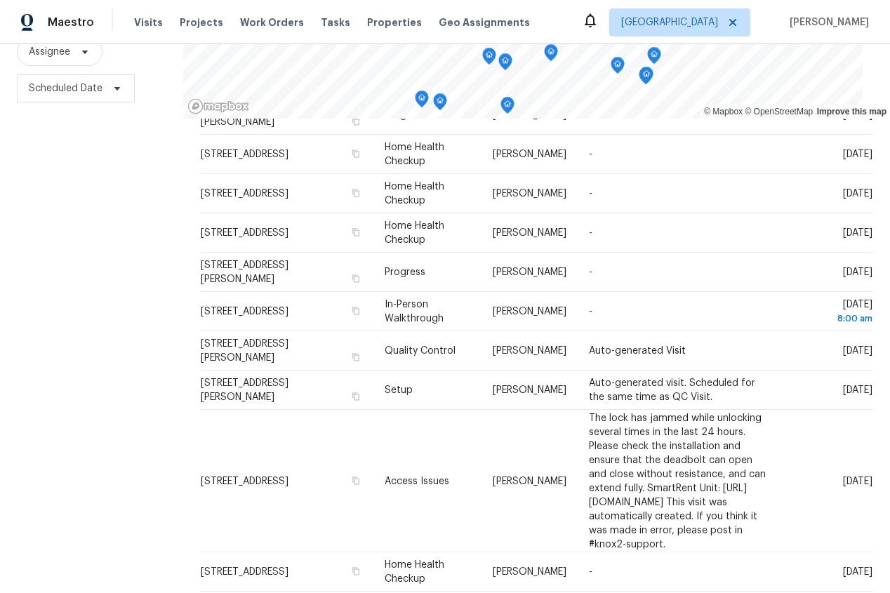
scroll to position [597, 0]
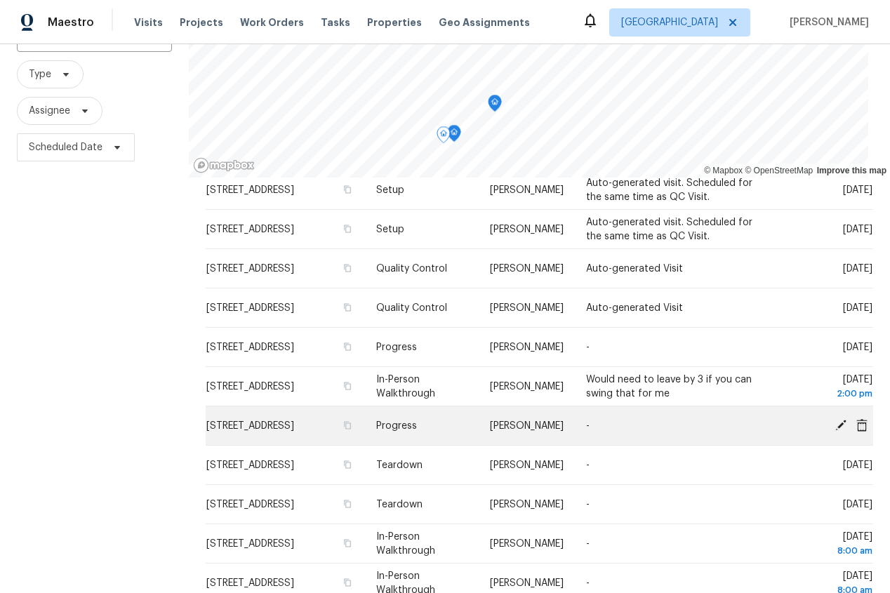
scroll to position [178, 0]
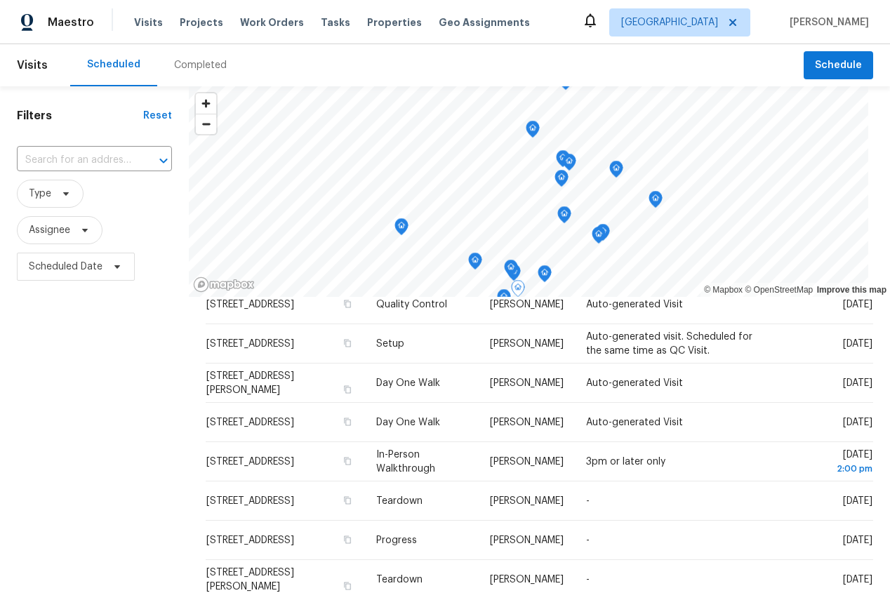
scroll to position [0, 0]
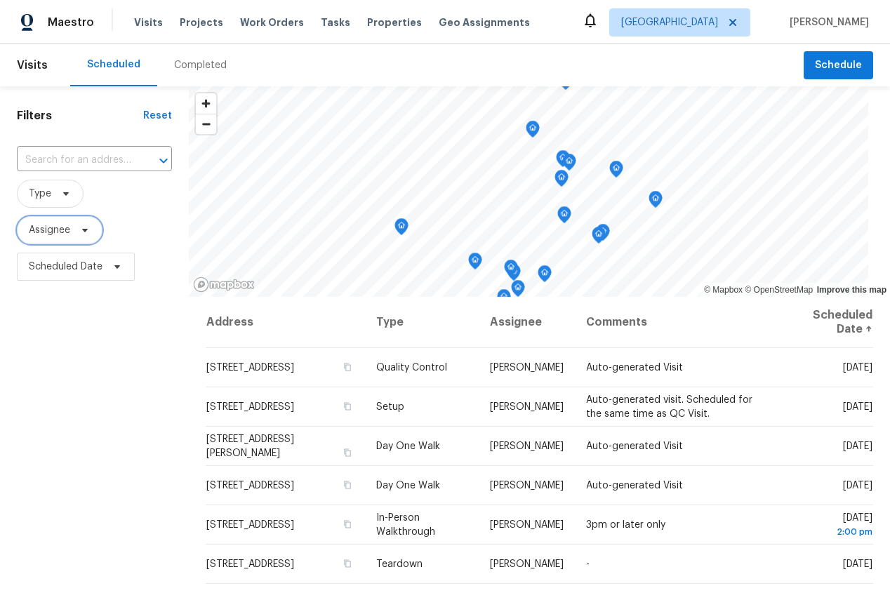
click at [77, 227] on span at bounding box center [82, 230] width 15 height 11
click at [107, 277] on input "search" at bounding box center [99, 275] width 150 height 28
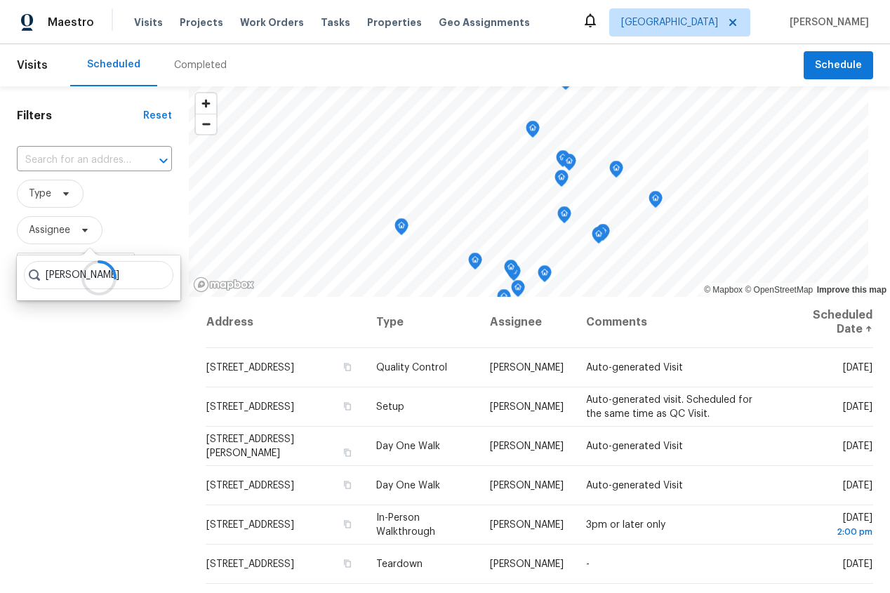
click at [71, 273] on div at bounding box center [99, 278] width 164 height 45
click at [66, 271] on div at bounding box center [99, 278] width 164 height 45
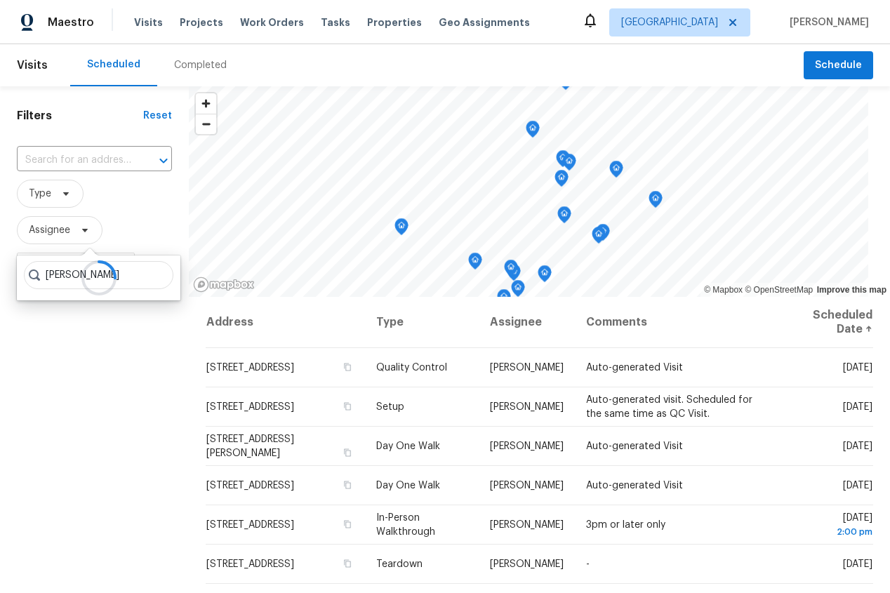
click at [66, 271] on div at bounding box center [99, 278] width 164 height 45
click at [63, 269] on div at bounding box center [99, 278] width 164 height 45
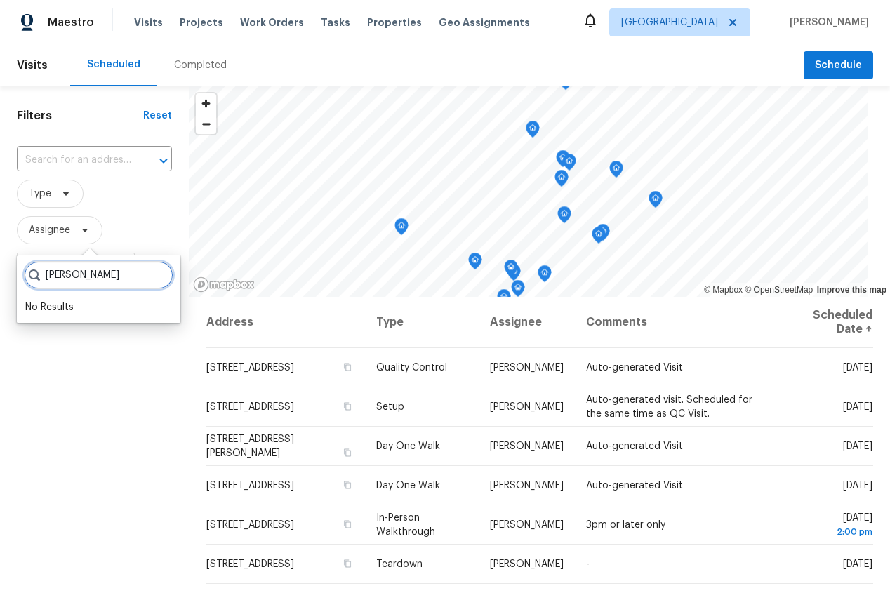
click at [64, 279] on input "[PERSON_NAME]" at bounding box center [99, 275] width 150 height 28
click at [67, 277] on input "[PERSON_NAME]" at bounding box center [99, 275] width 150 height 28
type input "MAREYES"
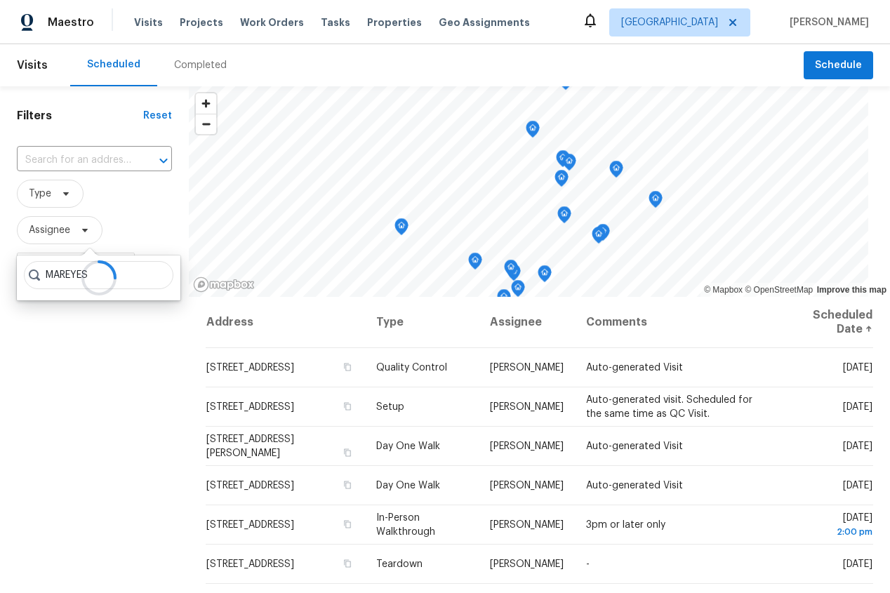
click at [71, 270] on div at bounding box center [99, 278] width 164 height 45
click at [130, 263] on div at bounding box center [99, 278] width 164 height 45
click at [134, 273] on div at bounding box center [99, 278] width 164 height 45
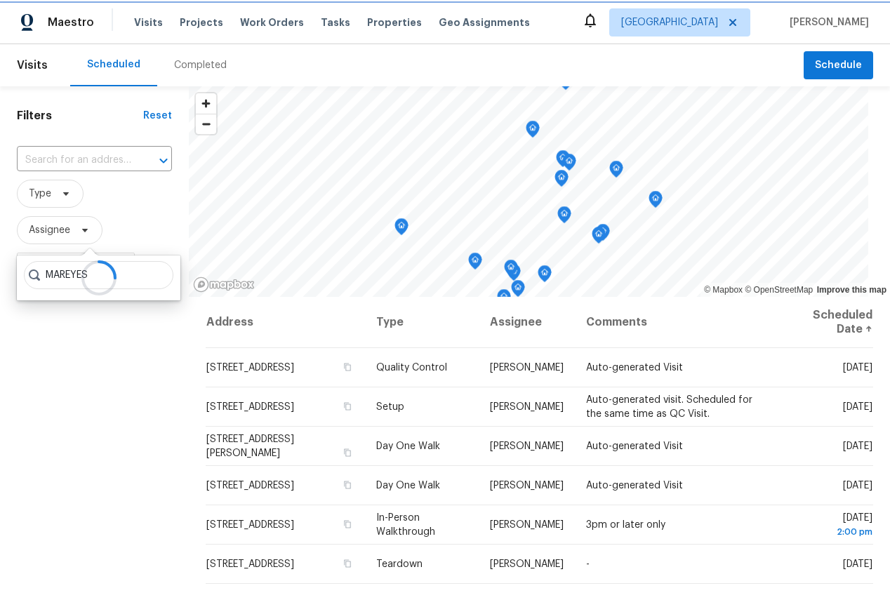
click at [67, 230] on span "Assignee" at bounding box center [49, 230] width 41 height 14
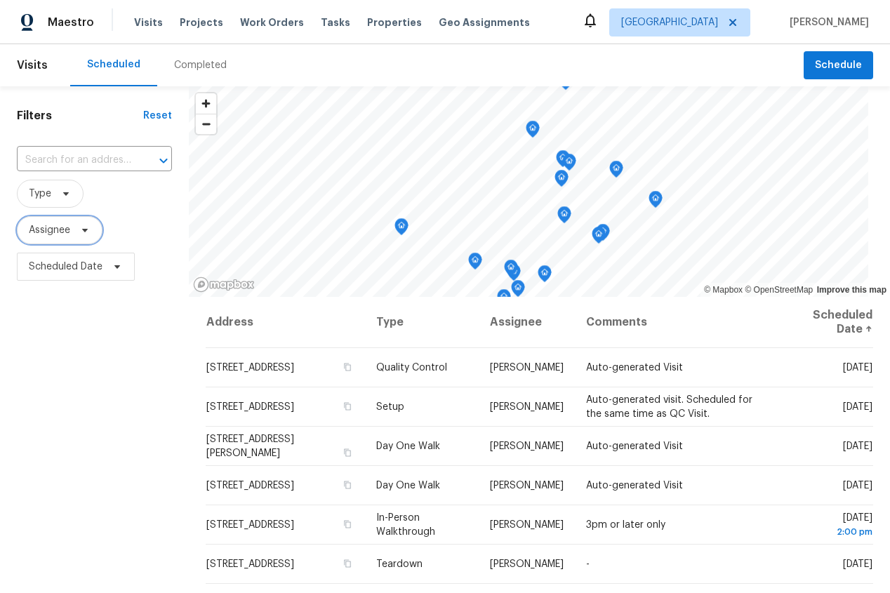
click at [75, 225] on span at bounding box center [82, 230] width 15 height 11
click at [102, 281] on input "search" at bounding box center [99, 275] width 150 height 28
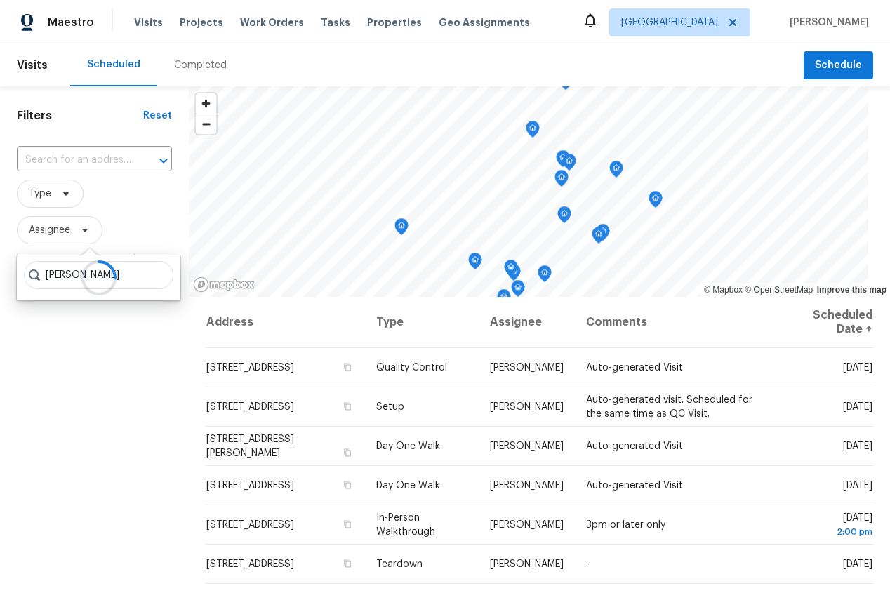
type input "MARCOS REYES"
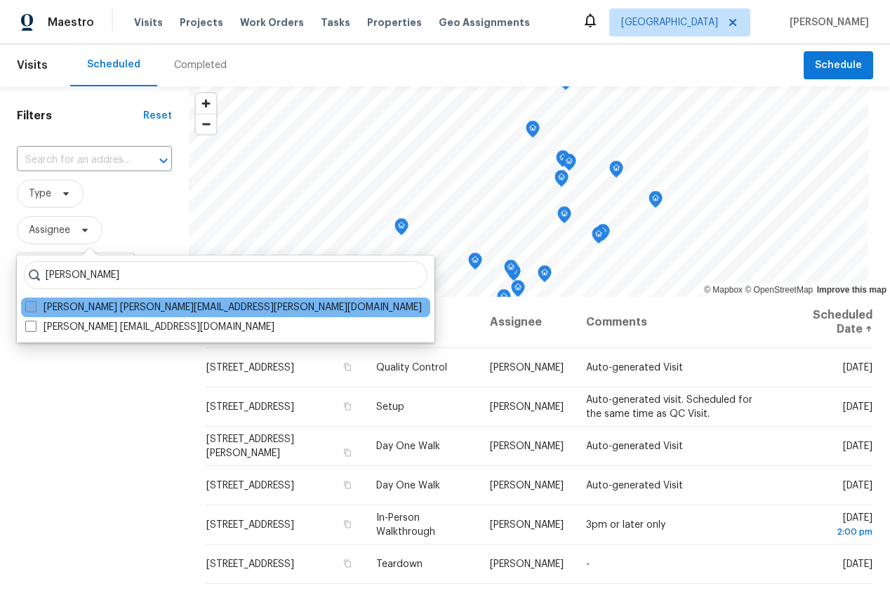
click at [184, 307] on label "Marcos Reyes marcos.reyes@opendoor.com" at bounding box center [223, 307] width 397 height 14
click at [34, 307] on input "Marcos Reyes marcos.reyes@opendoor.com" at bounding box center [29, 304] width 9 height 9
checkbox input "true"
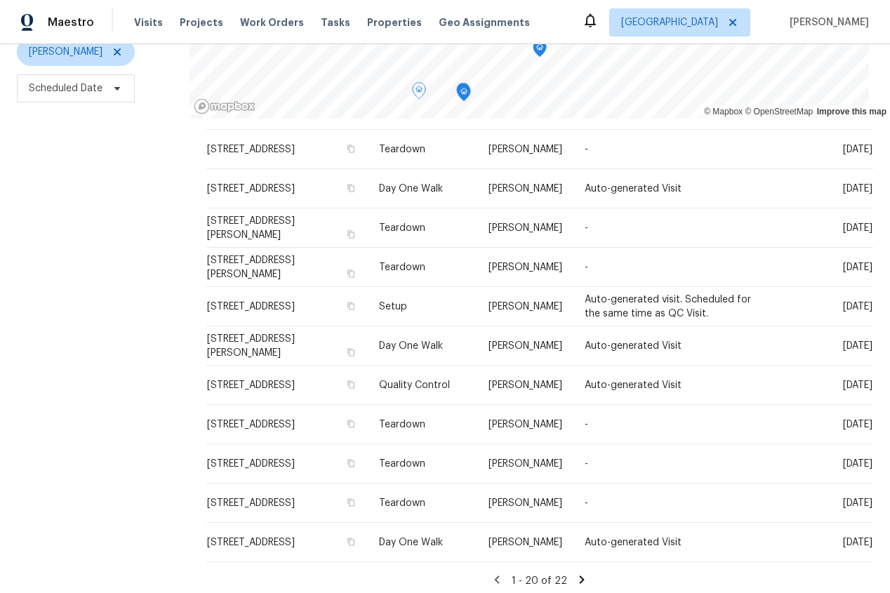
scroll to position [419, 0]
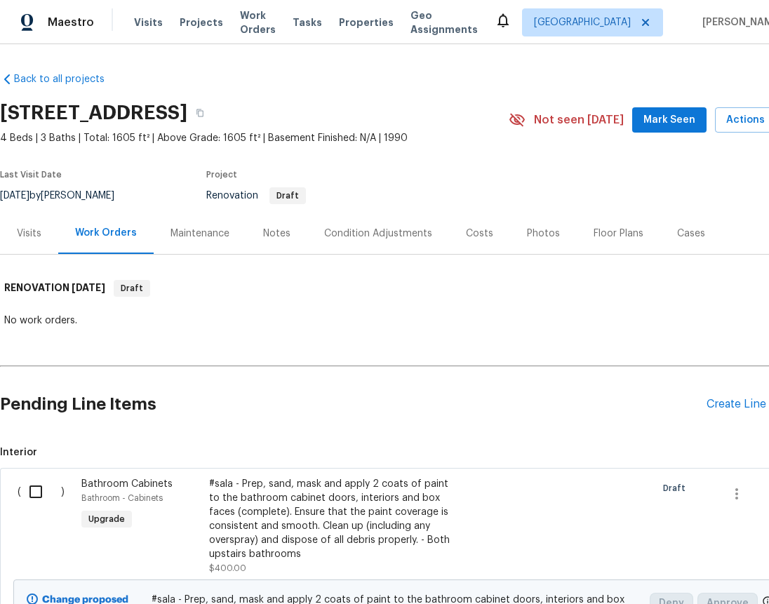
scroll to position [11, 0]
